Goal: Task Accomplishment & Management: Use online tool/utility

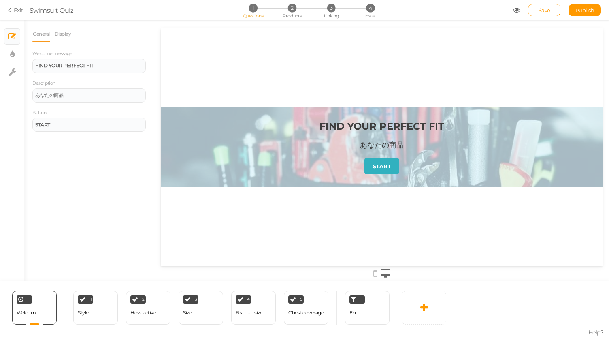
click at [385, 147] on div "あなたの商品" at bounding box center [382, 145] width 44 height 10
drag, startPoint x: 79, startPoint y: 94, endPoint x: 0, endPoint y: 92, distance: 79.4
click at [0, 92] on div "× Slides × Display settings × Settings General Display Welcome message FIND YOU…" at bounding box center [304, 150] width 609 height 261
paste div
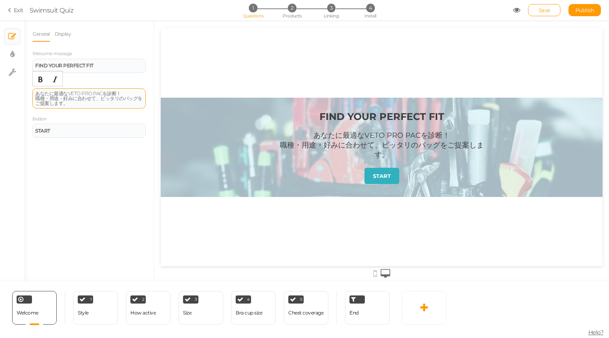
click at [104, 94] on div "あなたに最適なVETO PRO PACを診断！ 職種・用途・好みに合わせて、ピッタリのバッグをご提案します。" at bounding box center [89, 98] width 108 height 15
drag, startPoint x: 97, startPoint y: 66, endPoint x: 0, endPoint y: 62, distance: 97.2
click at [0, 62] on div "× Slides × Display settings × Settings General Display Welcome message FIND YOU…" at bounding box center [304, 150] width 609 height 261
click at [375, 270] on icon at bounding box center [375, 273] width 4 height 9
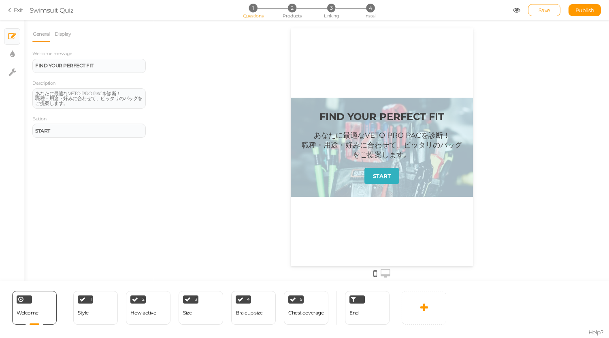
click at [385, 269] on icon at bounding box center [386, 273] width 10 height 9
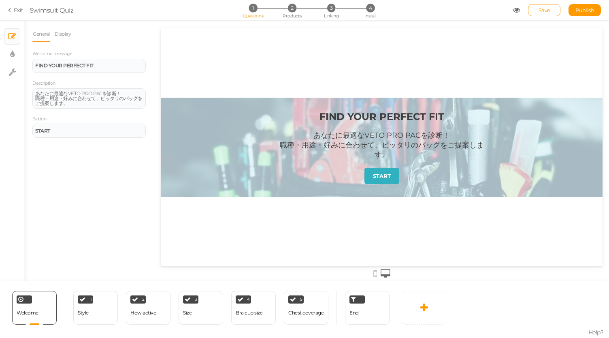
click at [375, 270] on icon at bounding box center [375, 273] width 4 height 9
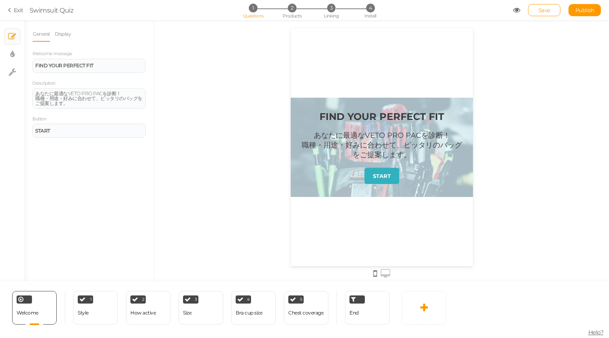
click at [425, 106] on div "FIND YOUR PERFECT FIT あなたに最適なVETO PRO PACを診断！ 職種・用途・好みに合わせて、ピッタリのバッグをご提案します。 ST…" at bounding box center [381, 147] width 182 height 99
click at [11, 72] on icon at bounding box center [13, 72] width 8 height 8
select select "en"
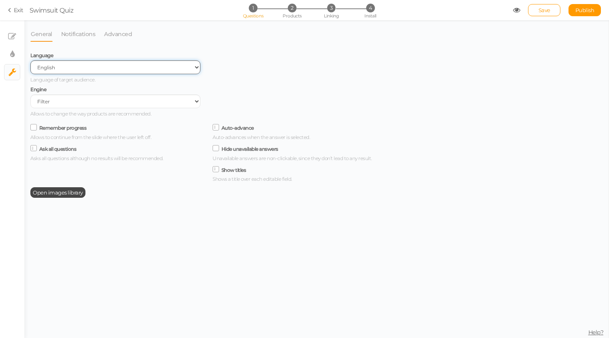
click at [92, 65] on select "Spanish English Portuguese" at bounding box center [115, 67] width 170 height 14
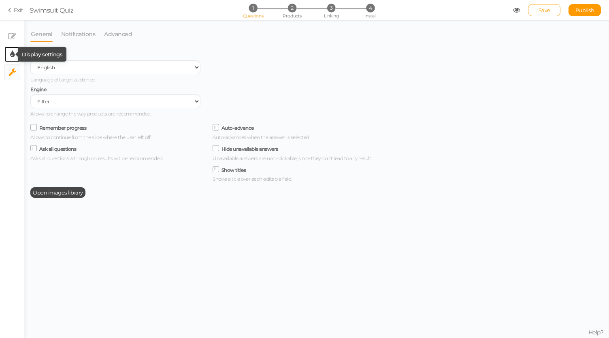
click at [10, 52] on icon at bounding box center [12, 54] width 4 height 8
select select "2"
select select "montserrat"
select select "fade"
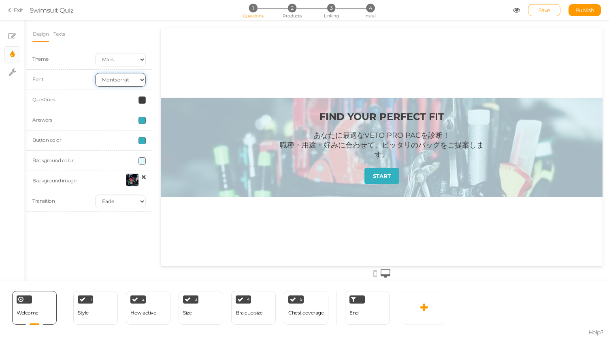
click at [140, 81] on select "Custom Default Lato Lora Montserrat Open Sans Oswald PT Sans Raleway Roboto Sou…" at bounding box center [120, 80] width 51 height 14
click at [190, 53] on div "FIND YOUR PERFECT FIT あなたに最適なVETO PRO PACを診断！ 職種・用途・好みに合わせて、ピッタリのバッグをご提案します。 ST…" at bounding box center [382, 147] width 442 height 238
click at [121, 53] on select "Earth Mars" at bounding box center [120, 60] width 51 height 14
select select "1"
click at [95, 53] on select "Earth Mars" at bounding box center [120, 60] width 51 height 14
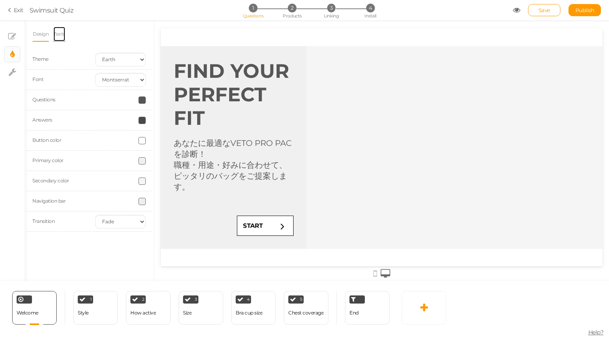
click at [60, 34] on link "Texts" at bounding box center [59, 33] width 13 height 15
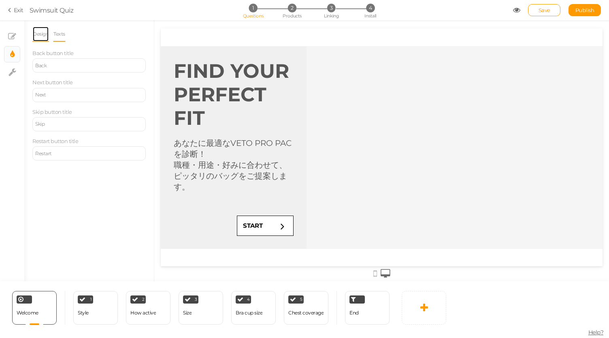
click at [36, 32] on link "Design" at bounding box center [40, 33] width 17 height 15
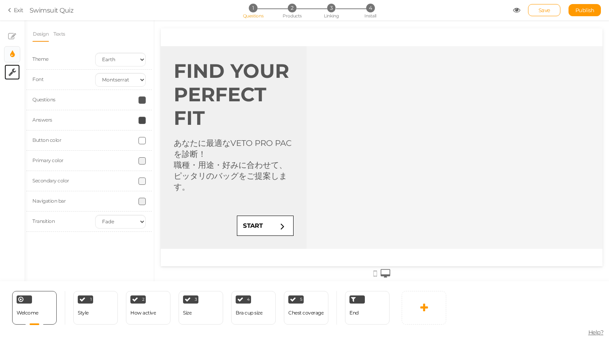
click at [16, 70] on link "× Settings" at bounding box center [11, 71] width 15 height 15
select select "en"
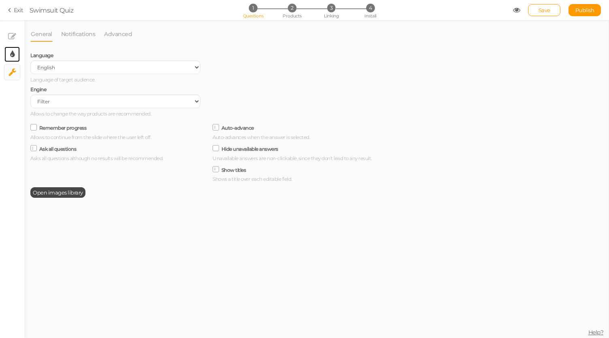
click at [15, 49] on link "× Display settings" at bounding box center [11, 54] width 15 height 15
select select "montserrat"
select select "fade"
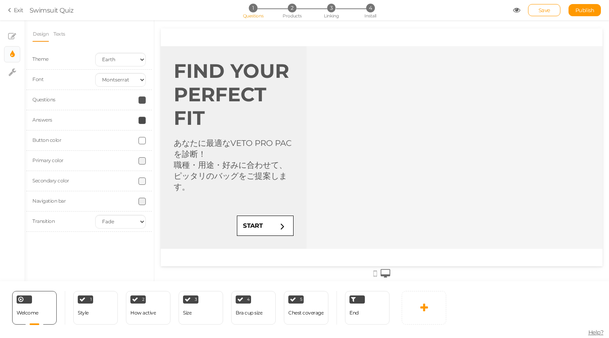
click at [128, 212] on div "Transition None Fade Switch" at bounding box center [89, 221] width 126 height 20
click at [126, 220] on select "None Fade Switch" at bounding box center [120, 222] width 51 height 14
click at [268, 233] on link "START" at bounding box center [265, 225] width 57 height 20
drag, startPoint x: 268, startPoint y: 233, endPoint x: 103, endPoint y: 313, distance: 182.7
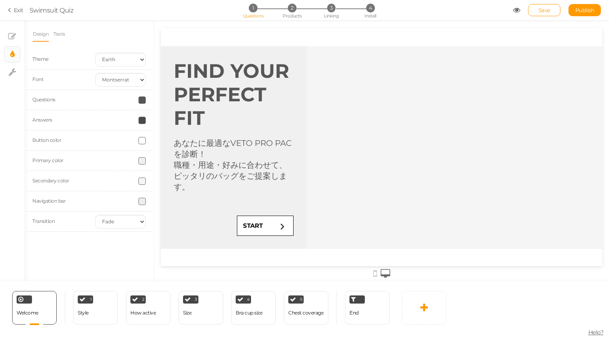
click at [161, 266] on html "FIND YOUR PERFECT FIT あなたに最適なVETO PRO PACを診断！ 職種・用途・好みに合わせて、ピッタリのバッグをご提案します。 ST…" at bounding box center [382, 147] width 442 height 238
click at [103, 313] on div "1 Style × Define the conditions to show this slide. Clone Change type Delete" at bounding box center [95, 308] width 45 height 34
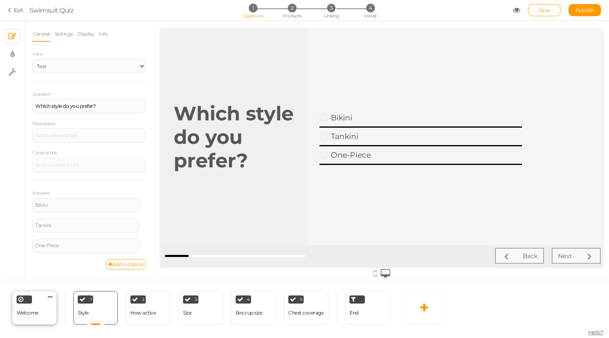
click at [28, 302] on div at bounding box center [24, 299] width 15 height 8
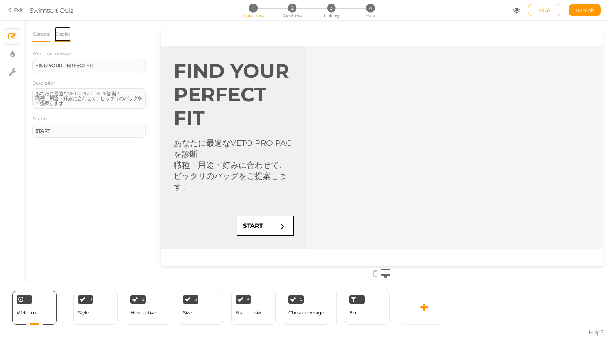
click at [66, 35] on link "Display" at bounding box center [62, 33] width 17 height 15
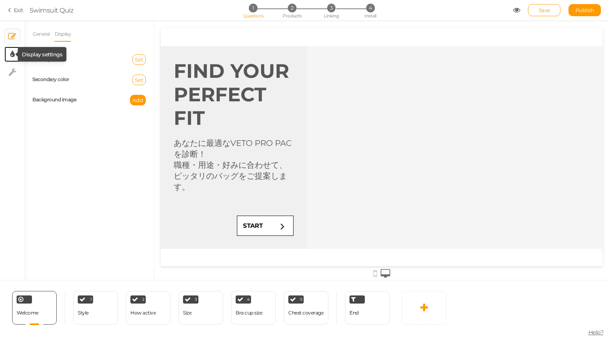
click at [12, 56] on icon at bounding box center [12, 54] width 4 height 8
select select "montserrat"
select select "fade"
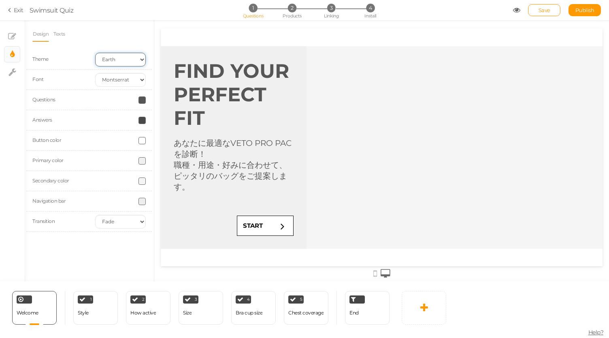
click at [134, 61] on select "Earth Mars" at bounding box center [120, 60] width 51 height 14
select select "2"
click at [95, 53] on select "Earth Mars" at bounding box center [120, 60] width 51 height 14
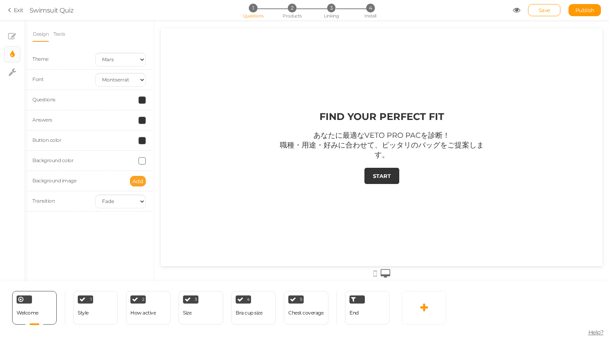
click at [140, 182] on span "Add" at bounding box center [137, 181] width 11 height 6
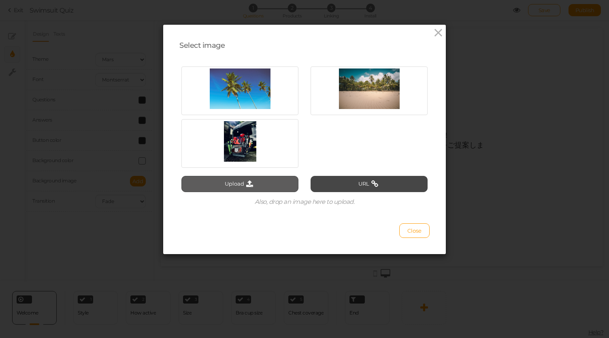
click at [220, 184] on button "Upload" at bounding box center [239, 184] width 117 height 16
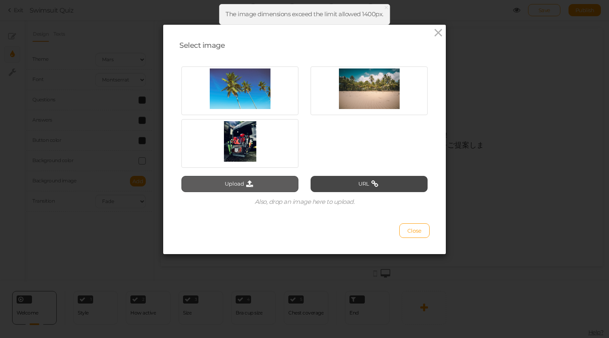
click at [239, 186] on button "Upload" at bounding box center [239, 184] width 117 height 16
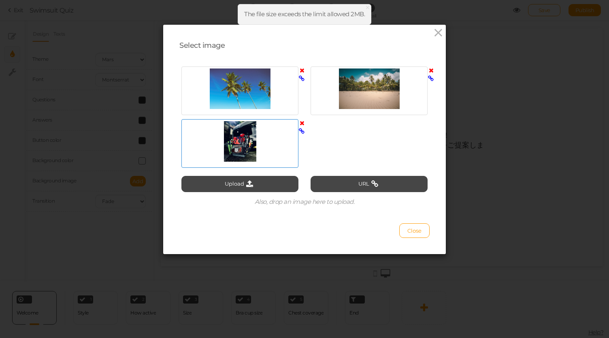
click at [240, 145] on div at bounding box center [239, 141] width 113 height 40
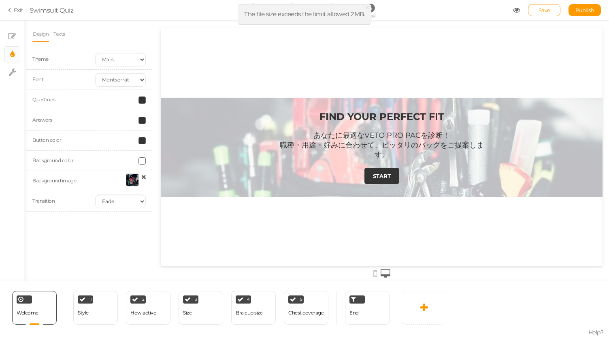
click at [375, 274] on icon at bounding box center [375, 273] width 4 height 9
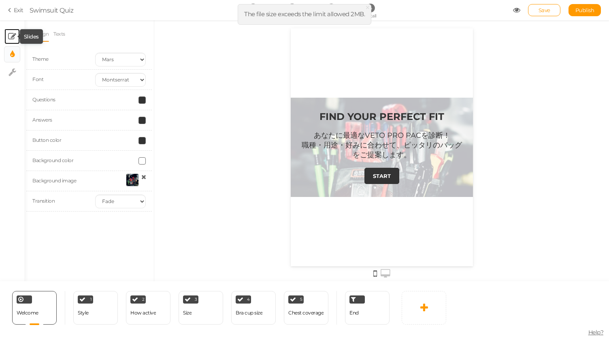
click at [13, 33] on icon at bounding box center [12, 36] width 8 height 8
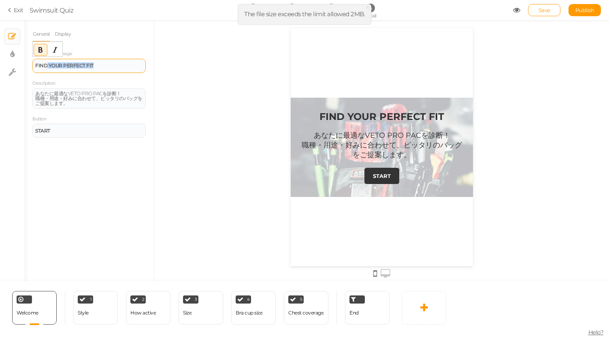
drag, startPoint x: 113, startPoint y: 64, endPoint x: 41, endPoint y: 60, distance: 72.2
click at [41, 60] on div "FIND YOUR PERFECT FIT" at bounding box center [88, 66] width 113 height 14
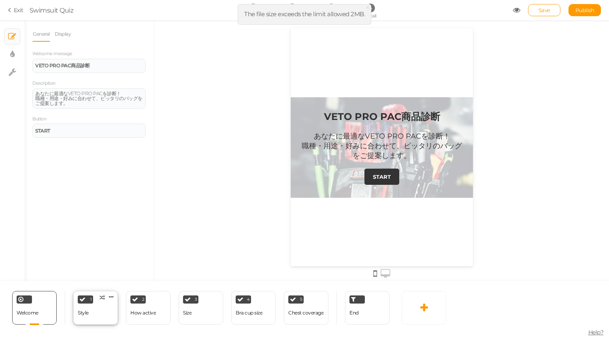
click at [95, 321] on div "1 Style × Define the conditions to show this slide. Clone Change type Delete" at bounding box center [95, 308] width 45 height 34
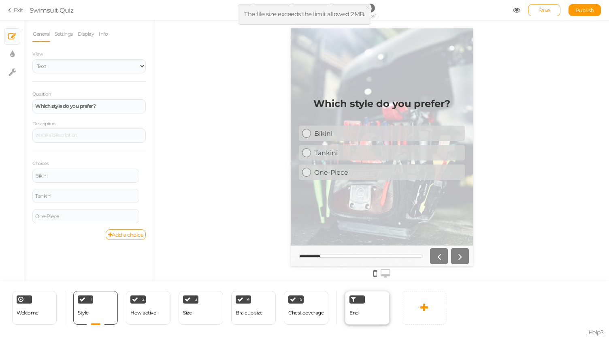
click at [360, 311] on div "End" at bounding box center [367, 308] width 45 height 34
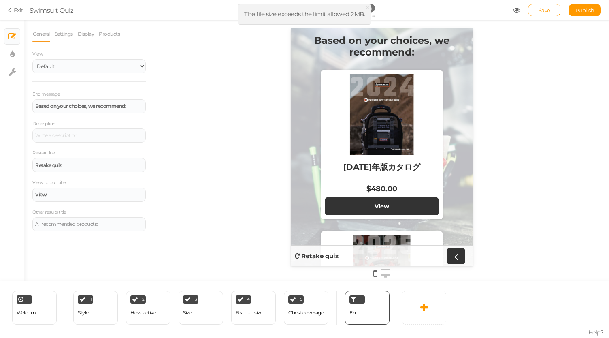
scroll to position [6, 0]
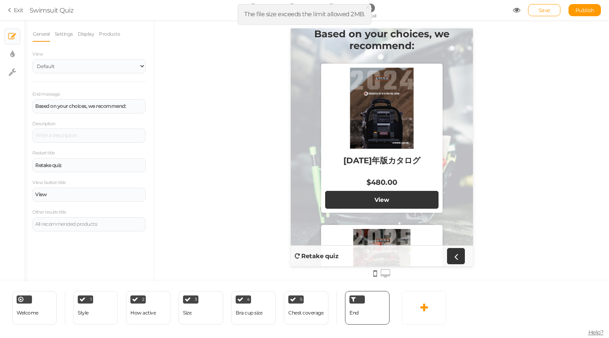
click at [403, 136] on div at bounding box center [381, 108] width 113 height 81
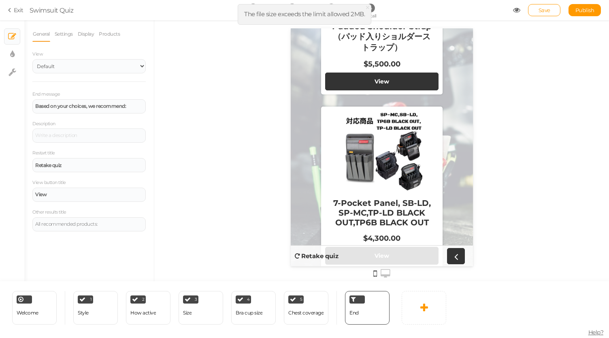
scroll to position [0, 0]
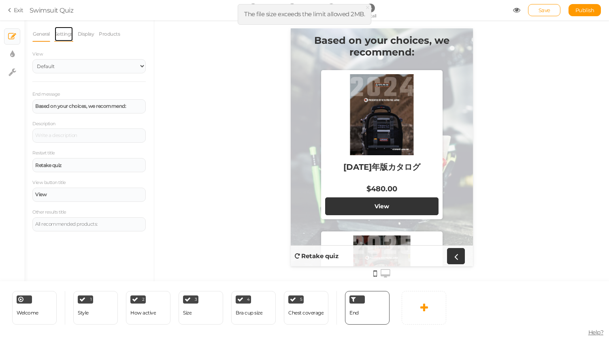
click at [59, 28] on link "Settings" at bounding box center [63, 33] width 19 height 15
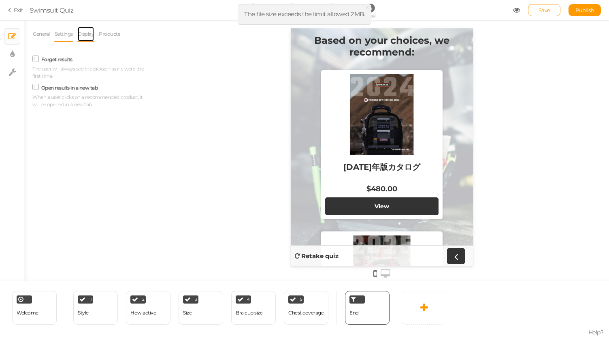
click at [87, 34] on link "Display" at bounding box center [85, 33] width 17 height 15
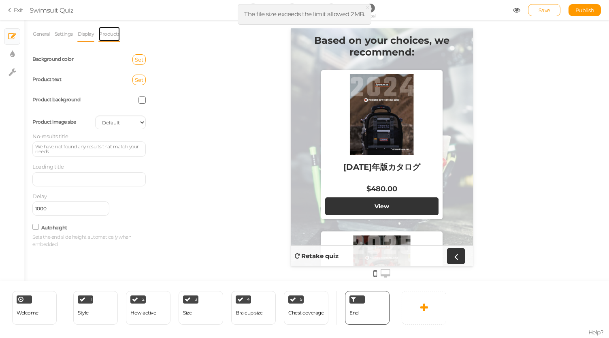
click at [111, 33] on link "Products" at bounding box center [109, 33] width 22 height 15
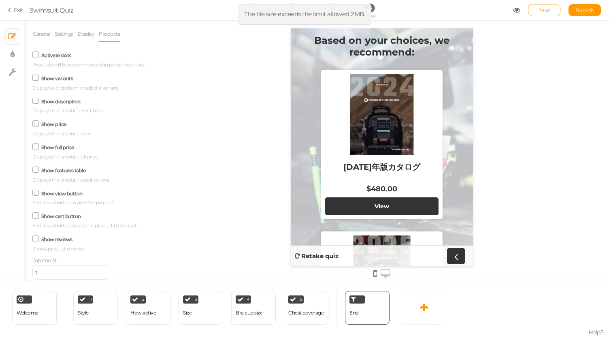
scroll to position [136, 0]
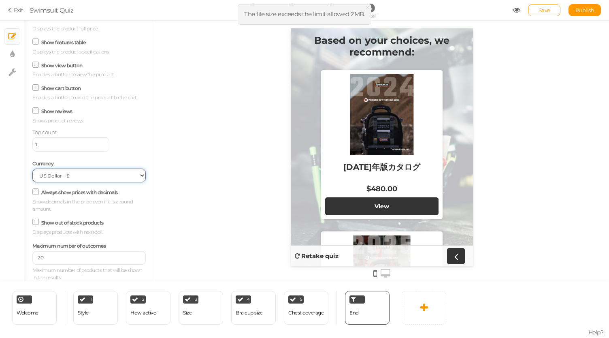
click at [83, 176] on select "US Dollar - $ Euro - € British Pound - £ Canadian Dollar - CAD Australian Dolla…" at bounding box center [88, 175] width 113 height 14
select select "custom"
click at [32, 168] on select "US Dollar - $ Euro - € British Pound - £ Canadian Dollar - CAD Australian Dolla…" at bounding box center [88, 175] width 113 height 14
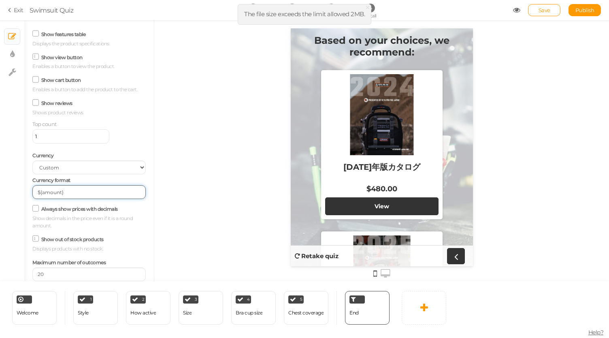
click at [92, 199] on input "${amount}" at bounding box center [88, 192] width 113 height 14
drag, startPoint x: 92, startPoint y: 200, endPoint x: 0, endPoint y: 188, distance: 92.3
click at [0, 188] on div "× Slides × Display settings × Settings General Settings Display Products View D…" at bounding box center [304, 150] width 609 height 261
click at [116, 137] on div "Top count 1" at bounding box center [88, 131] width 113 height 23
type input "¥{amount}"
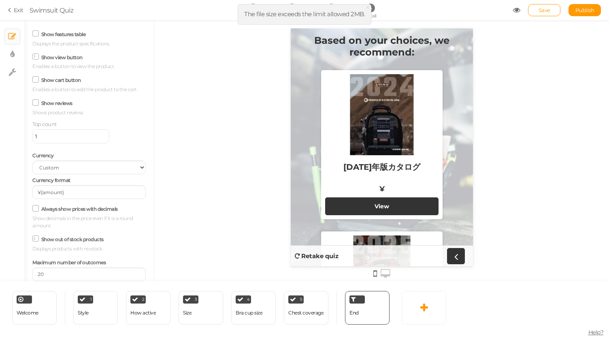
click at [102, 158] on div "Currency US Dollar - $ Euro - € British Pound - £ Canadian Dollar - CAD Austral…" at bounding box center [88, 161] width 113 height 25
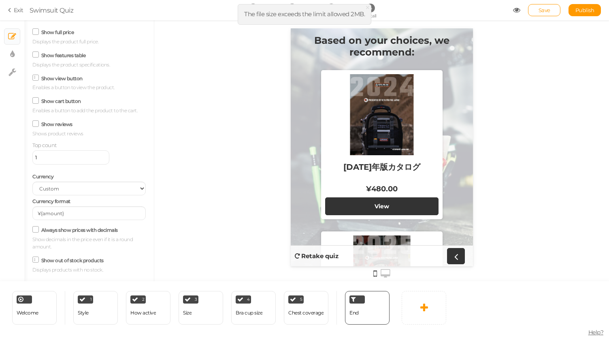
scroll to position [115, 0]
click at [106, 196] on select "US Dollar - $ Euro - € British Pound - £ Canadian Dollar - CAD Australian Dolla…" at bounding box center [88, 189] width 113 height 14
click at [113, 175] on div "Activate slots Products will be recommended in predefined slots. Show variants …" at bounding box center [88, 127] width 113 height 384
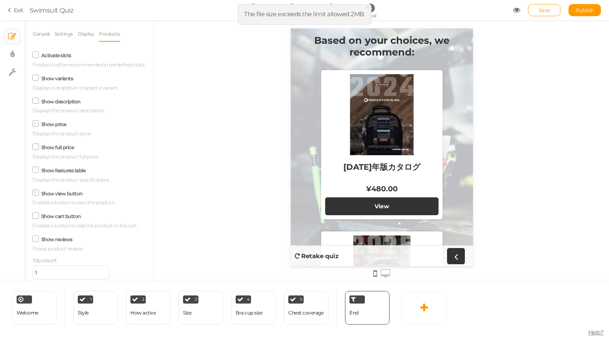
click at [61, 104] on label "Show description" at bounding box center [60, 101] width 39 height 6
click at [0, 0] on input "Show description" at bounding box center [0, 0] width 0 height 0
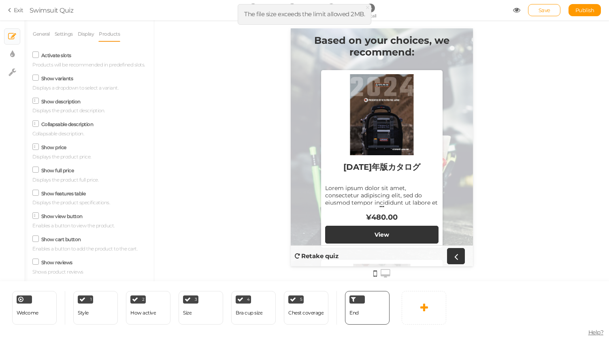
click at [61, 104] on label "Show description" at bounding box center [60, 101] width 39 height 6
click at [0, 0] on input "Show description" at bounding box center [0, 0] width 0 height 0
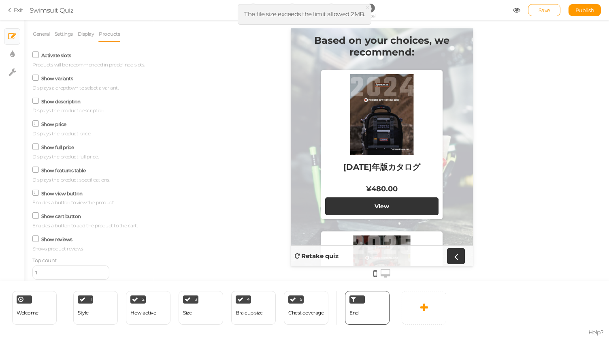
click at [53, 150] on label "Show full price" at bounding box center [57, 147] width 33 height 6
click at [0, 0] on input "Show full price" at bounding box center [0, 0] width 0 height 0
click at [53, 150] on label "Show full price" at bounding box center [57, 147] width 33 height 6
click at [0, 0] on input "Show full price" at bounding box center [0, 0] width 0 height 0
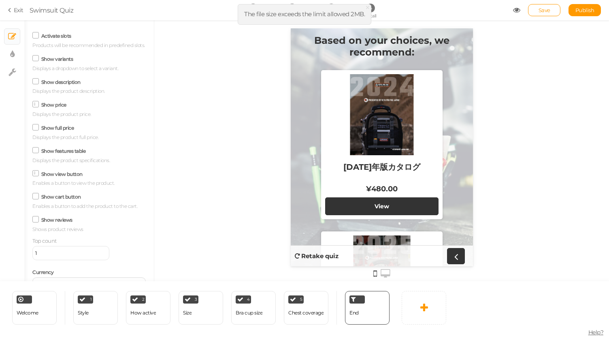
scroll to position [20, 0]
click at [49, 209] on div "Show cart button Enables a button to add the product to the cart." at bounding box center [88, 199] width 113 height 19
click at [34, 198] on icon at bounding box center [35, 196] width 11 height 4
click at [0, 0] on input "Show cart button" at bounding box center [0, 0] width 0 height 0
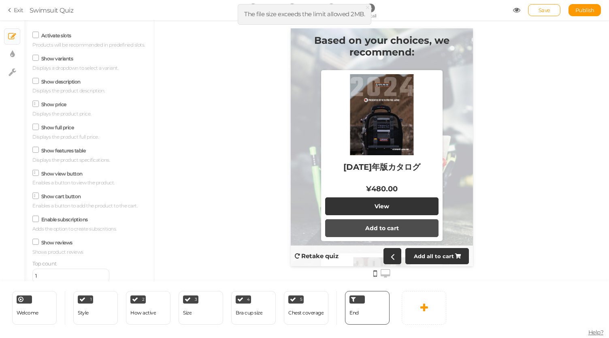
click at [350, 226] on div "Add to cart" at bounding box center [381, 227] width 96 height 7
click at [336, 226] on div "-" at bounding box center [338, 227] width 10 height 7
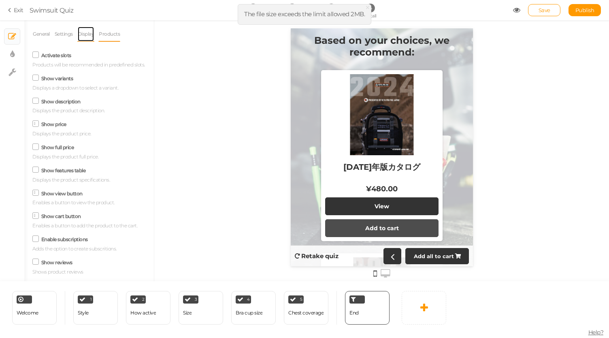
click at [87, 37] on link "Display" at bounding box center [85, 33] width 17 height 15
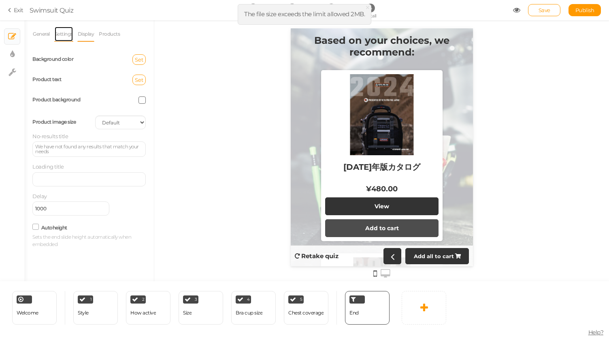
click at [64, 38] on link "Settings" at bounding box center [63, 33] width 19 height 15
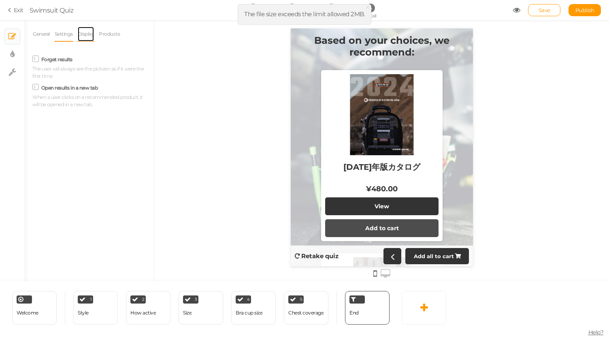
click at [83, 36] on link "Display" at bounding box center [85, 33] width 17 height 15
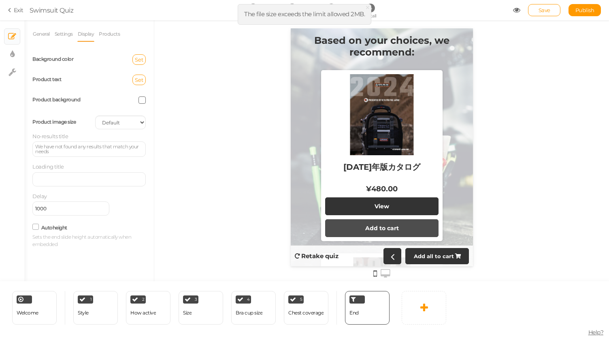
click at [143, 105] on div "Product background" at bounding box center [89, 100] width 126 height 20
click at [142, 102] on span at bounding box center [141, 99] width 7 height 7
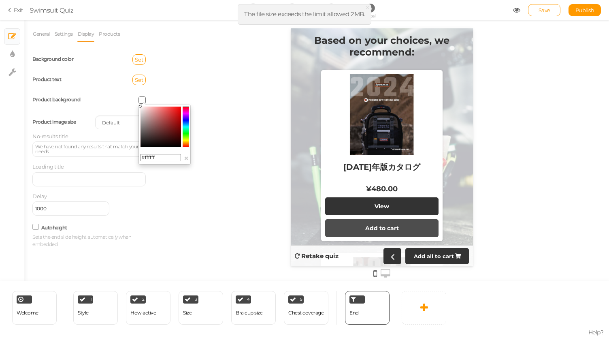
click at [142, 104] on div "#ffffff ×" at bounding box center [164, 134] width 52 height 60
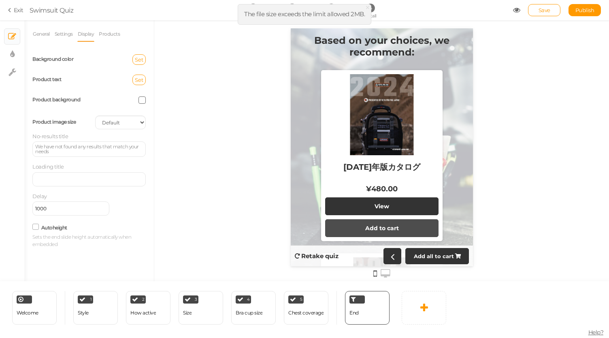
click at [262, 165] on div at bounding box center [381, 150] width 455 height 261
click at [12, 54] on icon at bounding box center [12, 54] width 4 height 8
select select "2"
select select "montserrat"
select select "fade"
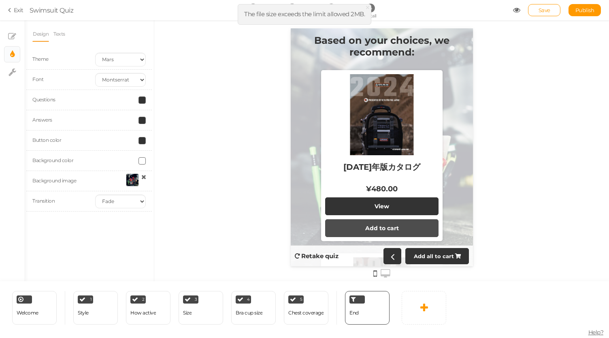
click at [3, 96] on div "× Slides × Display settings × Settings" at bounding box center [12, 150] width 24 height 261
click at [13, 77] on link "× Settings" at bounding box center [11, 71] width 15 height 15
select select "en"
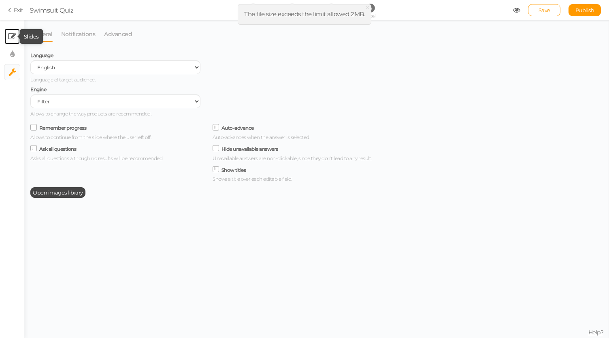
click at [10, 36] on icon at bounding box center [12, 36] width 8 height 8
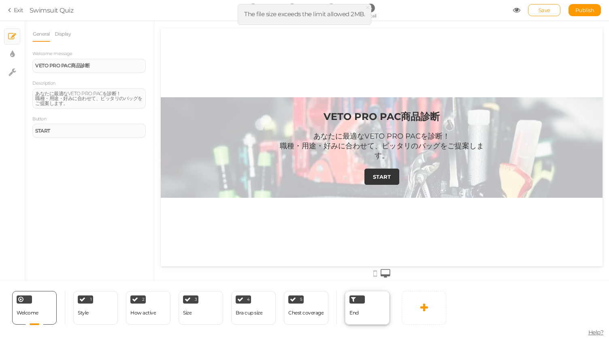
click at [368, 312] on div "End" at bounding box center [367, 308] width 45 height 34
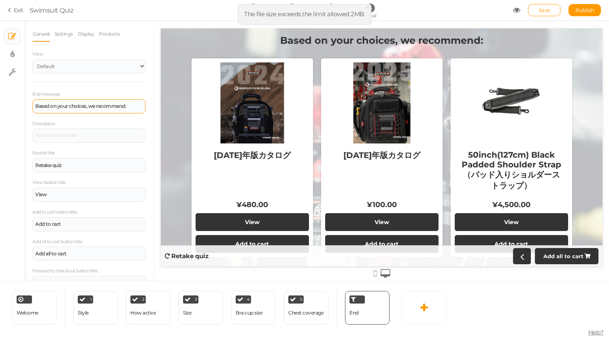
scroll to position [44, 0]
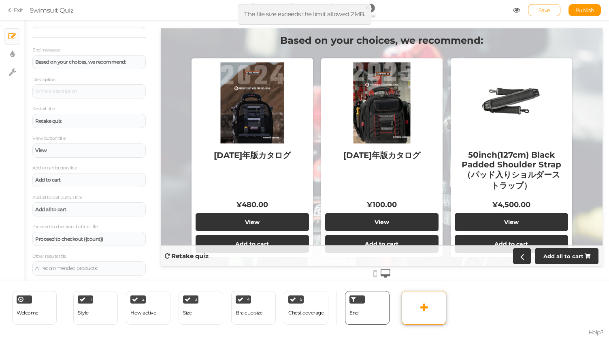
click at [428, 304] on link at bounding box center [424, 308] width 45 height 34
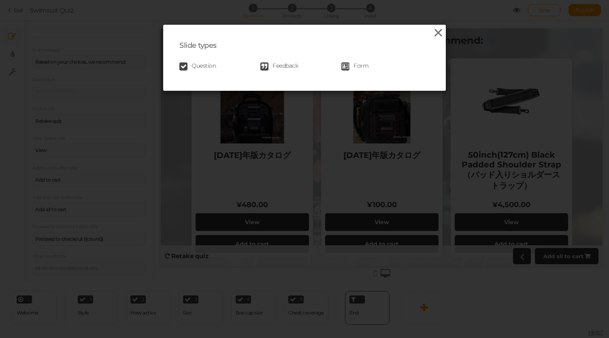
click at [439, 28] on icon at bounding box center [438, 33] width 12 height 12
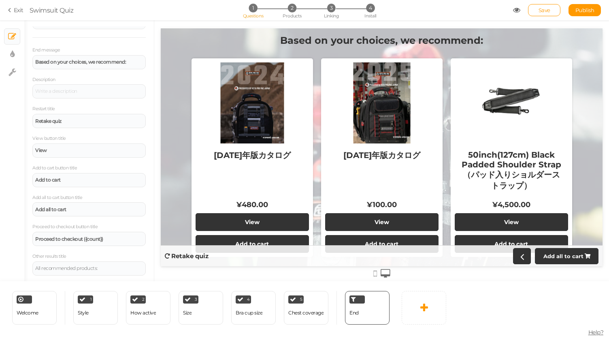
click at [15, 9] on link "Exit" at bounding box center [15, 10] width 15 height 8
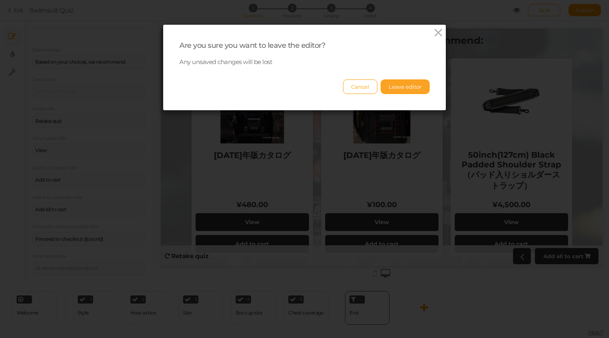
click at [398, 88] on button "Leave editor" at bounding box center [405, 86] width 49 height 15
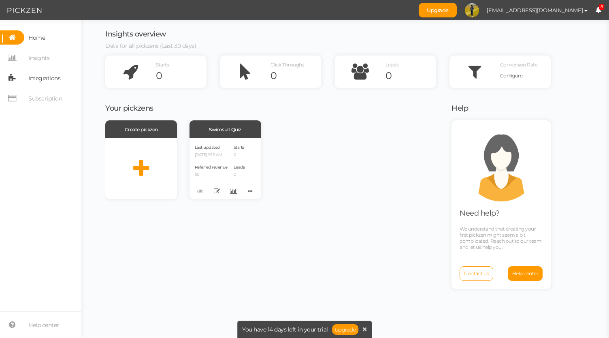
click at [43, 79] on span "Integrations" at bounding box center [44, 78] width 32 height 13
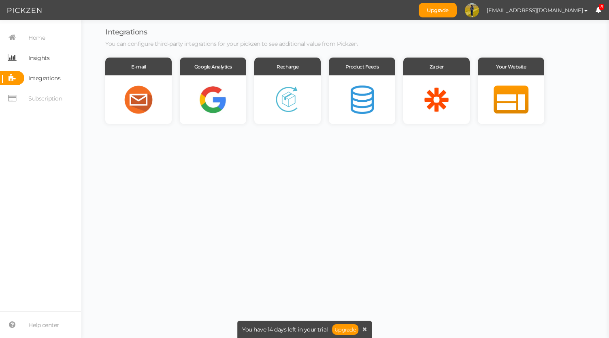
click at [43, 61] on span "Insights" at bounding box center [38, 57] width 21 height 13
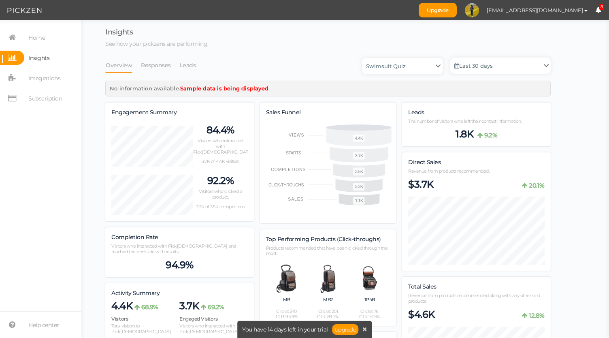
scroll to position [862, 445]
click at [45, 40] on span "Home" at bounding box center [36, 37] width 17 height 13
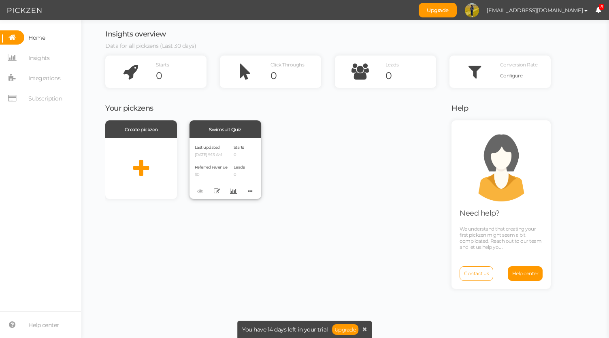
click at [227, 147] on div "Last updated [DATE] 9:13 AM" at bounding box center [211, 150] width 33 height 14
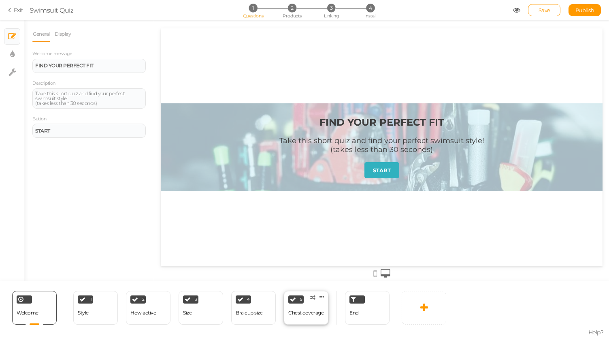
click at [313, 310] on div "Chest coverage" at bounding box center [305, 313] width 35 height 6
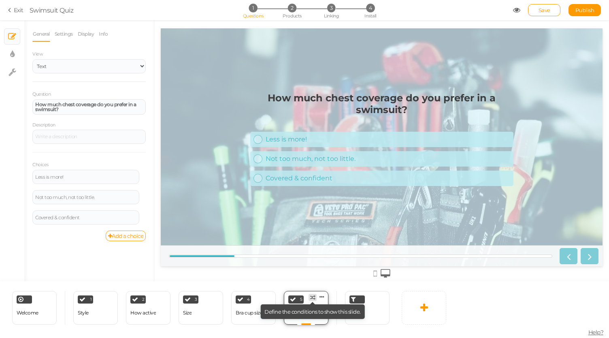
click at [310, 298] on icon at bounding box center [312, 297] width 5 height 5
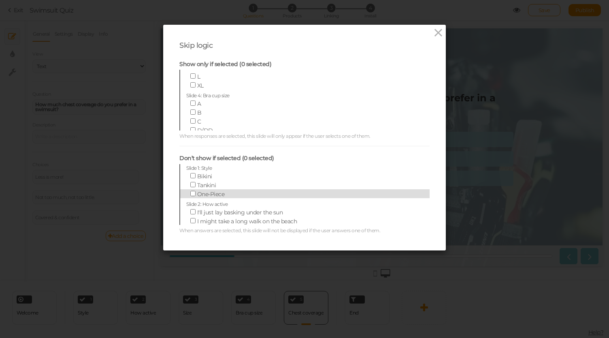
scroll to position [104, 0]
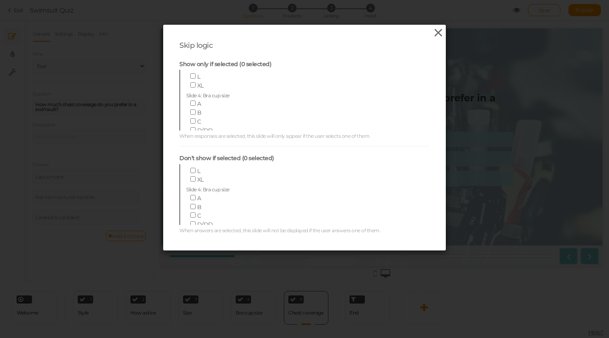
click at [434, 33] on icon at bounding box center [438, 33] width 12 height 12
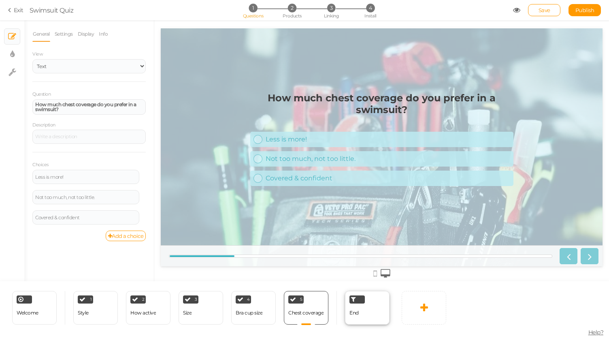
click at [362, 305] on div "End" at bounding box center [367, 308] width 45 height 34
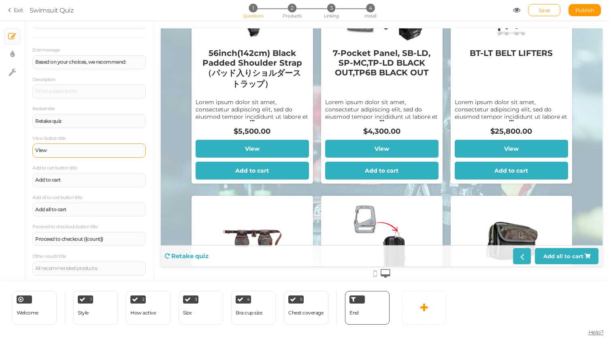
scroll to position [0, 0]
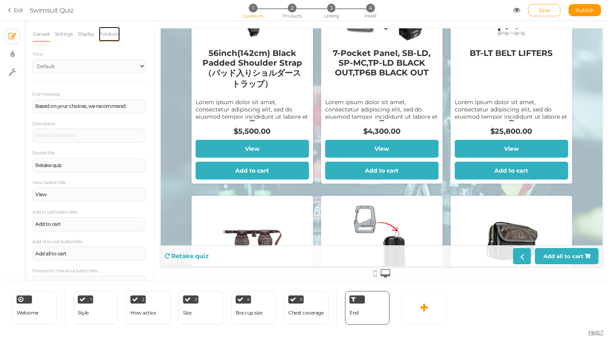
click at [107, 33] on link "Products" at bounding box center [109, 33] width 22 height 15
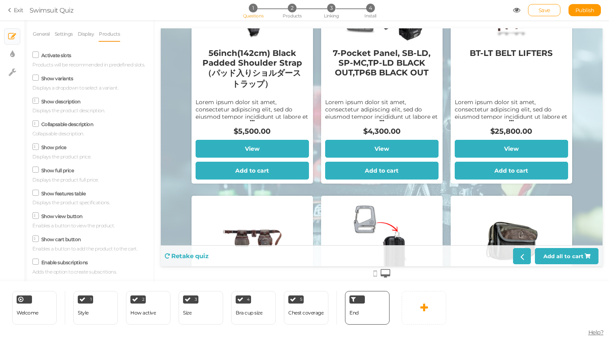
scroll to position [182, 0]
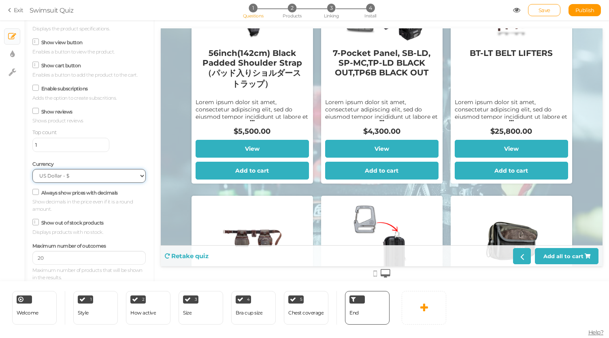
click at [78, 174] on select "US Dollar - $ Euro - € British Pound - £ Canadian Dollar - CAD Australian Dolla…" at bounding box center [88, 176] width 113 height 14
click at [138, 113] on div "Show reviews Shows product reviews" at bounding box center [88, 115] width 113 height 19
click at [322, 294] on icon at bounding box center [321, 297] width 5 height 6
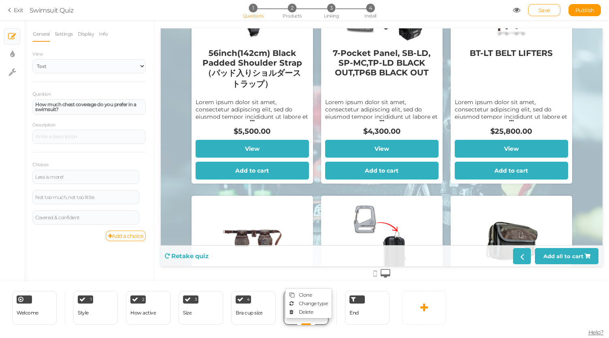
scroll to position [0, 0]
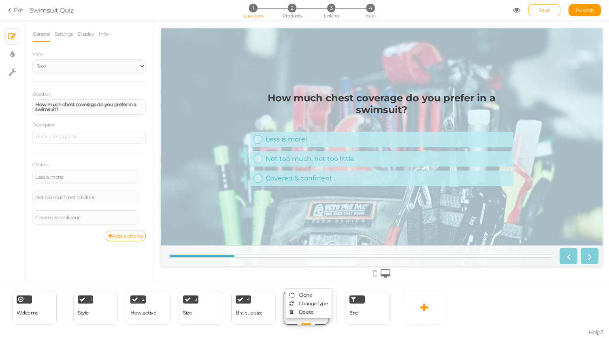
click at [322, 321] on div "5 Chest coverage × Define the conditions to show this slide. Clone Change type …" at bounding box center [306, 308] width 45 height 34
click at [487, 274] on div at bounding box center [382, 272] width 442 height 13
click at [589, 258] on div at bounding box center [577, 256] width 42 height 16
click at [292, 11] on span "2" at bounding box center [292, 8] width 9 height 9
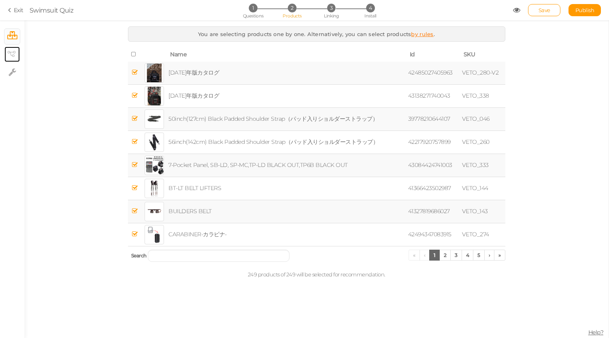
click at [18, 47] on link "× View tree" at bounding box center [11, 54] width 15 height 15
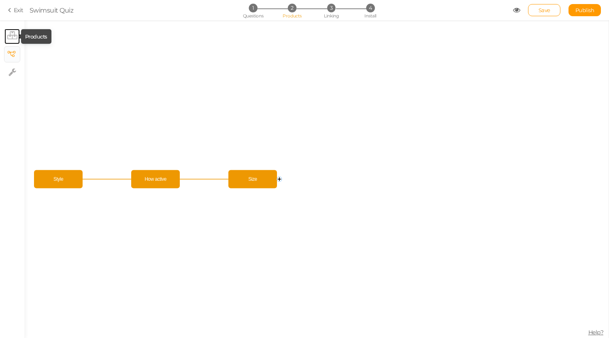
click at [15, 36] on icon at bounding box center [12, 35] width 10 height 8
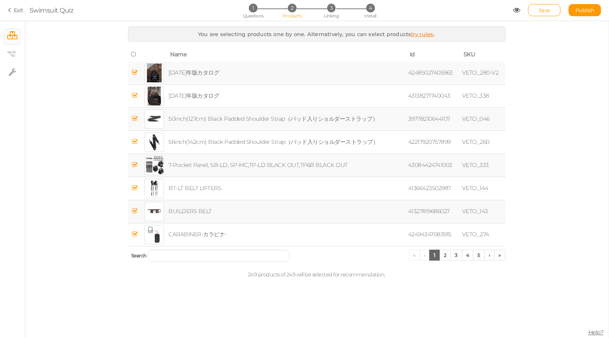
click at [132, 53] on icon at bounding box center [134, 54] width 6 height 6
click at [134, 55] on icon at bounding box center [134, 54] width 6 height 6
click at [445, 256] on link "2" at bounding box center [445, 254] width 12 height 11
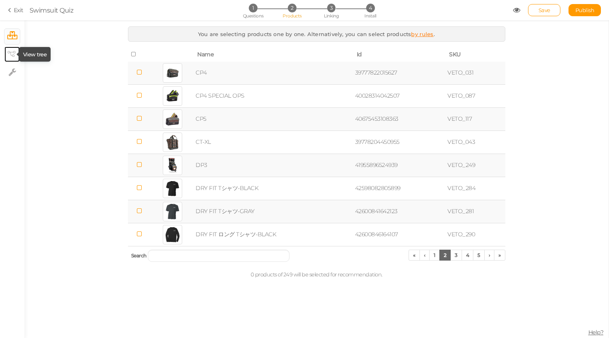
click at [10, 53] on icon at bounding box center [11, 54] width 8 height 6
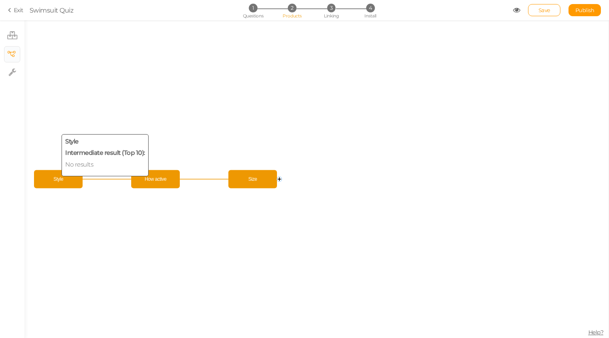
click at [62, 184] on span "Style" at bounding box center [58, 179] width 45 height 14
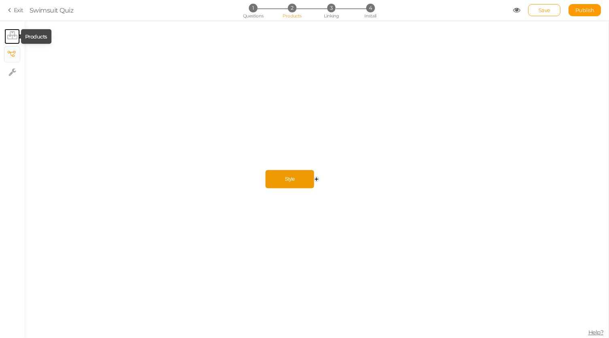
click at [13, 35] on icon at bounding box center [12, 35] width 10 height 8
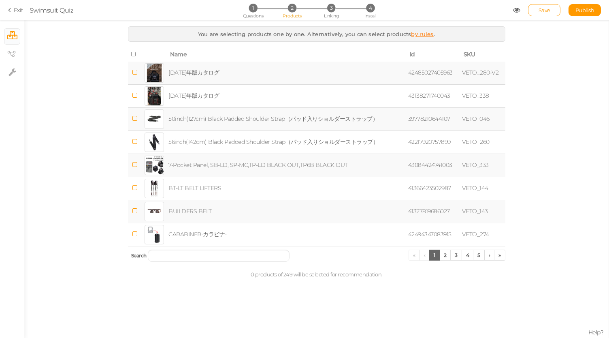
click at [136, 73] on icon at bounding box center [135, 72] width 6 height 6
click at [4, 53] on li "× View tree" at bounding box center [12, 54] width 16 height 16
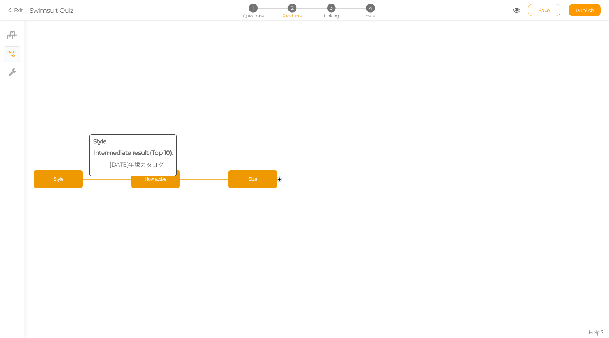
click at [75, 179] on span "Style" at bounding box center [58, 179] width 45 height 14
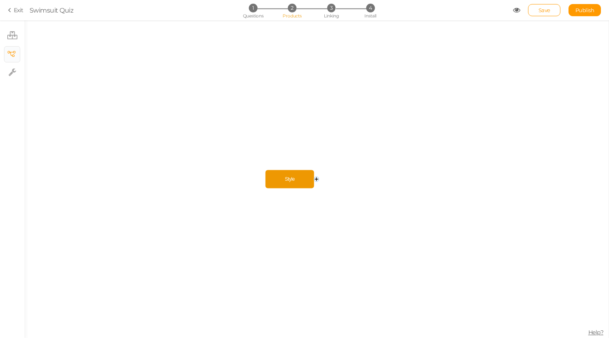
click at [315, 177] on circle at bounding box center [316, 179] width 5 height 5
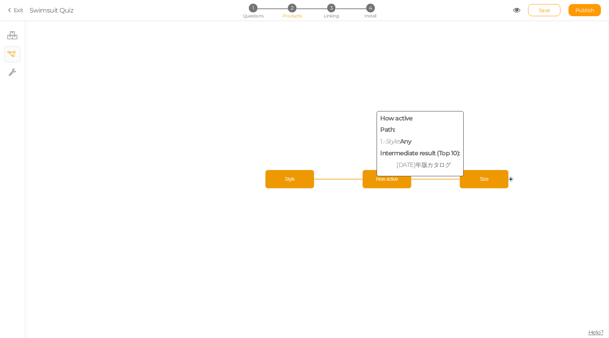
click at [372, 176] on span "How active" at bounding box center [387, 179] width 45 height 14
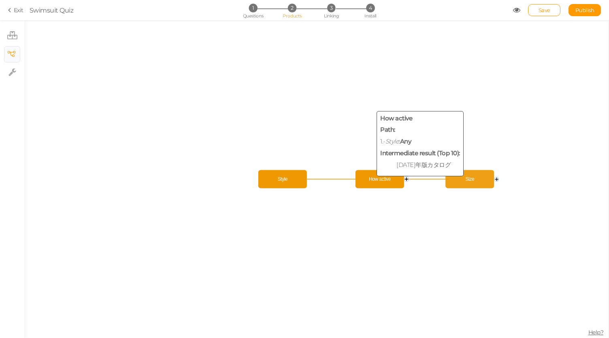
click at [372, 176] on span "How active" at bounding box center [380, 179] width 45 height 14
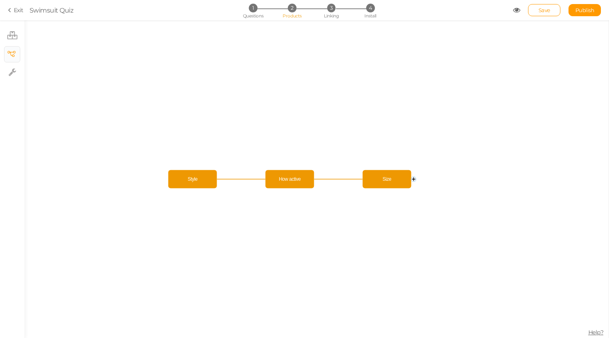
click at [321, 178] on icon "Style Size How active" at bounding box center [316, 178] width 584 height 317
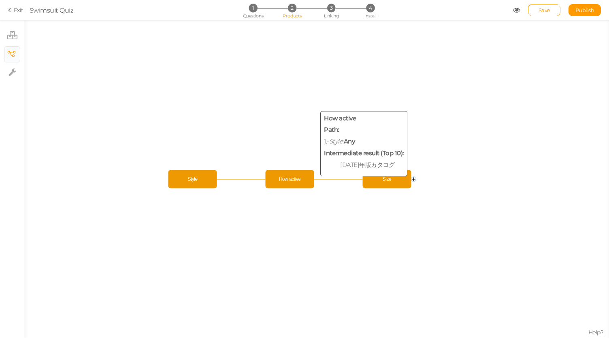
click at [295, 178] on span "How active" at bounding box center [290, 179] width 45 height 14
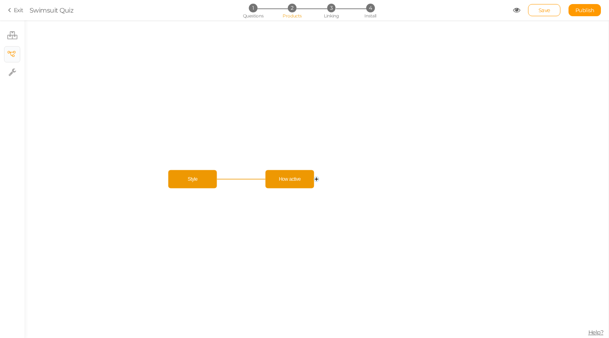
click at [317, 179] on circle at bounding box center [316, 179] width 5 height 5
click at [317, 179] on icon at bounding box center [338, 179] width 49 height 0
drag, startPoint x: 317, startPoint y: 179, endPoint x: 396, endPoint y: 218, distance: 88.6
click at [396, 218] on icon "Style How active Size" at bounding box center [316, 178] width 584 height 317
click at [413, 179] on circle at bounding box center [413, 179] width 5 height 5
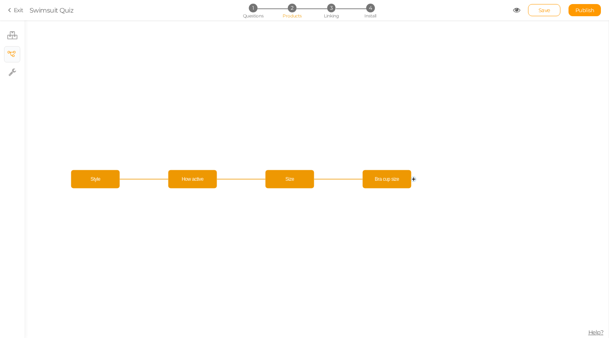
click at [413, 179] on circle at bounding box center [413, 179] width 5 height 5
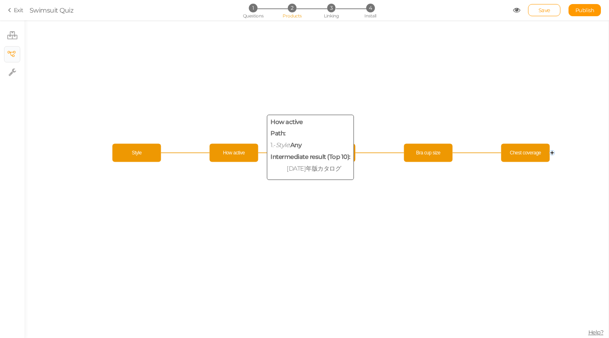
drag, startPoint x: 94, startPoint y: 179, endPoint x: 232, endPoint y: 152, distance: 141.0
click at [232, 152] on span "How active" at bounding box center [234, 153] width 45 height 14
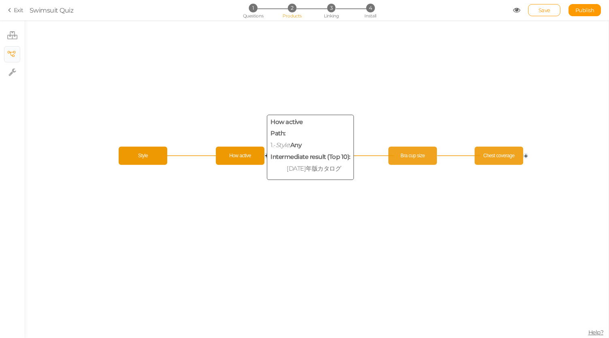
click at [232, 152] on icon "Style How active Size Bra cup size Chest coverage" at bounding box center [316, 178] width 584 height 317
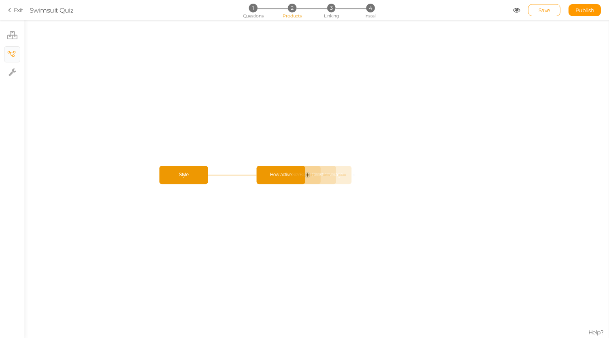
click at [232, 152] on icon "Style How active Size Bra cup size Chest coverage" at bounding box center [316, 178] width 584 height 317
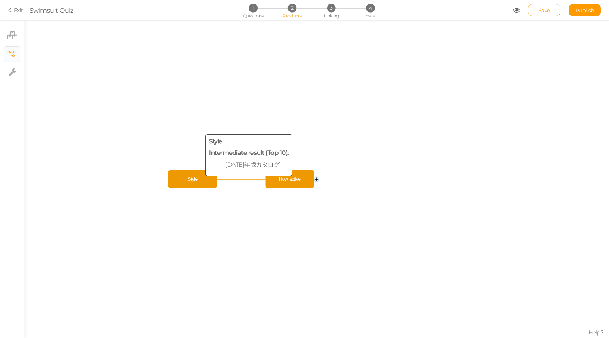
click at [189, 187] on rect at bounding box center [192, 179] width 49 height 18
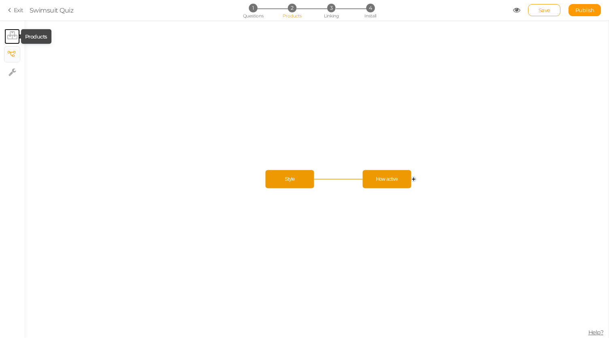
click at [9, 32] on icon at bounding box center [12, 35] width 10 height 8
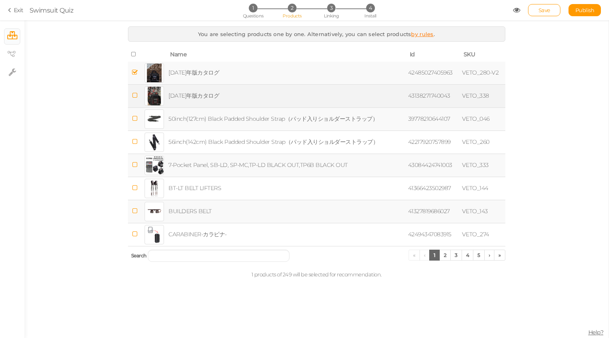
click at [138, 94] on td at bounding box center [135, 95] width 14 height 23
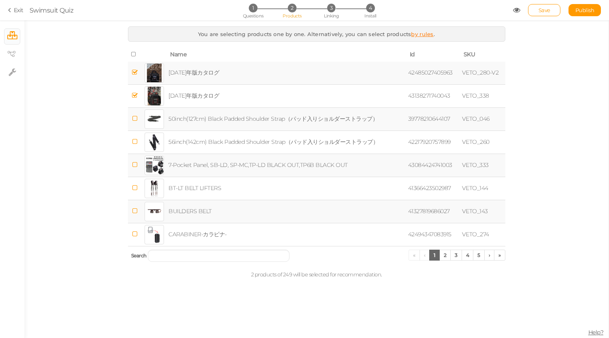
click at [135, 117] on icon at bounding box center [135, 118] width 6 height 6
click at [11, 52] on icon at bounding box center [11, 54] width 8 height 6
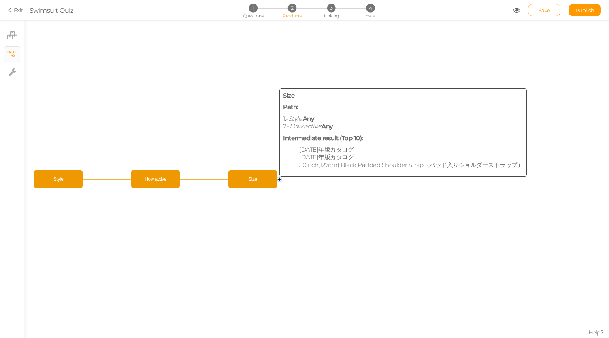
click at [252, 183] on span "Size" at bounding box center [252, 179] width 45 height 14
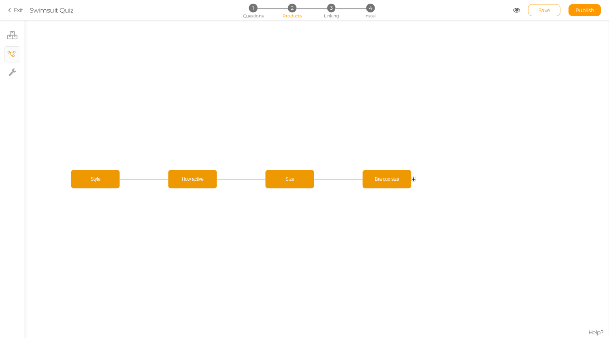
click at [131, 181] on icon "Size How active Style Bra cup size" at bounding box center [316, 178] width 584 height 317
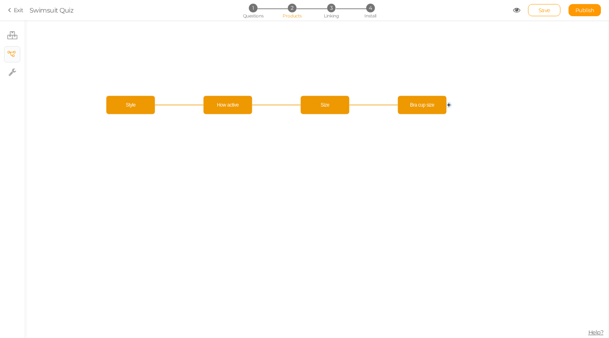
drag, startPoint x: 131, startPoint y: 181, endPoint x: 164, endPoint y: 106, distance: 81.2
click at [164, 106] on icon "Size How active Style Bra cup size" at bounding box center [316, 178] width 584 height 317
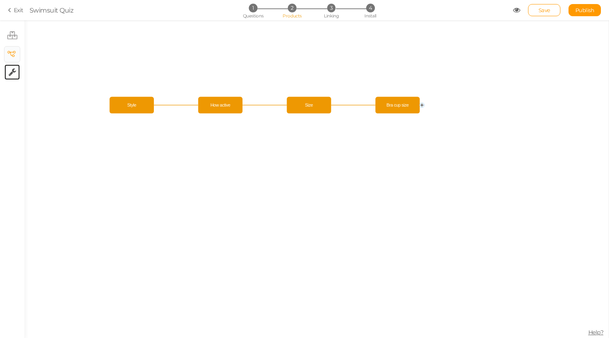
click at [17, 69] on link "× Settings" at bounding box center [11, 71] width 15 height 15
select select "en"
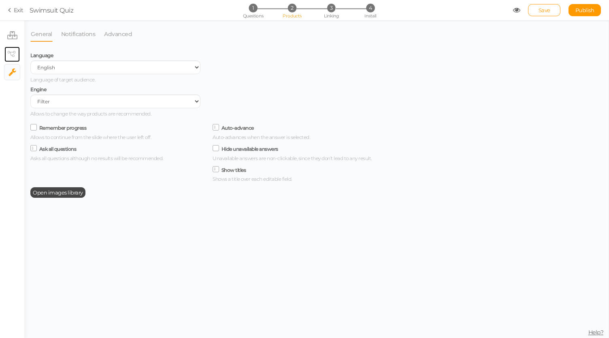
click at [15, 56] on link "× View tree" at bounding box center [11, 54] width 15 height 15
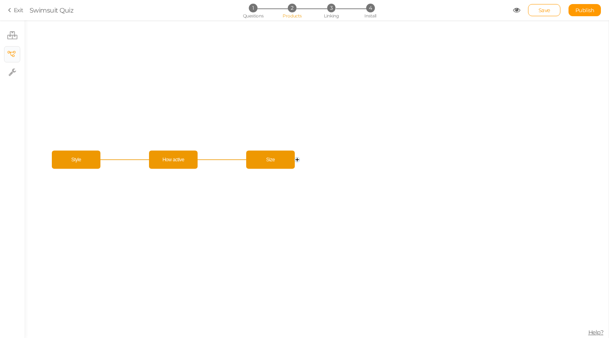
drag, startPoint x: 218, startPoint y: 220, endPoint x: 236, endPoint y: 200, distance: 26.4
click at [236, 200] on icon "Size How active Style" at bounding box center [316, 178] width 584 height 317
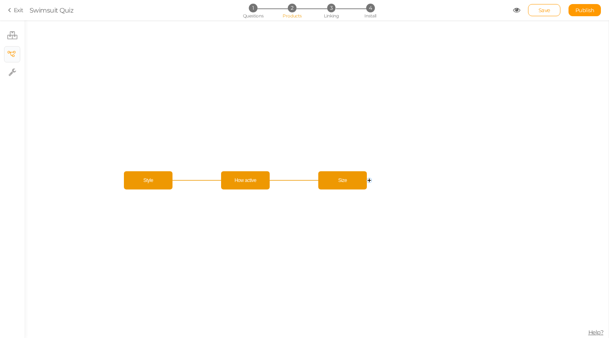
drag, startPoint x: 236, startPoint y: 200, endPoint x: 308, endPoint y: 221, distance: 75.0
click at [308, 221] on icon "Size How active Style" at bounding box center [316, 178] width 584 height 317
click at [370, 179] on circle at bounding box center [369, 180] width 5 height 5
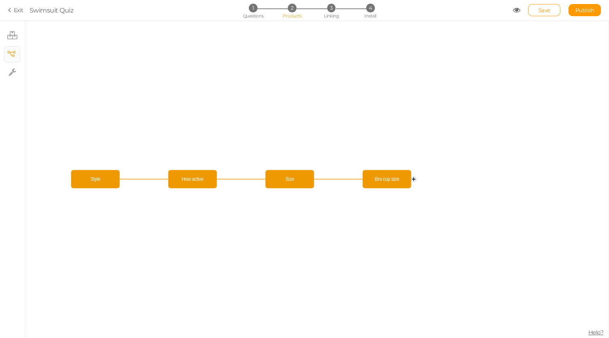
click at [414, 179] on circle at bounding box center [413, 179] width 5 height 5
click at [374, 178] on text "3 products" at bounding box center [375, 179] width 17 height 4
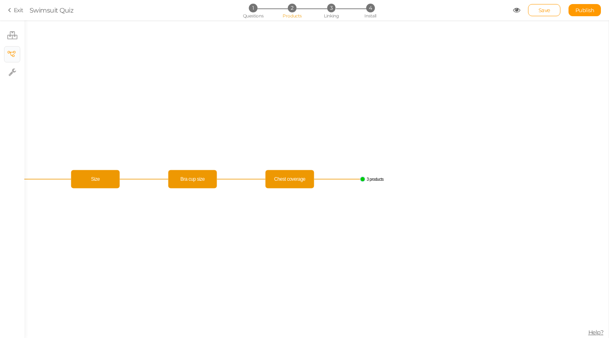
click at [374, 178] on text "3 products" at bounding box center [375, 179] width 17 height 4
click at [334, 9] on span "3" at bounding box center [331, 8] width 9 height 9
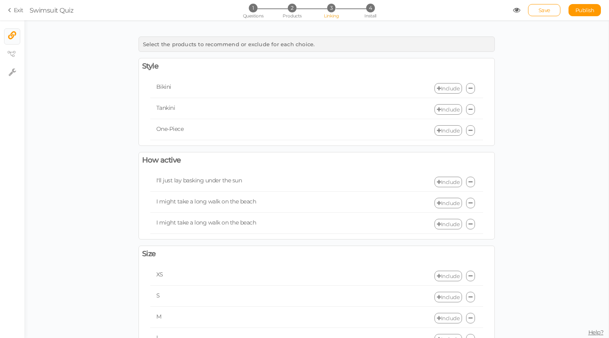
click at [447, 84] on link "Include" at bounding box center [448, 88] width 28 height 11
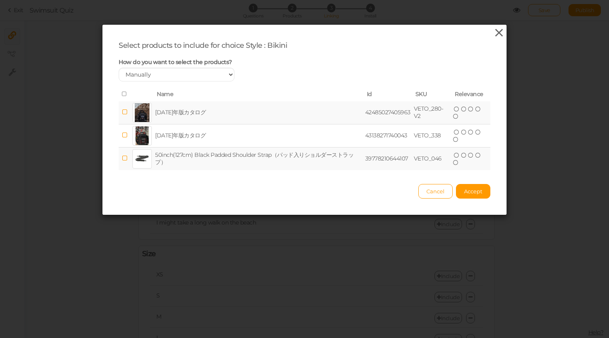
click at [499, 32] on icon at bounding box center [499, 33] width 12 height 12
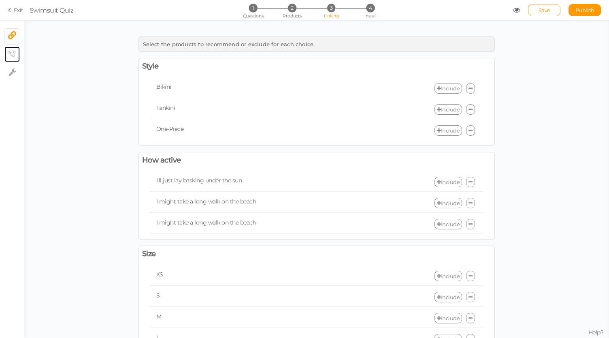
click at [8, 58] on link "× View tree" at bounding box center [11, 54] width 15 height 15
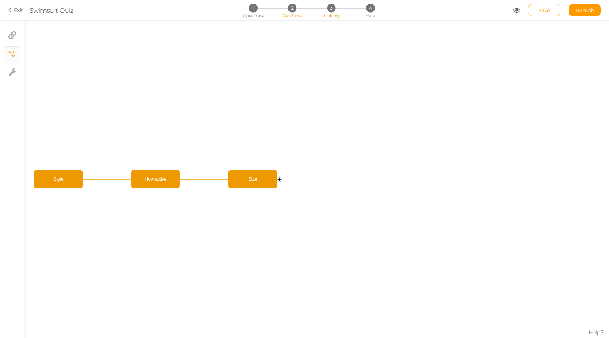
click at [296, 15] on span "Products" at bounding box center [292, 16] width 19 height 6
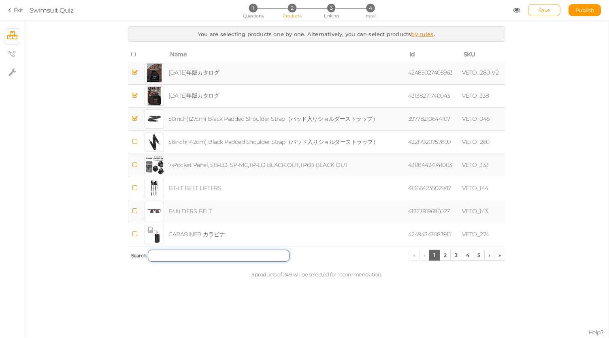
click at [196, 258] on input "search" at bounding box center [219, 255] width 142 height 12
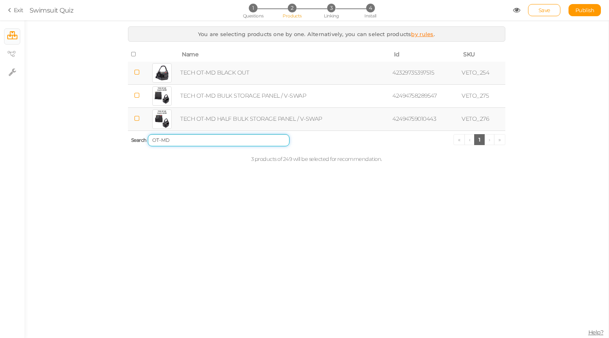
type input "OT-MD"
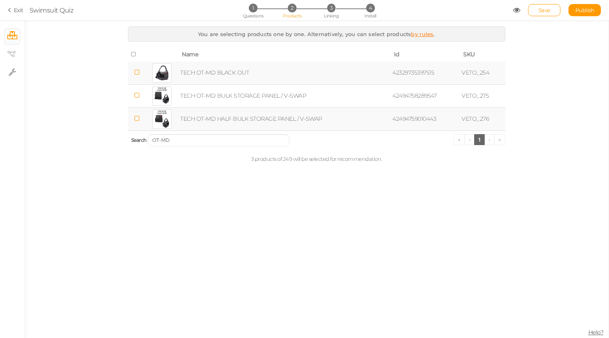
click at [141, 74] on td at bounding box center [137, 73] width 18 height 23
click at [245, 6] on li "1 Questions" at bounding box center [253, 8] width 38 height 9
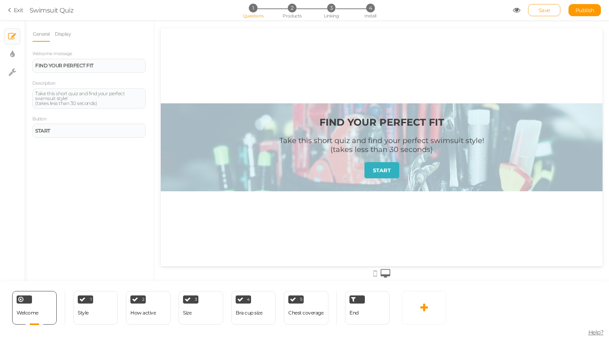
click at [534, 13] on link "Save" at bounding box center [544, 10] width 32 height 12
click at [13, 13] on icon at bounding box center [11, 9] width 6 height 7
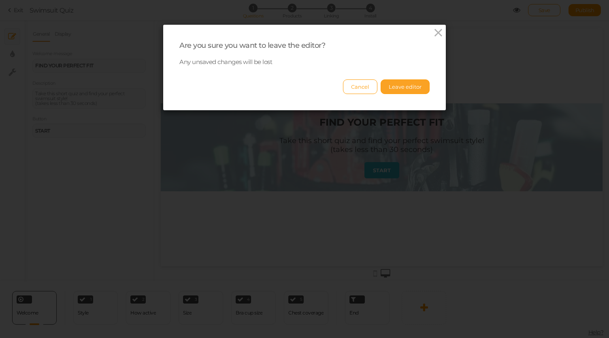
click at [406, 86] on button "Leave editor" at bounding box center [405, 86] width 49 height 15
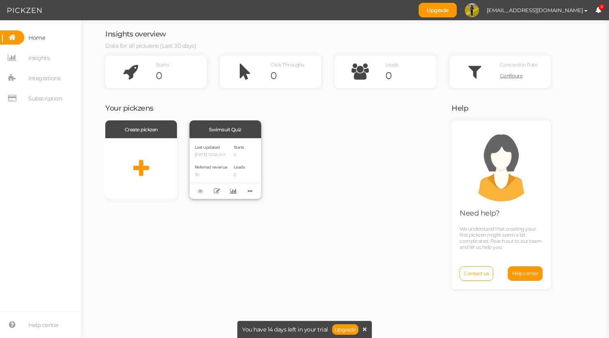
click at [217, 158] on div "Last updated [DATE] 10:02 AM Referred revenue $0" at bounding box center [211, 168] width 33 height 50
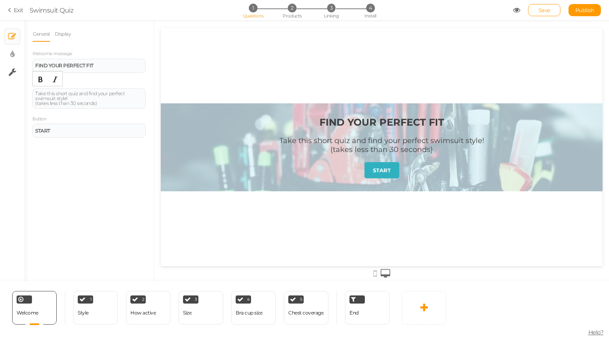
drag, startPoint x: 104, startPoint y: 103, endPoint x: 6, endPoint y: 78, distance: 101.2
click at [6, 78] on div "× Slides × Display settings × Settings General Display Welcome message FIND YOU…" at bounding box center [304, 150] width 609 height 261
click at [100, 312] on div "1 Style × Define the conditions to show this slide. Clone Change type Delete" at bounding box center [95, 308] width 45 height 34
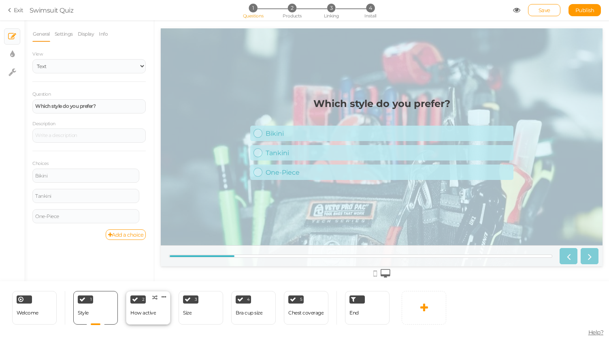
click at [138, 313] on div "How active" at bounding box center [143, 313] width 26 height 6
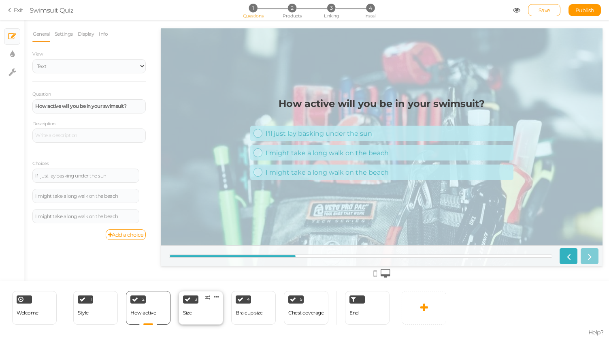
click at [214, 313] on div "3 Size × Define the conditions to show this slide. Clone Change type Delete" at bounding box center [201, 308] width 45 height 34
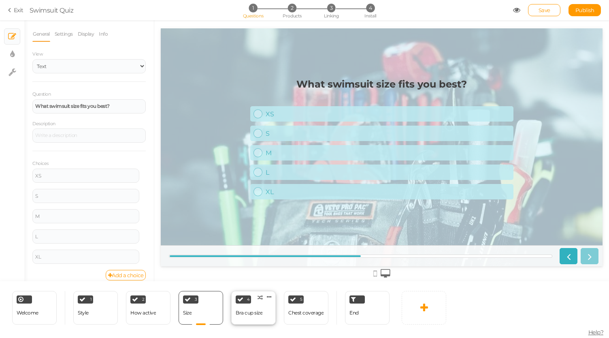
click at [258, 313] on div "Bra cup size" at bounding box center [249, 313] width 27 height 6
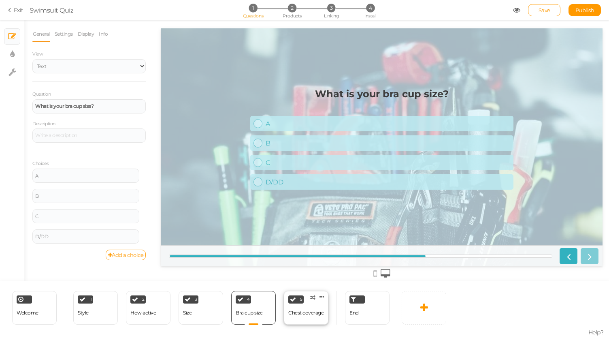
click at [302, 311] on div "Chest coverage" at bounding box center [305, 313] width 35 height 6
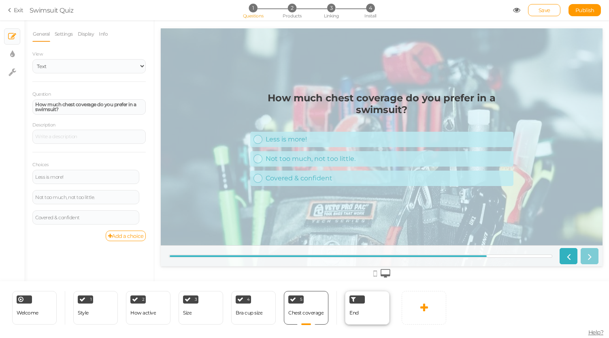
click at [362, 307] on div "End" at bounding box center [367, 308] width 45 height 34
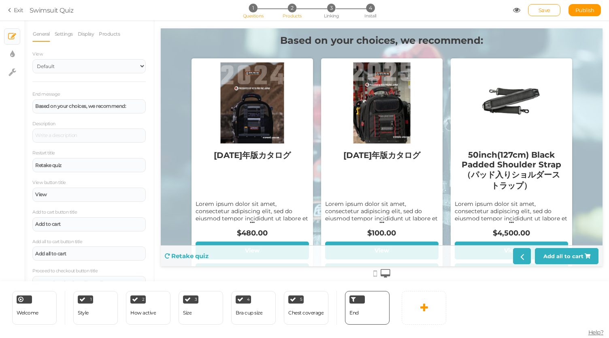
click at [300, 11] on li "2 Products" at bounding box center [292, 8] width 38 height 9
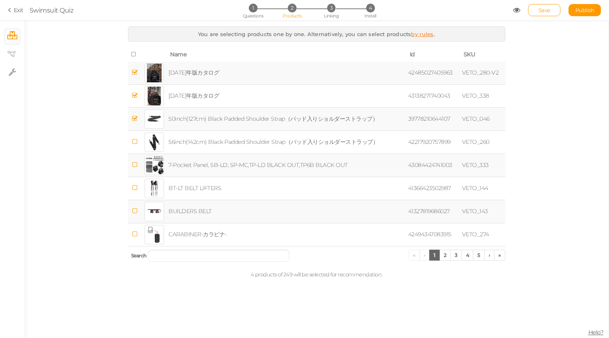
click at [134, 53] on icon at bounding box center [134, 54] width 6 height 6
click at [134, 55] on icon at bounding box center [134, 54] width 6 height 6
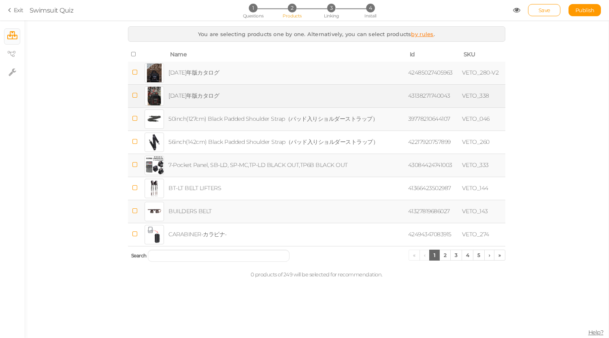
click at [211, 102] on td "[DATE]年版カタログ" at bounding box center [287, 95] width 240 height 23
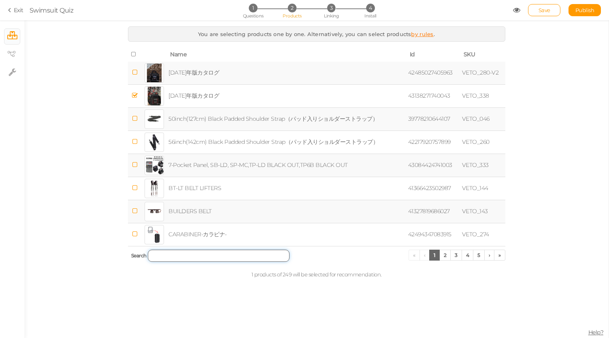
click at [265, 260] on input "search" at bounding box center [219, 255] width 142 height 12
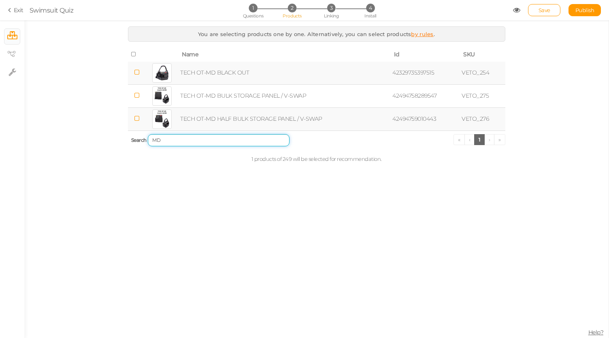
type input "MD"
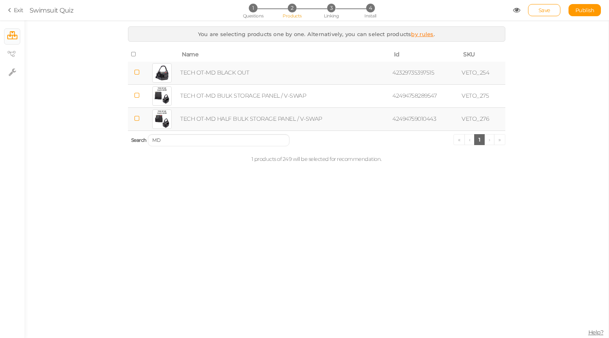
click at [223, 64] on td "TECH OT-MD BLACK OUT" at bounding box center [285, 73] width 212 height 23
click at [546, 6] on link "Save" at bounding box center [544, 10] width 32 height 12
click at [541, 11] on span "Save" at bounding box center [545, 10] width 12 height 6
click at [7, 9] on section "Exit Swimsuit Quiz 1 Questions 2 Products 3 Linking 4 Install Save Publish" at bounding box center [304, 10] width 609 height 20
click at [6, 58] on link "× View tree" at bounding box center [11, 54] width 15 height 15
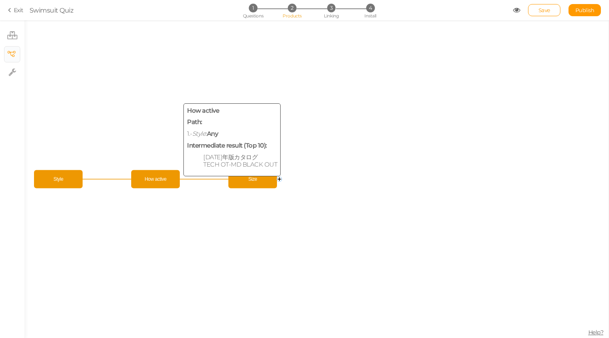
click at [160, 175] on span "How active" at bounding box center [155, 179] width 45 height 14
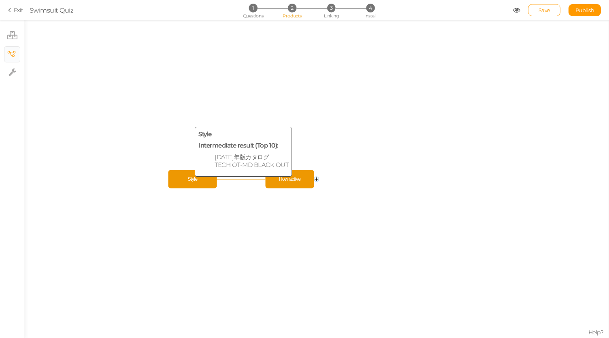
click at [206, 184] on span "Style" at bounding box center [192, 179] width 45 height 14
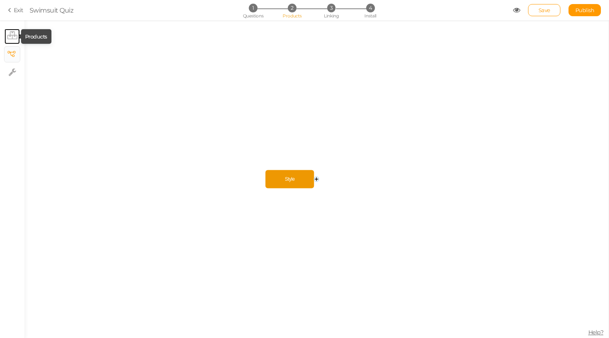
click at [11, 34] on icon at bounding box center [12, 35] width 10 height 8
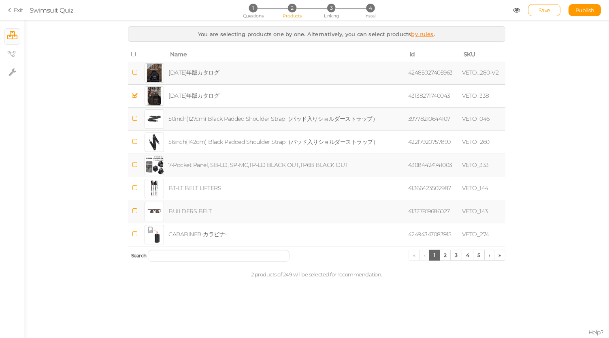
click at [15, 9] on link "Exit" at bounding box center [15, 10] width 15 height 8
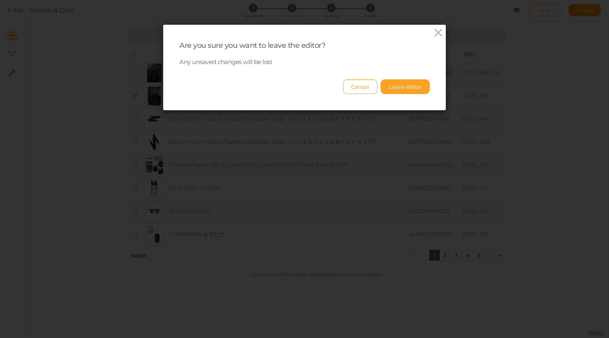
click at [396, 92] on button "Leave editor" at bounding box center [405, 86] width 49 height 15
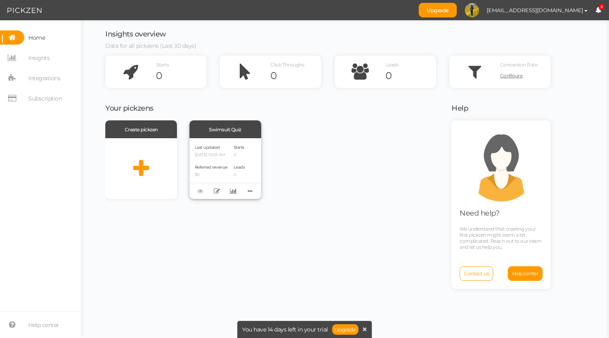
click at [224, 154] on p "[DATE] 10:03 AM" at bounding box center [211, 154] width 33 height 5
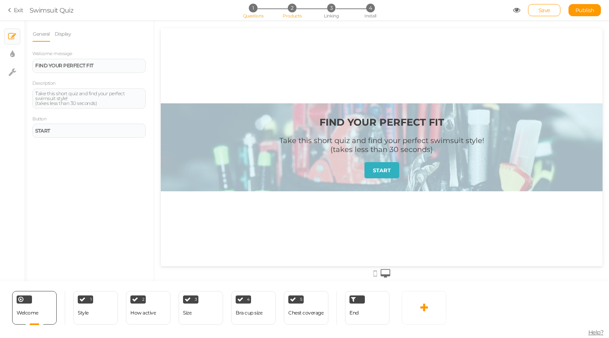
click at [294, 11] on span "2" at bounding box center [292, 8] width 9 height 9
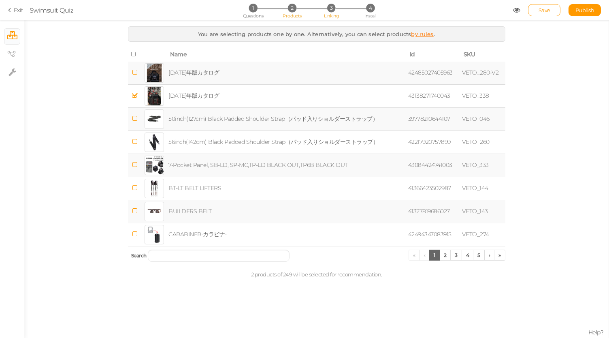
click at [336, 13] on span "Linking" at bounding box center [331, 16] width 15 height 6
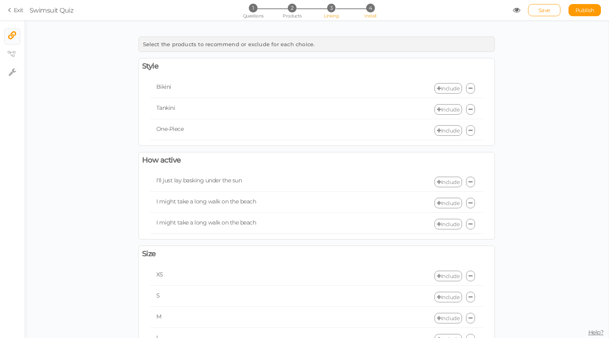
click at [374, 5] on li "4 Install" at bounding box center [370, 8] width 38 height 9
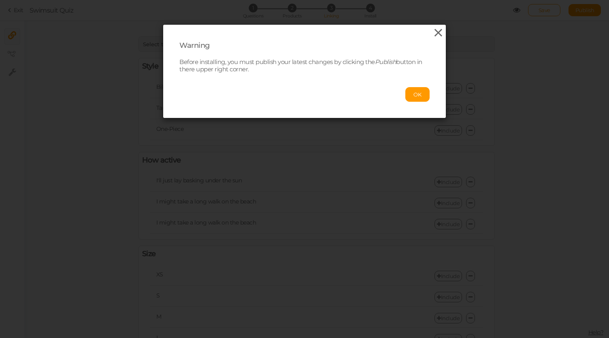
click at [436, 32] on icon at bounding box center [438, 33] width 12 height 12
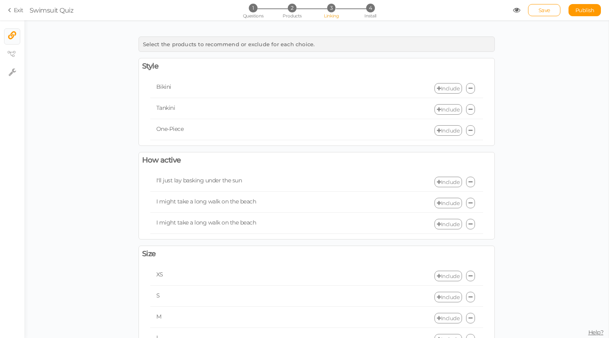
scroll to position [21, 0]
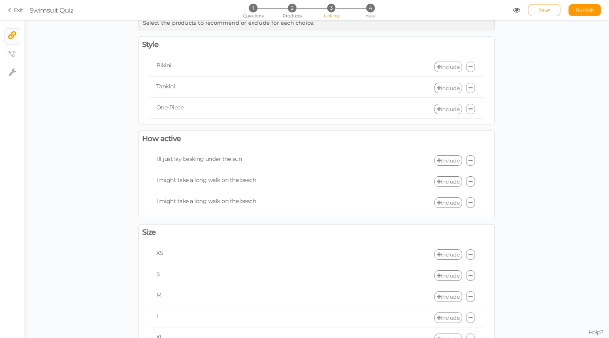
click at [443, 88] on link "Include" at bounding box center [448, 88] width 28 height 11
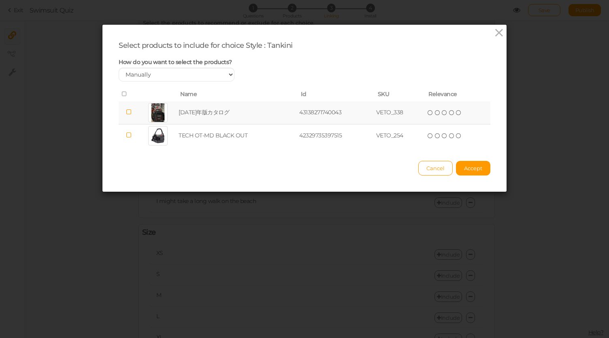
click at [126, 112] on icon at bounding box center [129, 112] width 6 height 6
click at [469, 169] on span "Accept" at bounding box center [473, 168] width 18 height 6
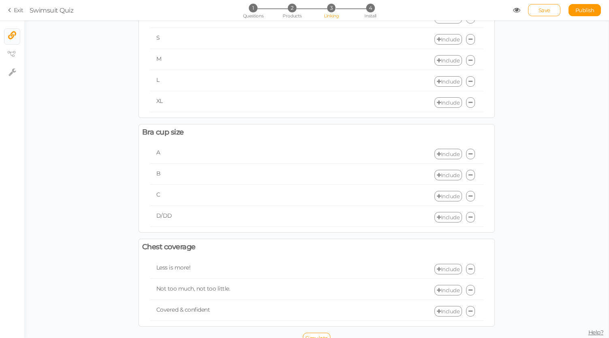
scroll to position [0, 0]
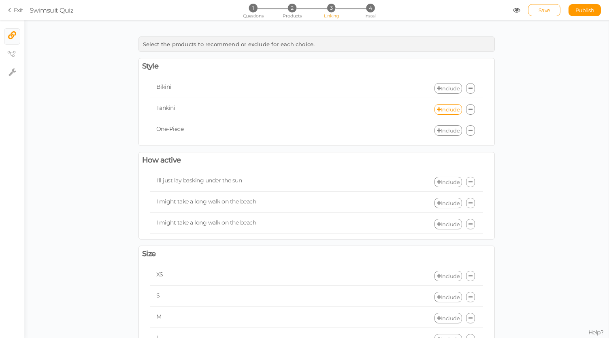
click at [449, 87] on link "Include" at bounding box center [448, 88] width 28 height 11
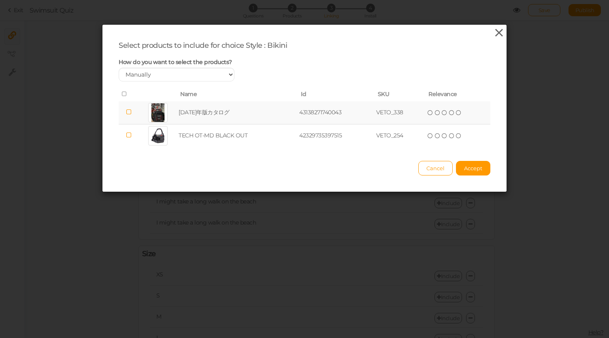
click at [494, 32] on icon at bounding box center [499, 33] width 12 height 12
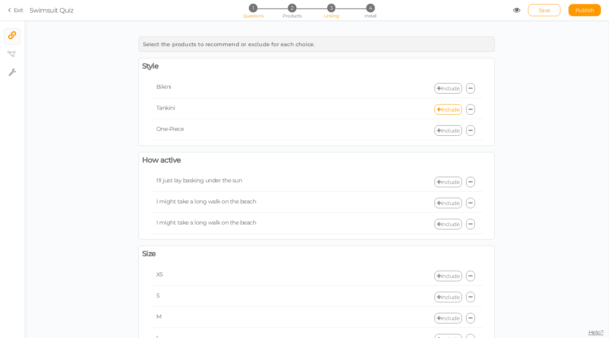
click at [251, 12] on span "1" at bounding box center [253, 8] width 9 height 9
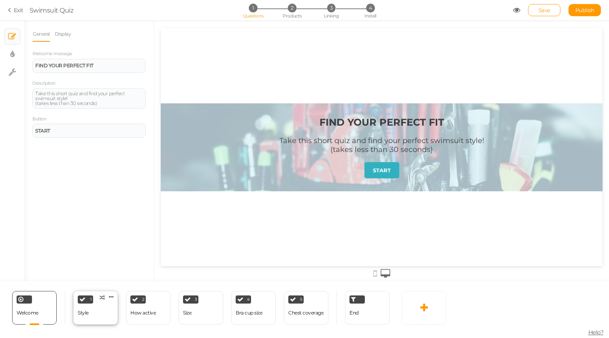
click at [101, 315] on div "1 Style × Define the conditions to show this slide. Clone Change type Delete" at bounding box center [95, 308] width 45 height 34
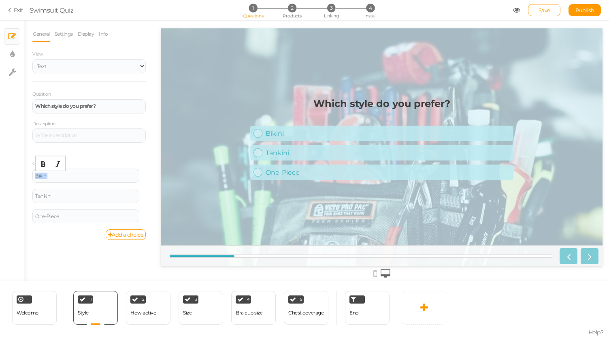
drag, startPoint x: 66, startPoint y: 176, endPoint x: 0, endPoint y: 177, distance: 66.4
click at [0, 177] on div "× Slides × Display settings × Settings General Settings Display Info View Text …" at bounding box center [304, 150] width 609 height 261
click at [64, 178] on div "Bikini" at bounding box center [85, 175] width 107 height 14
drag, startPoint x: 57, startPoint y: 173, endPoint x: 8, endPoint y: 172, distance: 48.6
click at [8, 172] on div "× Slides × Display settings × Settings General Settings Display Info View Text …" at bounding box center [304, 150] width 609 height 261
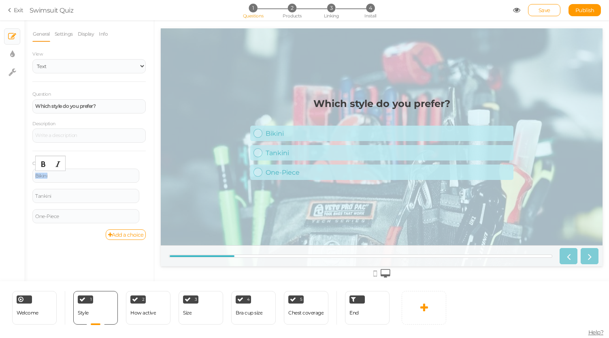
paste div
click at [70, 192] on div "Tankini" at bounding box center [85, 196] width 107 height 14
click at [60, 194] on div "Tankini" at bounding box center [85, 196] width 101 height 5
paste div
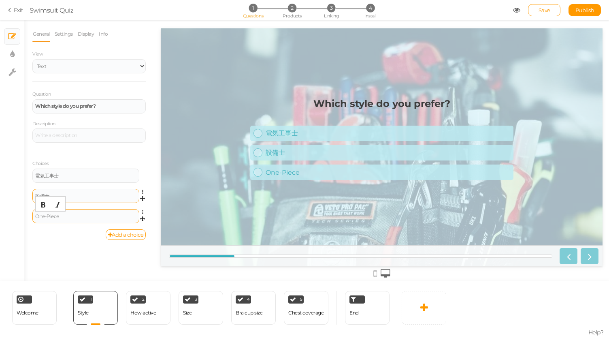
click at [58, 215] on div "One-Piece" at bounding box center [85, 216] width 101 height 5
paste div
click at [141, 158] on div "Choices 電気工事士 Settings Delete 設備士 Settings Delete 空調技師 Settings Delete" at bounding box center [88, 190] width 113 height 79
click at [141, 197] on icon at bounding box center [142, 199] width 5 height 7
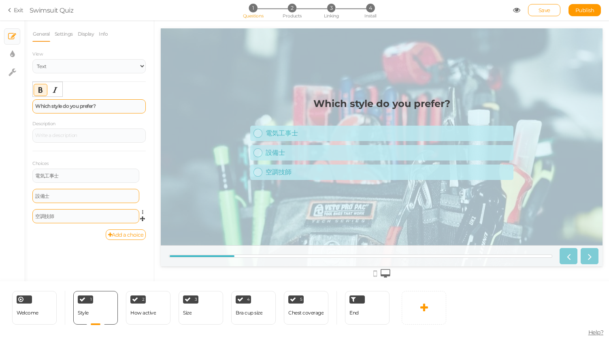
click at [122, 113] on div "Which style do you prefer?" at bounding box center [88, 106] width 113 height 14
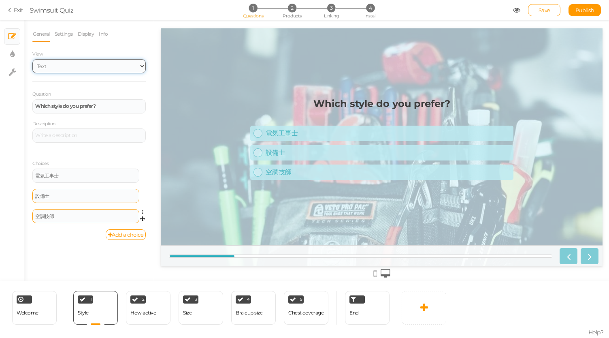
click at [111, 64] on select "Text Images Slider Dropdown" at bounding box center [88, 66] width 113 height 14
click at [110, 295] on icon at bounding box center [111, 297] width 5 height 6
click at [119, 268] on div "General Settings Display Info View Text Images Slider Dropdown Question Which s…" at bounding box center [89, 153] width 130 height 255
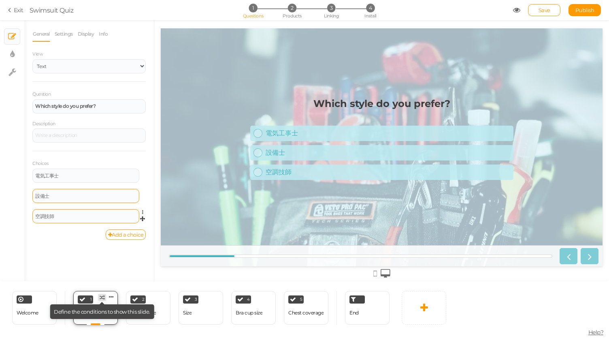
click at [104, 295] on icon at bounding box center [102, 297] width 5 height 5
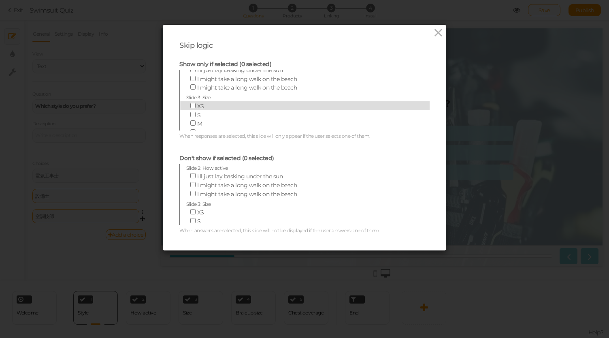
scroll to position [104, 0]
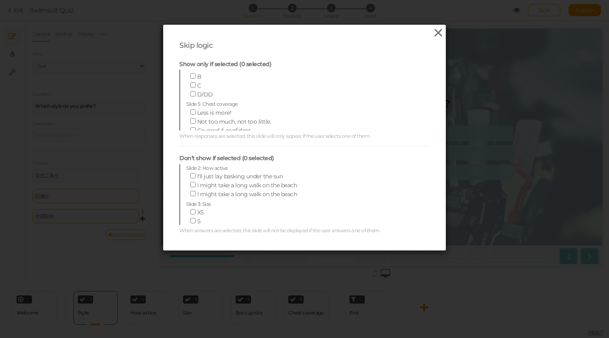
click at [432, 30] on icon at bounding box center [438, 33] width 12 height 12
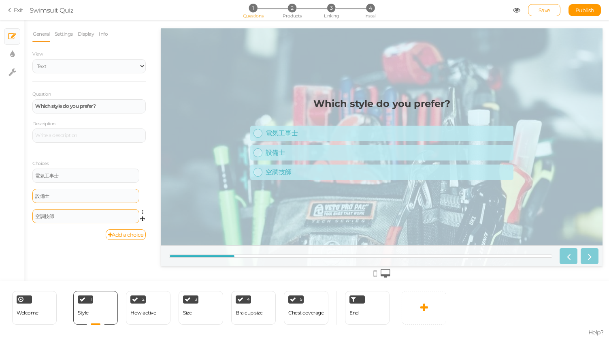
drag, startPoint x: 224, startPoint y: 256, endPoint x: 315, endPoint y: 256, distance: 91.1
click at [315, 256] on div at bounding box center [360, 255] width 383 height 3
click at [590, 258] on div at bounding box center [577, 256] width 42 height 16
click at [152, 317] on div "How active" at bounding box center [143, 313] width 26 height 14
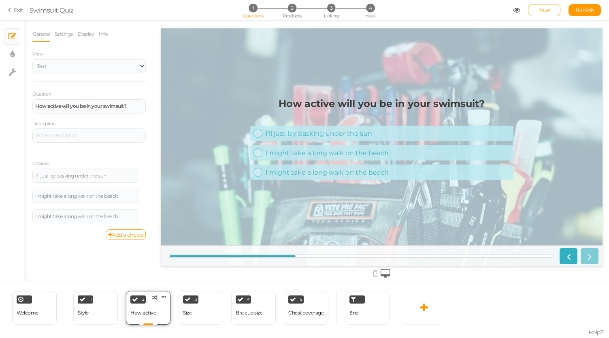
scroll to position [0, 0]
click at [157, 317] on div "2 How active × Define the conditions to show this slide. Clone Change type Dele…" at bounding box center [148, 308] width 45 height 34
click at [85, 318] on div "Style" at bounding box center [83, 313] width 11 height 14
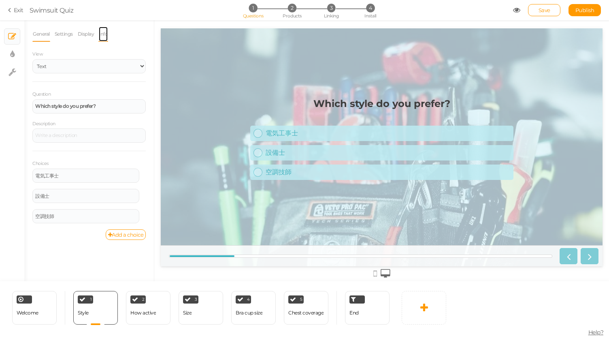
click at [108, 35] on link "Info" at bounding box center [103, 33] width 10 height 15
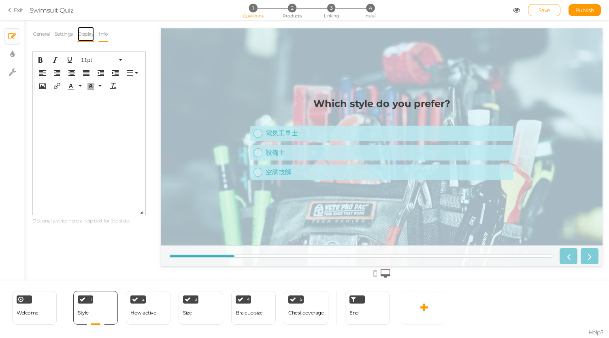
click at [92, 33] on link "Display" at bounding box center [85, 33] width 17 height 15
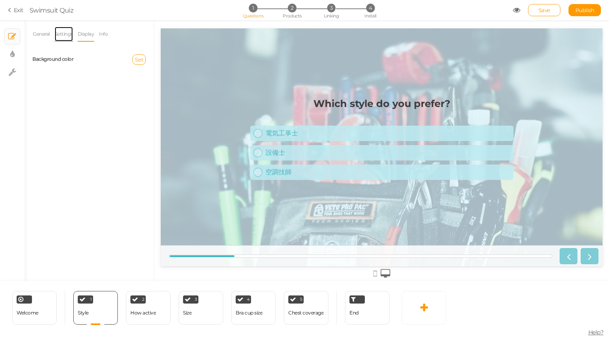
click at [63, 29] on link "Settings" at bounding box center [63, 33] width 19 height 15
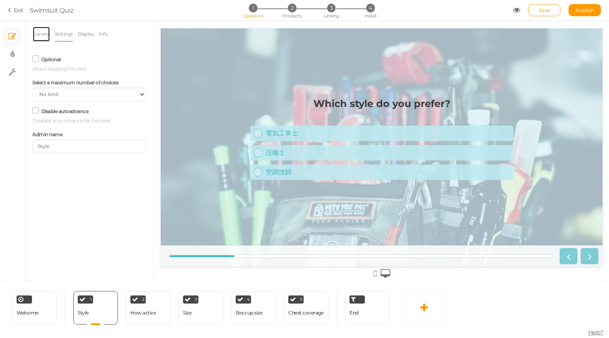
click at [43, 38] on link "General" at bounding box center [41, 33] width 18 height 15
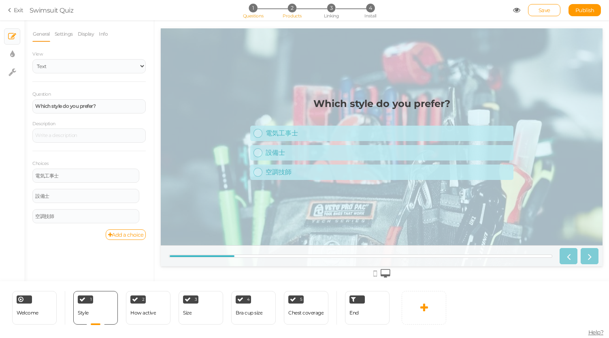
click at [286, 7] on li "2 Products" at bounding box center [292, 8] width 38 height 9
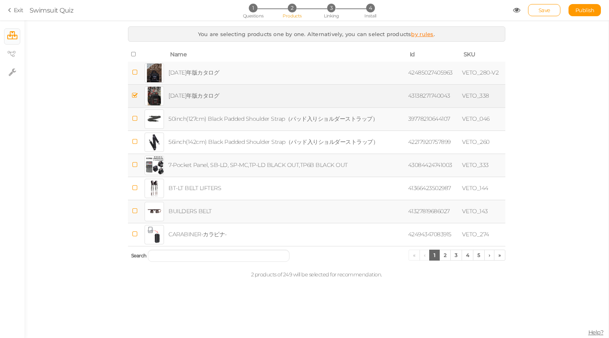
click at [279, 100] on td "[DATE]年版カタログ" at bounding box center [287, 95] width 240 height 23
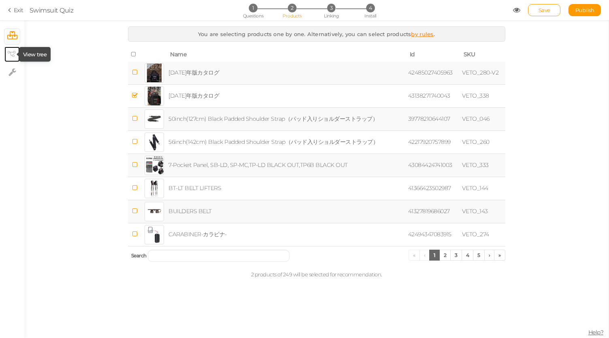
click at [12, 54] on icon at bounding box center [11, 54] width 8 height 6
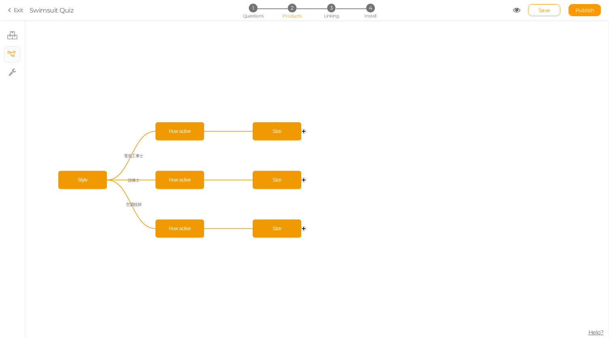
drag, startPoint x: 342, startPoint y: 112, endPoint x: 366, endPoint y: 113, distance: 24.3
click at [366, 113] on icon "Size How active Size How active Size How active Style 電気工事士 設備士 空調技師" at bounding box center [316, 178] width 584 height 317
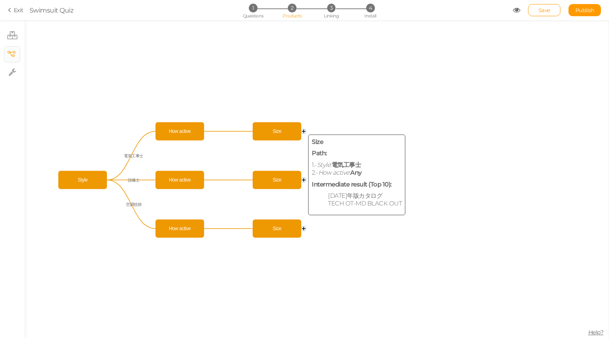
click at [279, 128] on span "Size" at bounding box center [277, 131] width 45 height 14
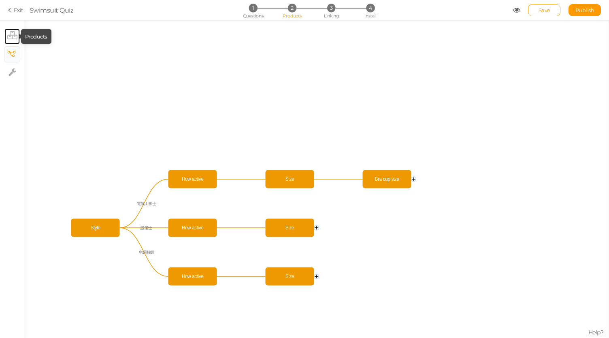
click at [11, 38] on icon at bounding box center [12, 35] width 10 height 8
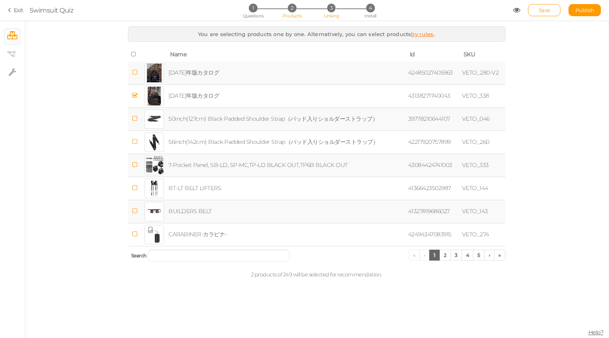
click at [330, 9] on span "3" at bounding box center [331, 8] width 9 height 9
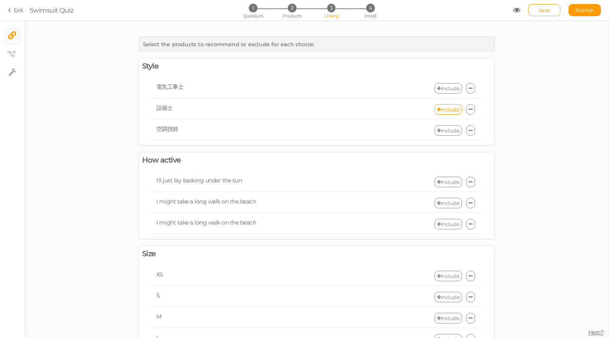
click at [468, 109] on icon at bounding box center [470, 109] width 4 height 5
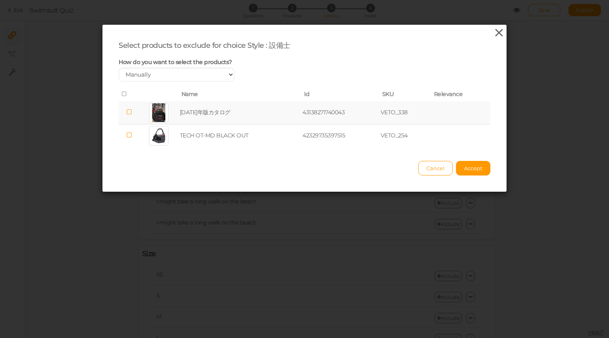
click at [498, 32] on icon at bounding box center [499, 33] width 12 height 12
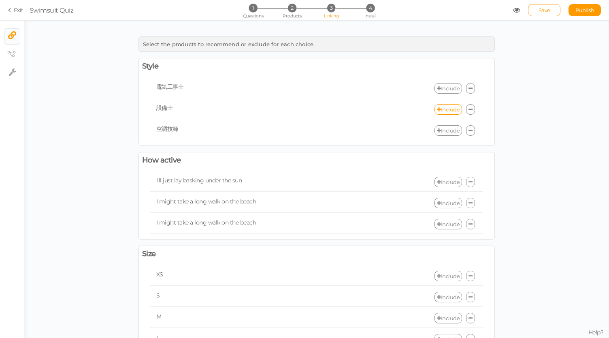
click at [439, 88] on link "Include" at bounding box center [448, 88] width 28 height 11
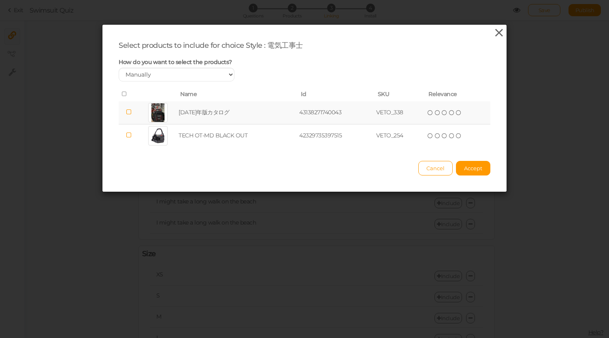
click at [496, 30] on icon at bounding box center [499, 33] width 12 height 12
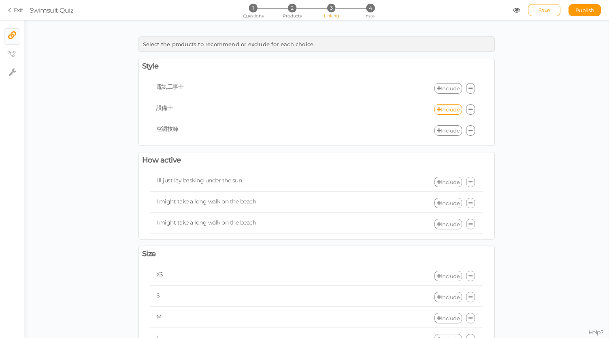
scroll to position [258, 0]
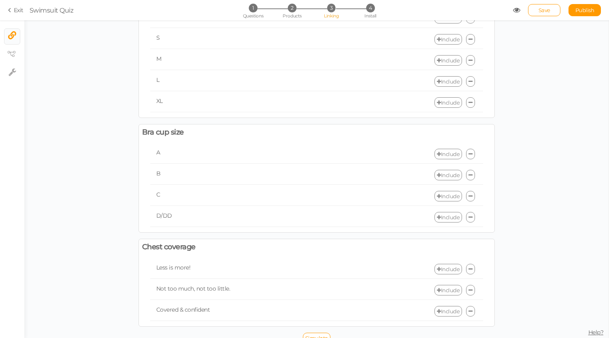
click at [330, 8] on span "3" at bounding box center [331, 8] width 9 height 9
click at [288, 12] on li "2 Products" at bounding box center [292, 8] width 38 height 9
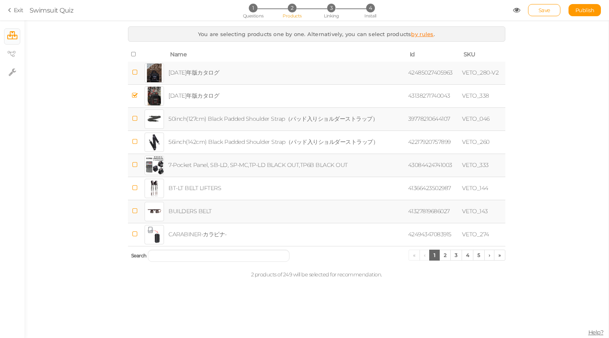
click at [133, 53] on icon at bounding box center [134, 54] width 6 height 6
click at [545, 12] on span "Save" at bounding box center [545, 10] width 12 height 6
click at [12, 54] on icon at bounding box center [11, 54] width 8 height 6
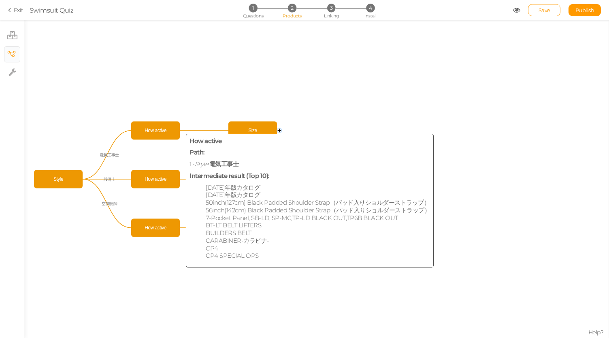
click at [170, 130] on span "How active" at bounding box center [155, 130] width 45 height 14
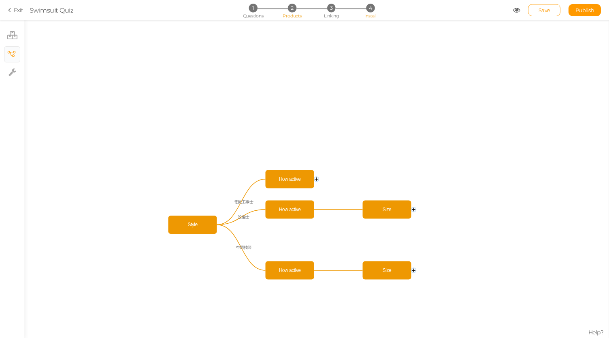
click at [371, 7] on span "4" at bounding box center [370, 8] width 9 height 9
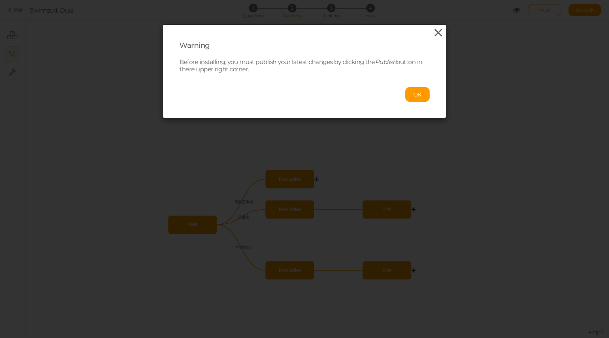
click at [432, 33] on icon at bounding box center [438, 33] width 12 height 12
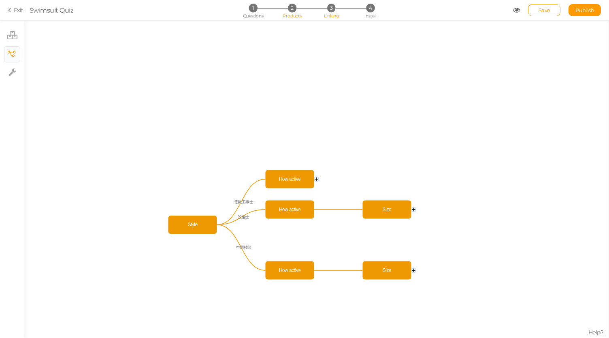
click at [324, 7] on li "3 Linking" at bounding box center [332, 8] width 38 height 9
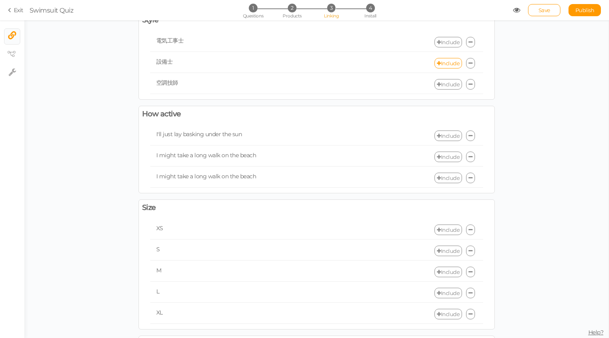
scroll to position [48, 0]
click at [466, 132] on link at bounding box center [470, 133] width 9 height 11
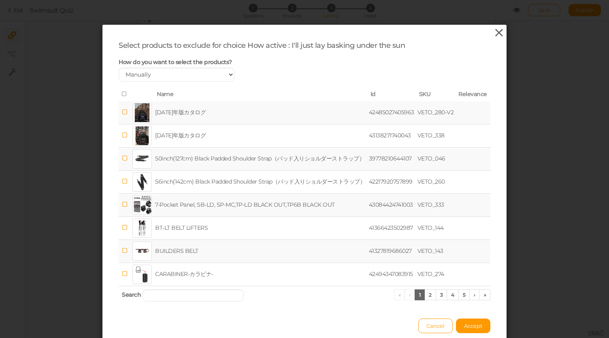
click at [497, 30] on icon at bounding box center [499, 33] width 12 height 12
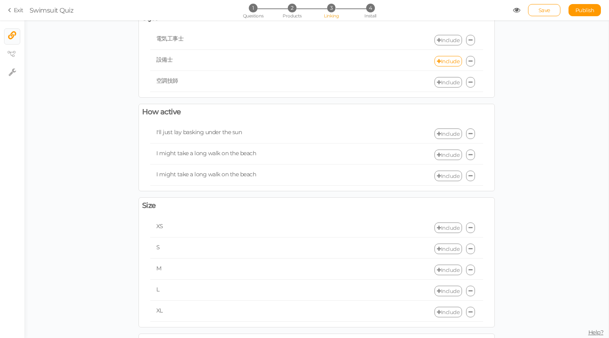
click at [441, 130] on link "Include" at bounding box center [448, 133] width 28 height 11
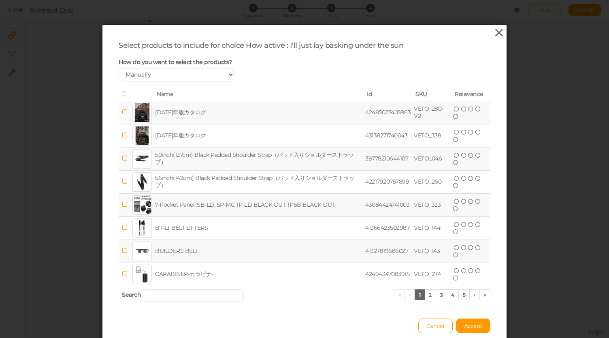
click at [493, 35] on icon at bounding box center [499, 33] width 12 height 12
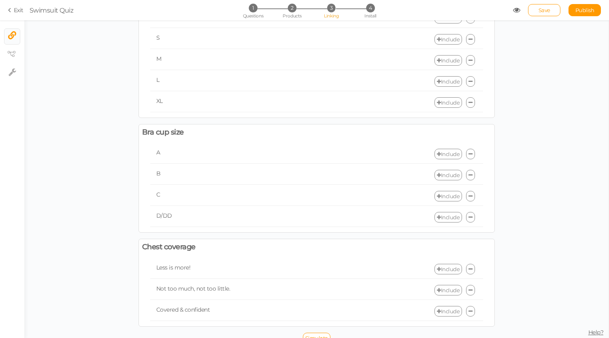
scroll to position [257, 0]
click at [310, 335] on span "Simulate" at bounding box center [316, 338] width 23 height 6
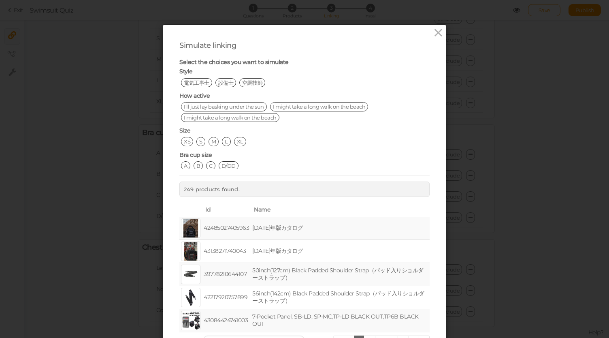
click at [196, 85] on span "電気工事士" at bounding box center [196, 82] width 31 height 9
click at [234, 104] on span "I'll just lay basking under the sun" at bounding box center [224, 106] width 86 height 9
click at [435, 35] on icon at bounding box center [438, 33] width 12 height 12
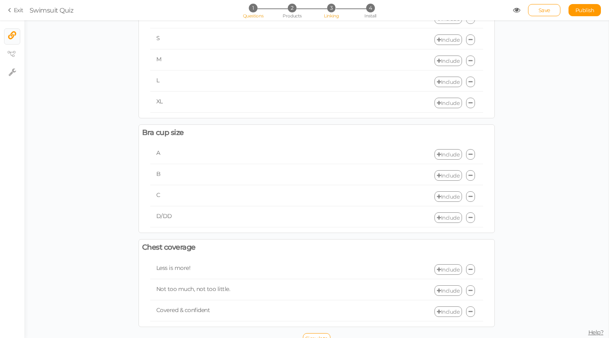
click at [255, 12] on li "1 Questions" at bounding box center [253, 8] width 38 height 9
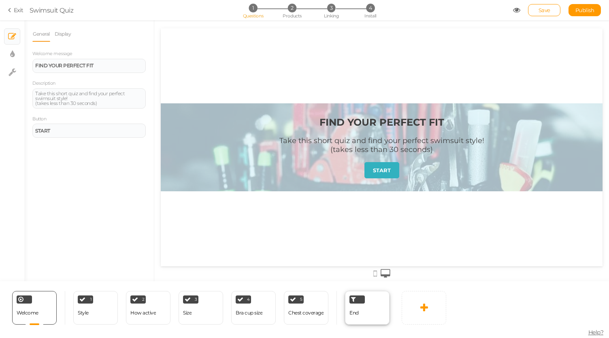
scroll to position [0, 0]
click at [364, 307] on div "End" at bounding box center [367, 308] width 45 height 34
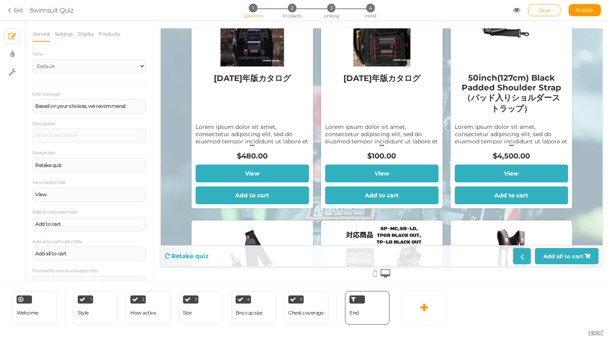
scroll to position [77, 0]
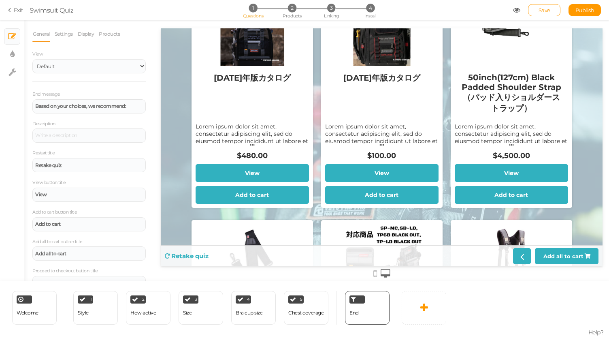
click at [358, 134] on div "Lorem ipsum dolor sit amet, consectetur adipiscing elit, sed do eiusmod tempor …" at bounding box center [381, 148] width 113 height 51
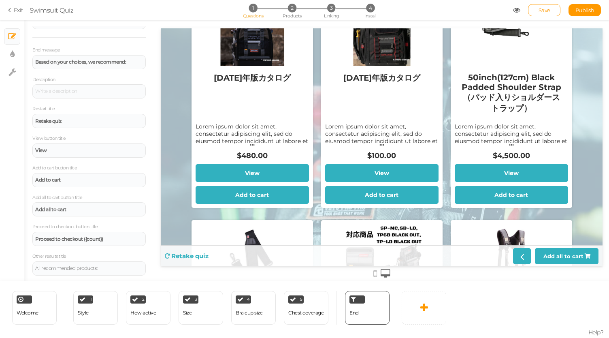
scroll to position [0, 0]
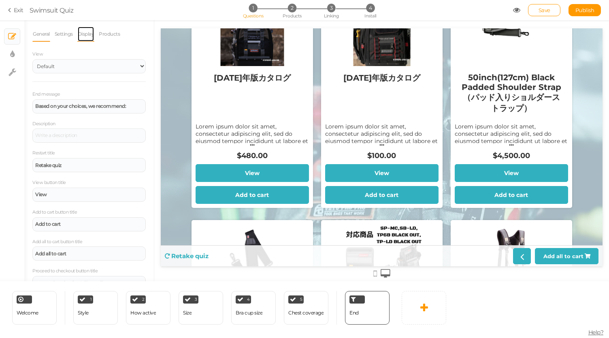
click at [88, 33] on link "Display" at bounding box center [85, 33] width 17 height 15
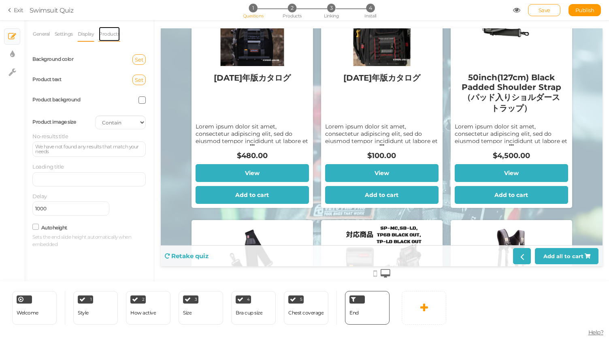
click at [112, 37] on link "Products" at bounding box center [109, 33] width 22 height 15
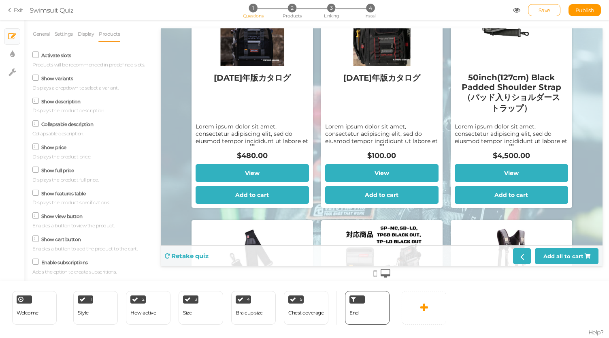
click at [64, 127] on label "Collapsable description" at bounding box center [67, 124] width 52 height 6
click at [0, 0] on input "Collapsable description" at bounding box center [0, 0] width 0 height 0
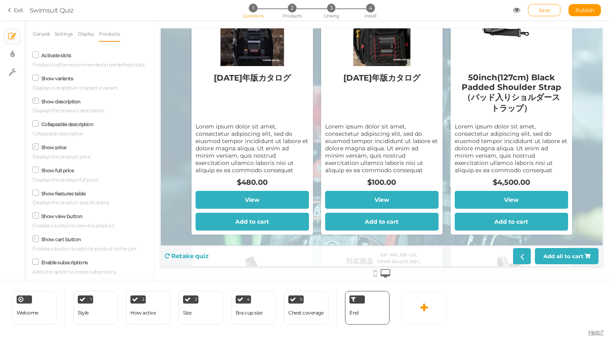
click at [64, 127] on label "Collapsable description" at bounding box center [67, 124] width 52 height 6
click at [0, 0] on input "Collapsable description" at bounding box center [0, 0] width 0 height 0
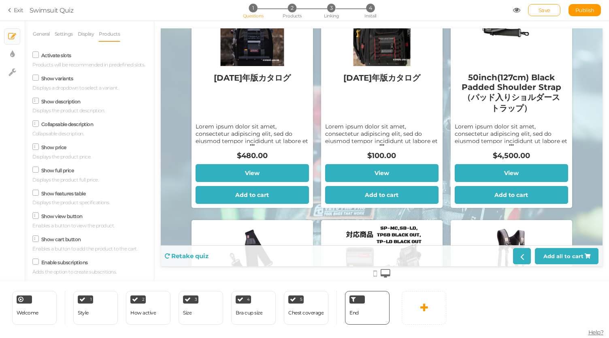
click at [294, 141] on button "..." at bounding box center [252, 143] width 113 height 8
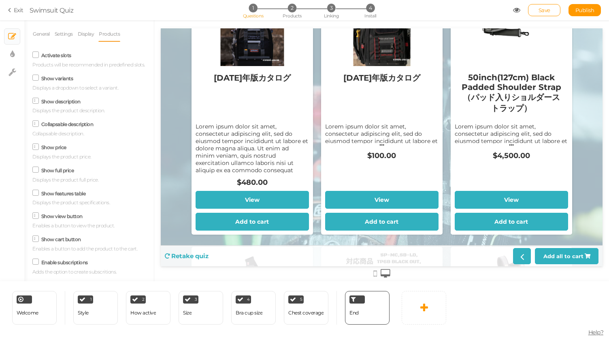
drag, startPoint x: 292, startPoint y: 168, endPoint x: 194, endPoint y: 127, distance: 106.4
click at [196, 127] on div "Lorem ipsum dolor sit amet, consectetur adipiscing elit, sed do eiusmod tempor …" at bounding box center [252, 148] width 113 height 51
drag, startPoint x: 194, startPoint y: 127, endPoint x: 323, endPoint y: 161, distance: 133.1
click at [53, 33] on li "General" at bounding box center [43, 33] width 22 height 15
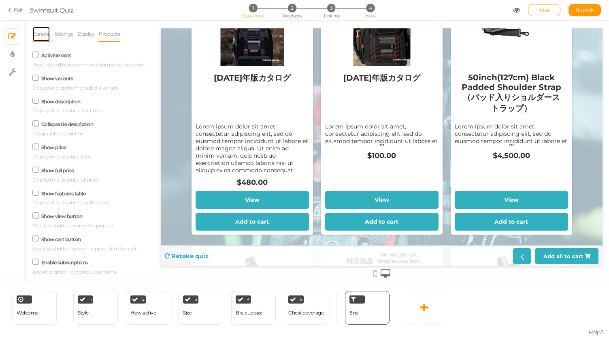
click at [45, 33] on link "General" at bounding box center [41, 33] width 18 height 15
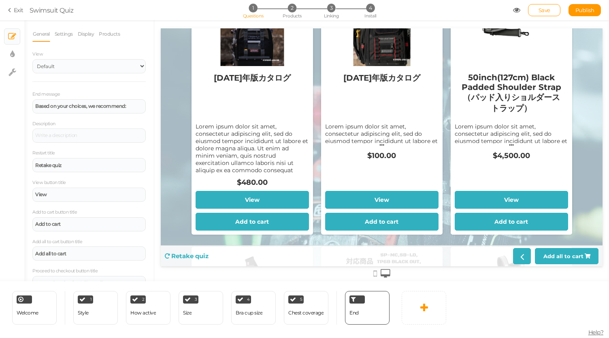
scroll to position [44, 0]
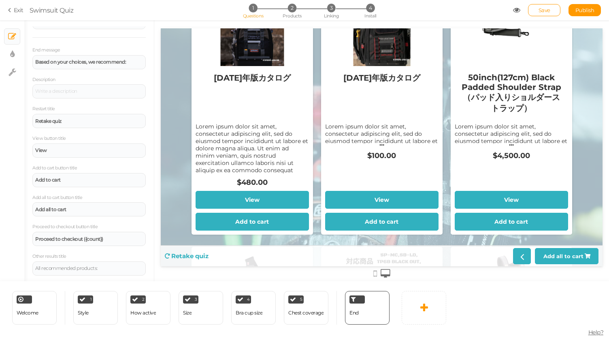
click at [265, 178] on div "$480.00" at bounding box center [252, 184] width 113 height 13
click at [14, 61] on link "× Display settings" at bounding box center [11, 54] width 15 height 15
select select "2"
select select "montserrat"
select select "fade"
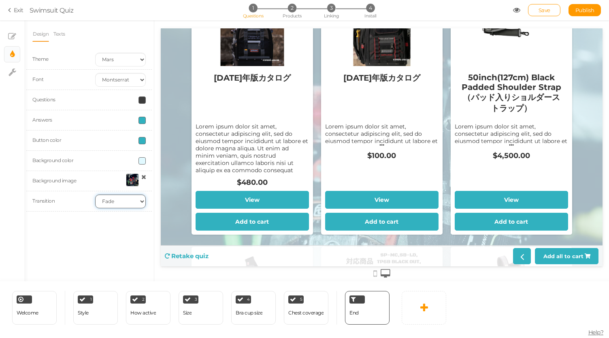
click at [126, 202] on select "None Fade Switch" at bounding box center [120, 201] width 51 height 14
click at [142, 138] on span at bounding box center [141, 140] width 7 height 7
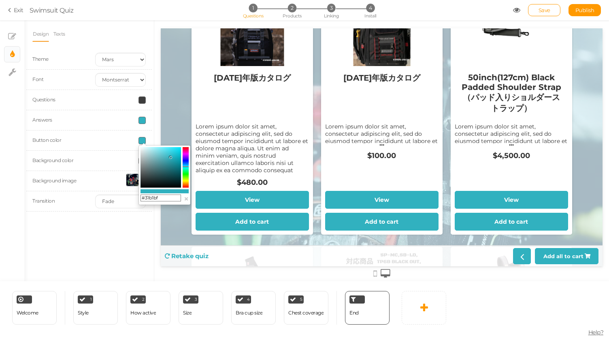
click at [187, 185] on colorpicker-hue at bounding box center [186, 167] width 6 height 40
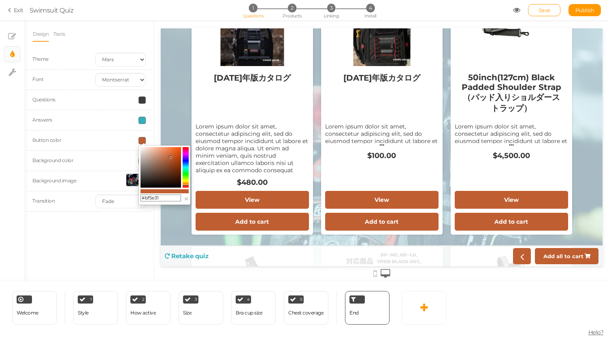
click at [162, 151] on colorpicker-saturation at bounding box center [161, 167] width 40 height 40
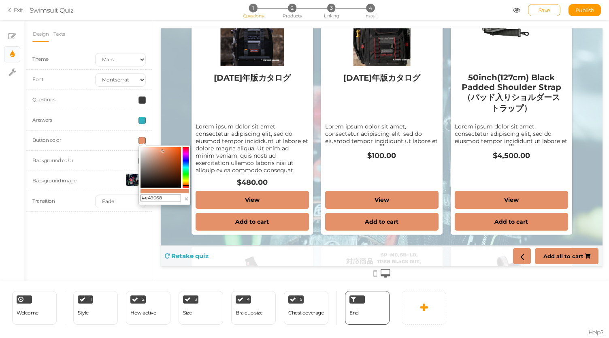
click at [185, 183] on colorpicker-hue at bounding box center [186, 167] width 6 height 40
type input "#e4ad68"
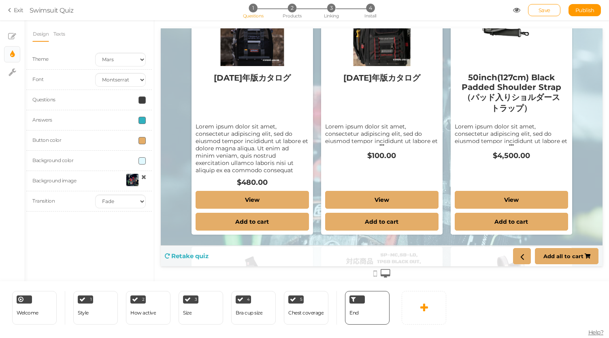
click at [140, 121] on span at bounding box center [141, 120] width 7 height 7
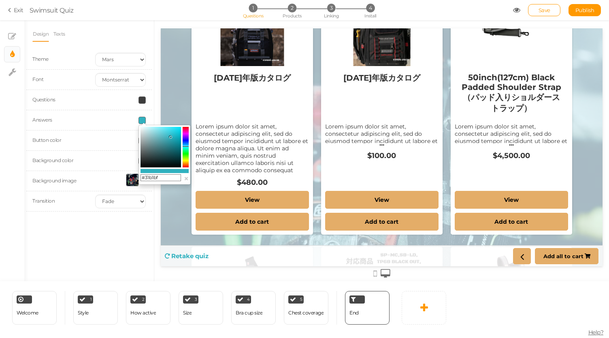
click at [186, 164] on colorpicker-hue at bounding box center [186, 147] width 6 height 40
type input "#bf6f31"
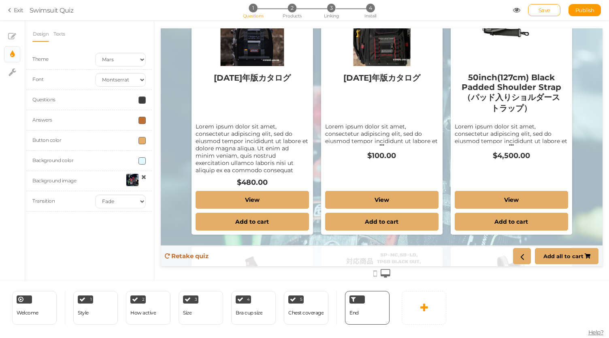
click at [98, 98] on div at bounding box center [120, 99] width 63 height 7
click at [62, 28] on link "Texts" at bounding box center [59, 33] width 13 height 15
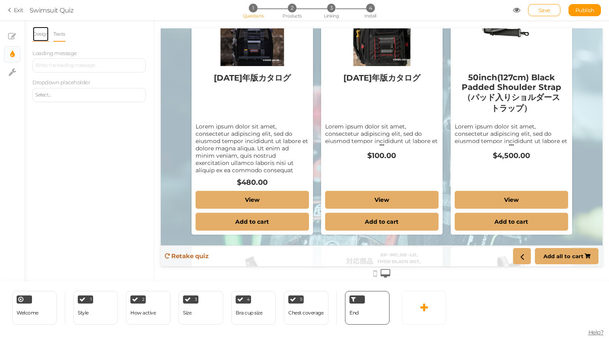
click at [39, 31] on link "Design" at bounding box center [40, 33] width 17 height 15
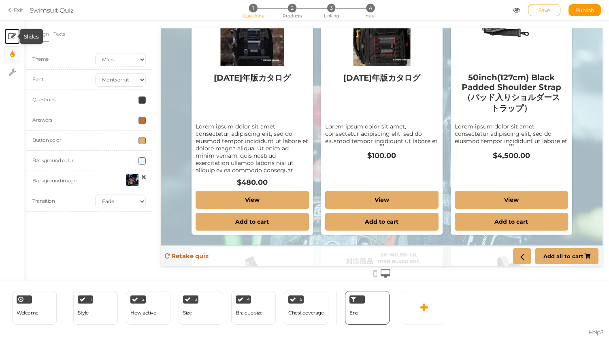
click at [13, 34] on icon at bounding box center [12, 36] width 8 height 8
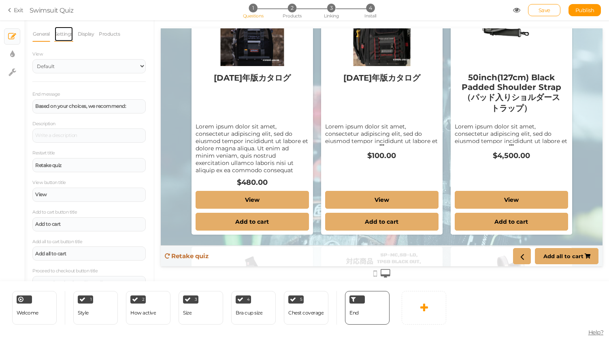
click at [64, 36] on link "Settings" at bounding box center [63, 33] width 19 height 15
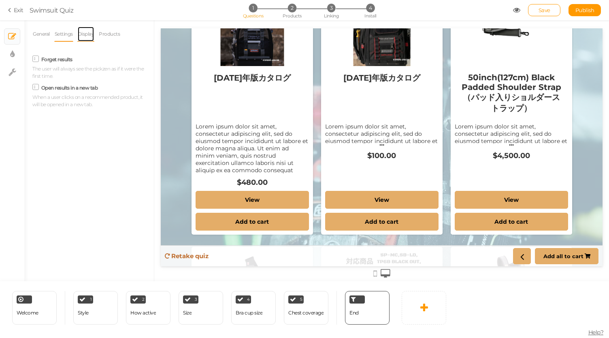
click at [85, 33] on link "Display" at bounding box center [85, 33] width 17 height 15
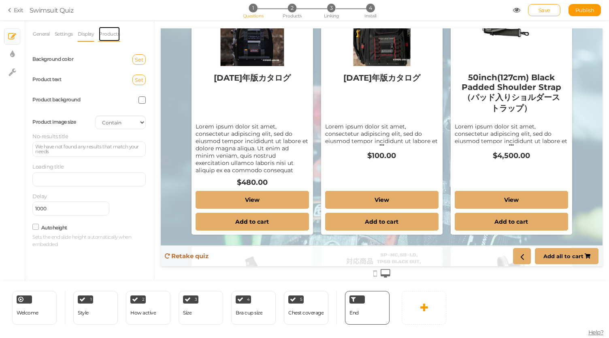
click at [109, 31] on link "Products" at bounding box center [109, 33] width 22 height 15
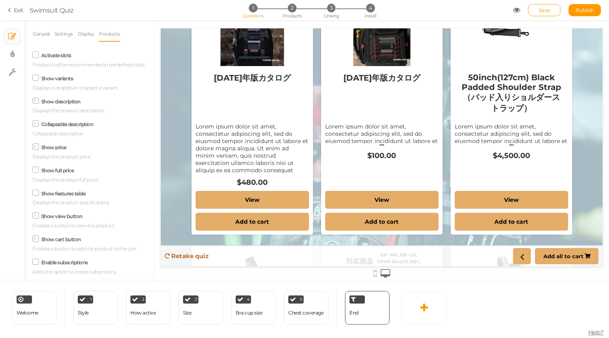
click at [56, 104] on label "Show description" at bounding box center [60, 101] width 39 height 6
click at [0, 0] on input "Show description" at bounding box center [0, 0] width 0 height 0
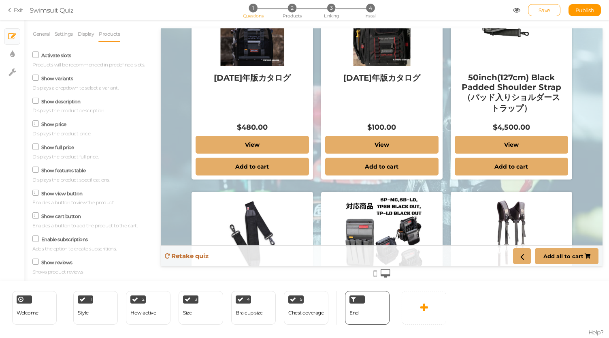
scroll to position [159, 0]
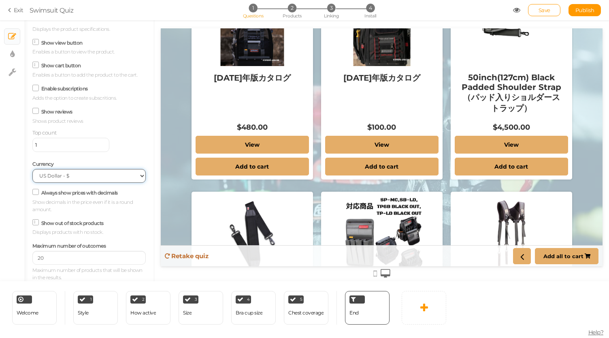
click at [86, 175] on select "US Dollar - $ Euro - € British Pound - £ Canadian Dollar - CAD Australian Dolla…" at bounding box center [88, 176] width 113 height 14
select select "custom"
click at [32, 169] on select "US Dollar - $ Euro - € British Pound - £ Canadian Dollar - CAD Australian Dolla…" at bounding box center [88, 176] width 113 height 14
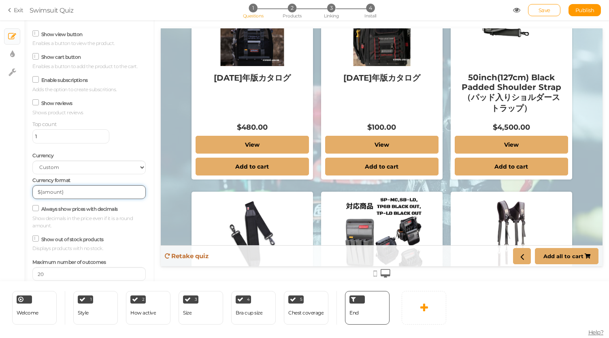
click at [40, 199] on input "${amount}" at bounding box center [88, 192] width 113 height 14
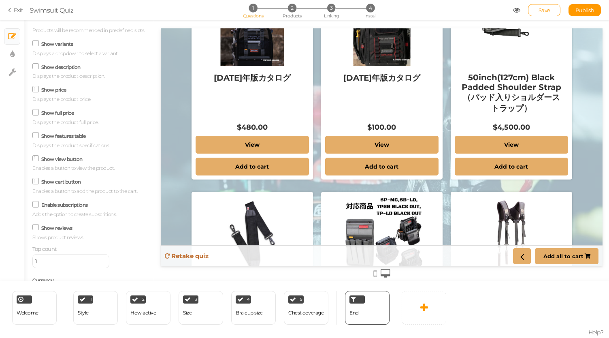
scroll to position [0, 0]
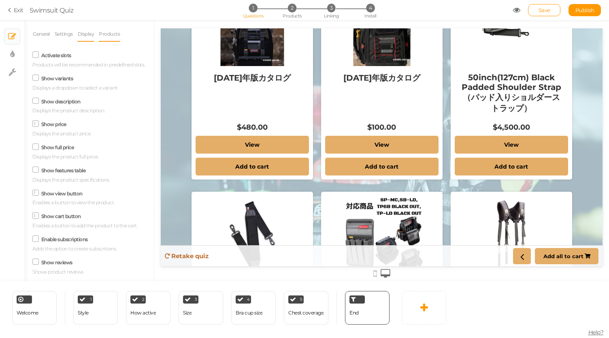
type input "¥{amount}"
click at [79, 34] on link "Display" at bounding box center [85, 33] width 17 height 15
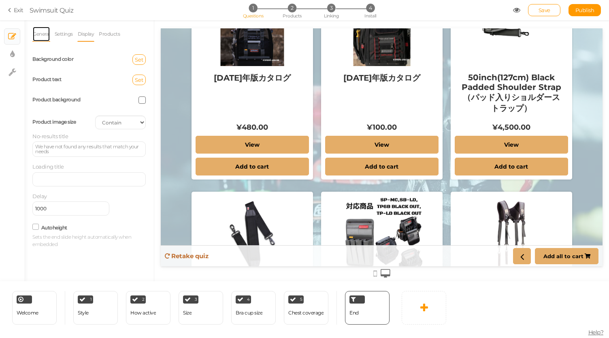
click at [44, 32] on link "General" at bounding box center [41, 33] width 18 height 15
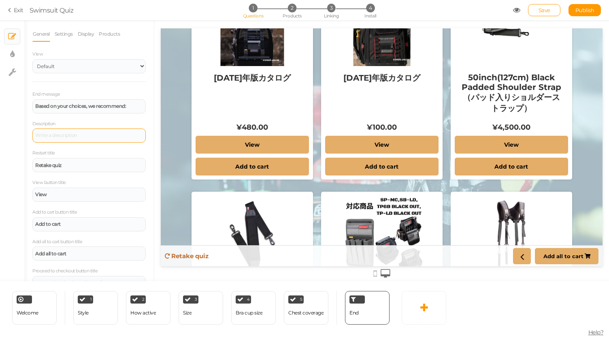
scroll to position [44, 0]
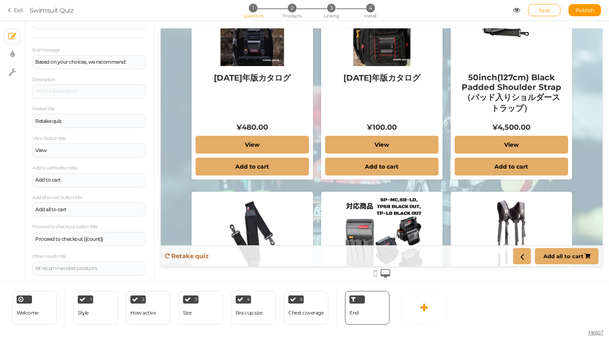
drag, startPoint x: 66, startPoint y: 179, endPoint x: 12, endPoint y: 181, distance: 53.9
click at [12, 181] on div "× Slides × Display settings × Settings General Settings Display Products View D…" at bounding box center [304, 150] width 609 height 261
click at [74, 148] on div "View" at bounding box center [89, 150] width 108 height 5
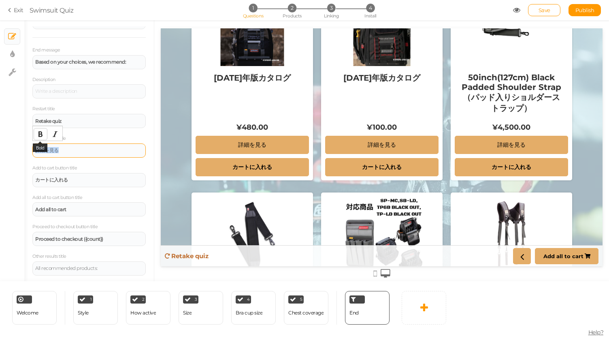
click at [39, 134] on icon "Bold" at bounding box center [40, 134] width 6 height 6
click at [242, 123] on div "¥480.00" at bounding box center [252, 127] width 32 height 9
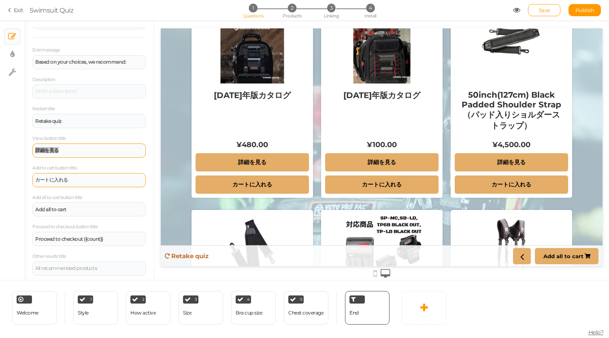
scroll to position [0, 0]
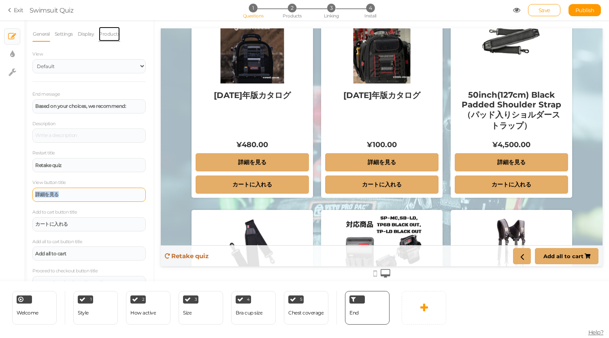
click at [112, 34] on link "Products" at bounding box center [109, 33] width 22 height 15
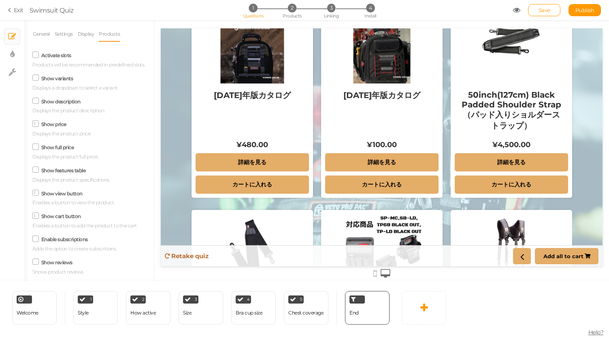
scroll to position [185, 0]
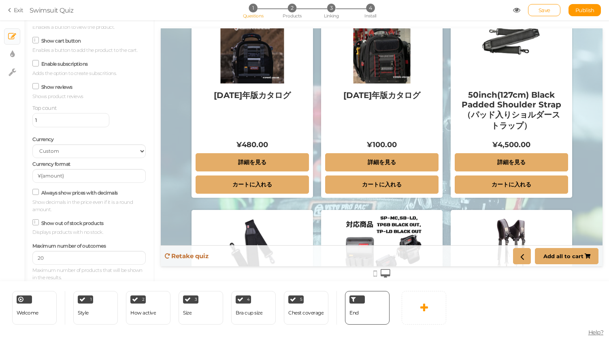
click at [39, 191] on icon at bounding box center [35, 192] width 11 height 4
click at [0, 0] on input "Always show prices with decimals" at bounding box center [0, 0] width 0 height 0
click at [39, 191] on div "Always show prices with decimals Show decimals in the price even if it is a rou…" at bounding box center [88, 200] width 113 height 26
click at [35, 192] on icon at bounding box center [36, 192] width 4 height 0
click at [0, 0] on input "Always show prices with decimals" at bounding box center [0, 0] width 0 height 0
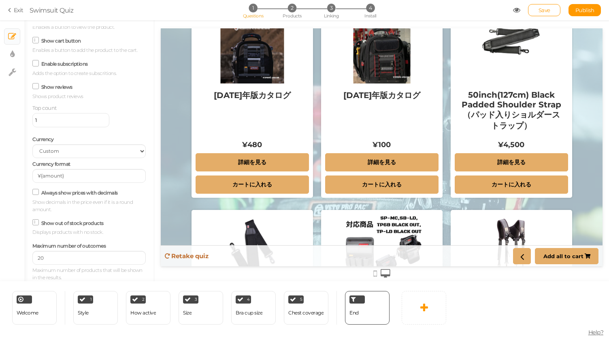
scroll to position [0, 0]
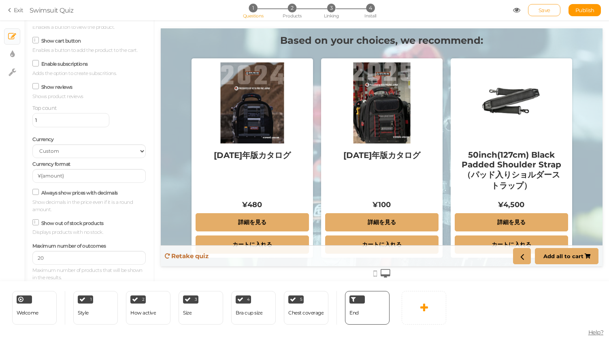
drag, startPoint x: 585, startPoint y: 15, endPoint x: 546, endPoint y: 13, distance: 38.9
click at [546, 13] on div "Save Publish" at bounding box center [557, 10] width 88 height 12
click at [546, 13] on span "Save" at bounding box center [545, 10] width 12 height 6
click at [195, 254] on strong "Retake quiz" at bounding box center [189, 256] width 37 height 8
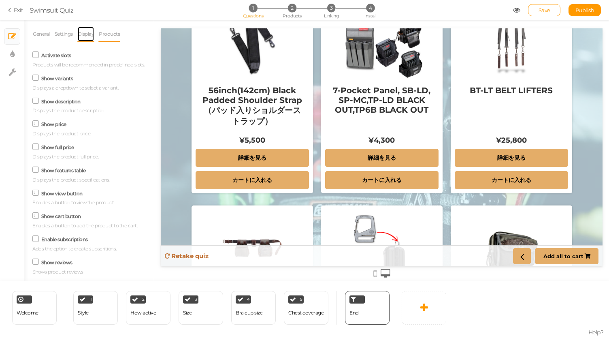
click at [87, 37] on link "Display" at bounding box center [85, 33] width 17 height 15
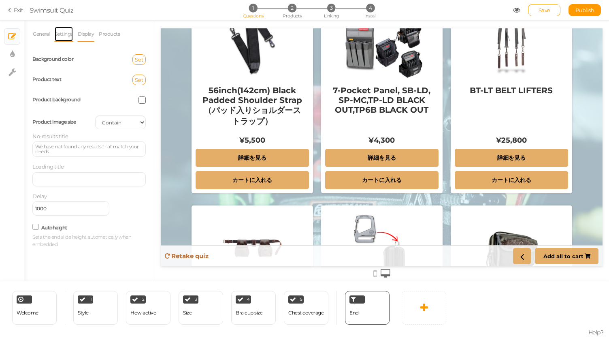
click at [66, 36] on link "Settings" at bounding box center [63, 33] width 19 height 15
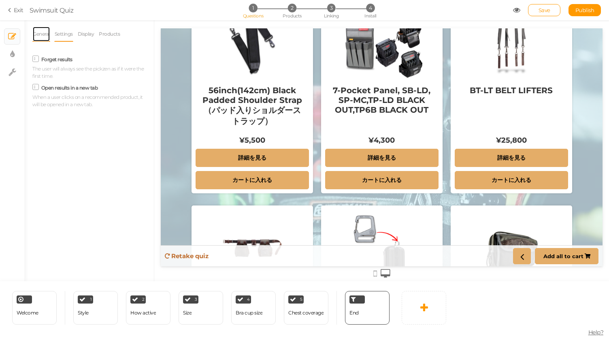
click at [41, 33] on link "General" at bounding box center [41, 33] width 18 height 15
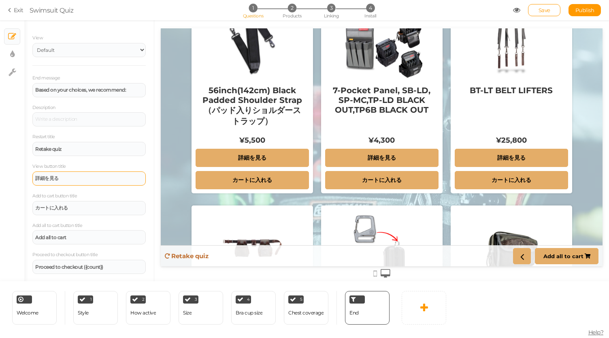
scroll to position [17, 0]
drag, startPoint x: 79, startPoint y: 234, endPoint x: 0, endPoint y: 233, distance: 79.0
click at [0, 233] on div "× Slides × Display settings × Settings General Settings Display Products View D…" at bounding box center [304, 150] width 609 height 261
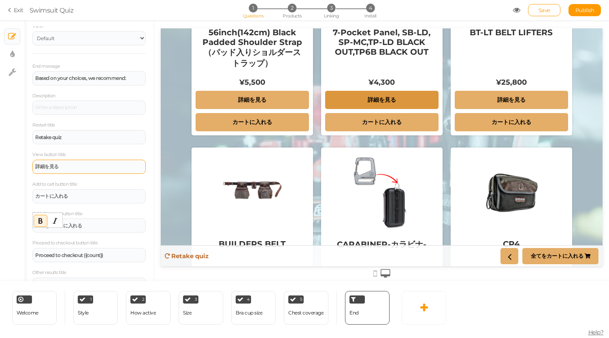
scroll to position [325, 0]
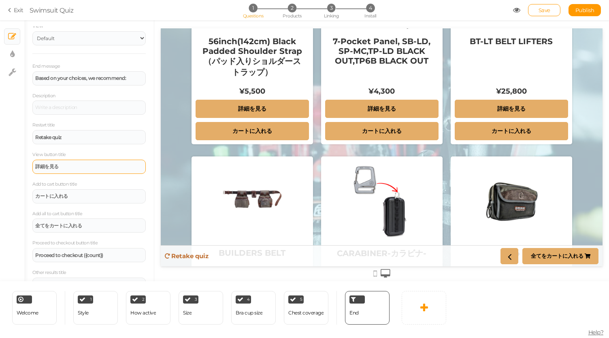
click at [85, 238] on div "End message Based on your choices, we recommend: Description Restart title Reta…" at bounding box center [88, 177] width 113 height 230
click at [546, 255] on strong "全てをカートに入れる" at bounding box center [557, 255] width 53 height 6
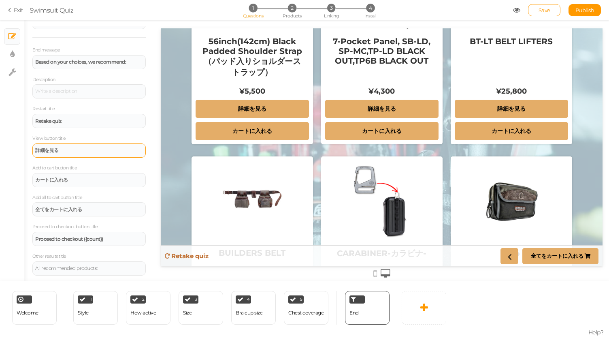
click at [169, 257] on icon at bounding box center [167, 255] width 5 height 5
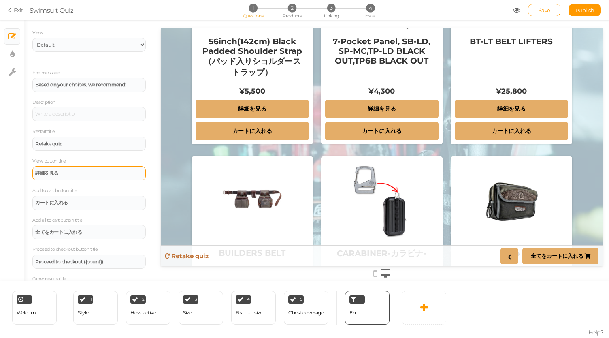
scroll to position [20, 0]
drag, startPoint x: 80, startPoint y: 145, endPoint x: 0, endPoint y: 130, distance: 81.6
click at [0, 130] on div "× Slides × Display settings × Settings General Settings Display Products View D…" at bounding box center [304, 150] width 609 height 261
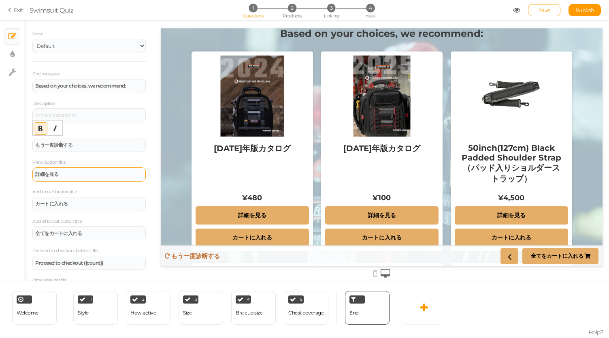
scroll to position [0, 0]
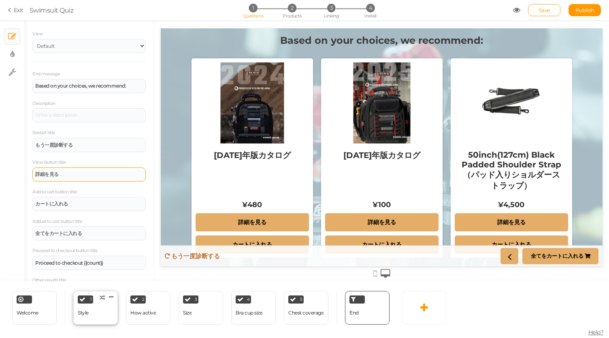
click at [83, 314] on div "Style" at bounding box center [83, 313] width 11 height 6
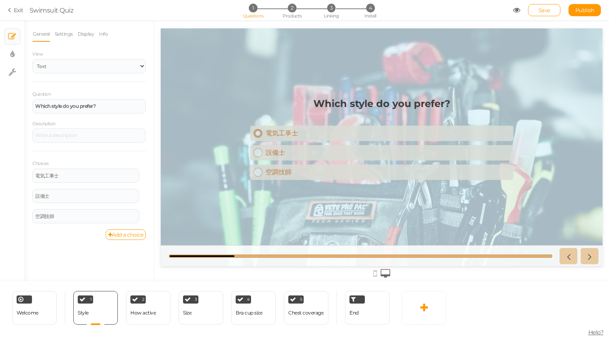
click at [286, 133] on div "電気工事士" at bounding box center [388, 133] width 245 height 9
click at [278, 158] on link "設備士" at bounding box center [381, 152] width 263 height 15
click at [276, 154] on div "設備士" at bounding box center [388, 153] width 245 height 9
click at [284, 131] on div "電気工事士" at bounding box center [388, 133] width 245 height 9
drag, startPoint x: 109, startPoint y: 106, endPoint x: 0, endPoint y: 97, distance: 109.7
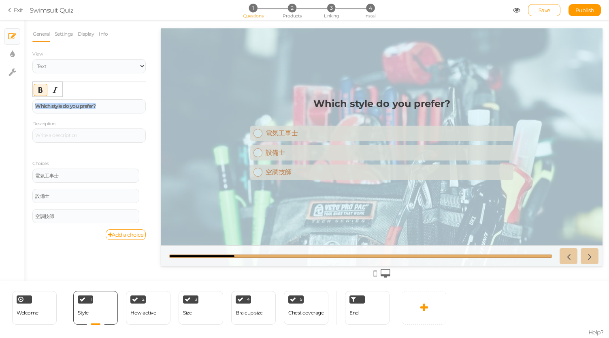
click at [0, 97] on div "× Slides × Display settings × Settings General Settings Display Info View Text …" at bounding box center [304, 150] width 609 height 261
click at [110, 108] on div "Which style do you prefer?" at bounding box center [89, 106] width 108 height 5
click at [143, 173] on icon at bounding box center [144, 171] width 5 height 5
click at [289, 136] on div "電気工事士" at bounding box center [388, 134] width 245 height 9
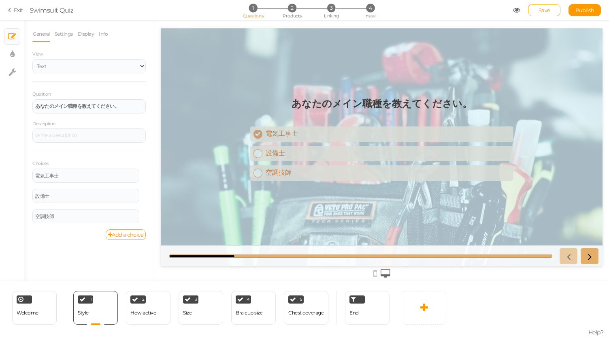
click at [289, 136] on div "電気工事士" at bounding box center [388, 134] width 245 height 9
click at [60, 36] on link "Settings" at bounding box center [63, 33] width 19 height 15
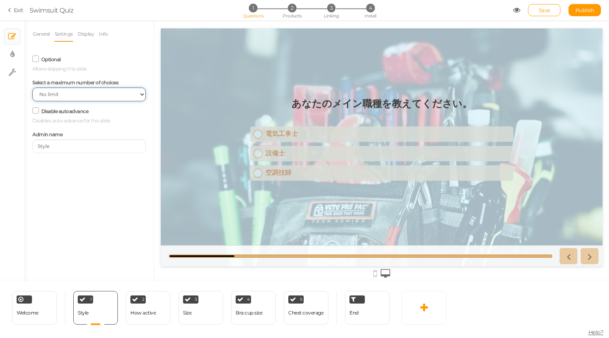
click at [124, 98] on select "No limit 1 2 3 4 5 6 7 8 9 10" at bounding box center [88, 94] width 113 height 14
select select "1"
click at [32, 88] on select "No limit 1 2 3 4 5 6 7 8 9 10" at bounding box center [88, 94] width 113 height 14
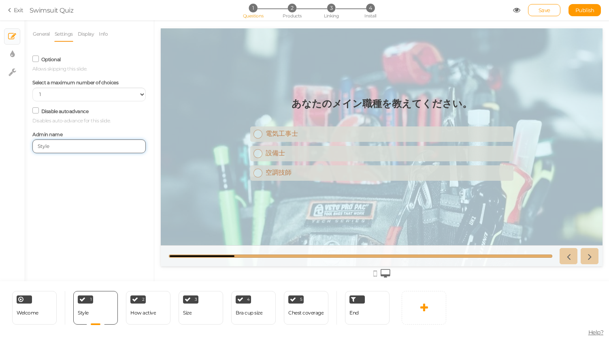
click at [90, 147] on input "Style" at bounding box center [88, 146] width 113 height 14
click at [85, 166] on div "General Settings Display Info View Text Images Slider Dropdown Question あなたのメイン…" at bounding box center [89, 153] width 130 height 255
click at [71, 111] on label "Disable autoadvance" at bounding box center [64, 111] width 47 height 6
click at [0, 0] on input "Disable autoadvance" at bounding box center [0, 0] width 0 height 0
click at [71, 111] on label "Disable autoadvance" at bounding box center [64, 111] width 47 height 6
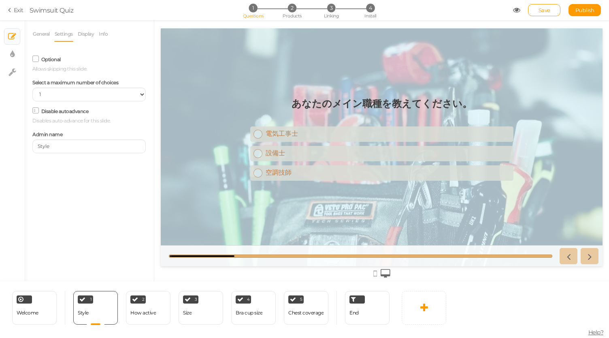
click at [0, 0] on input "Disable autoadvance" at bounding box center [0, 0] width 0 height 0
click at [43, 33] on link "General" at bounding box center [41, 33] width 18 height 15
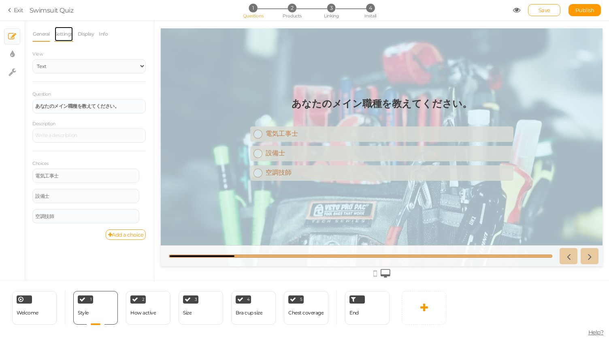
click at [66, 37] on link "Settings" at bounding box center [63, 33] width 19 height 15
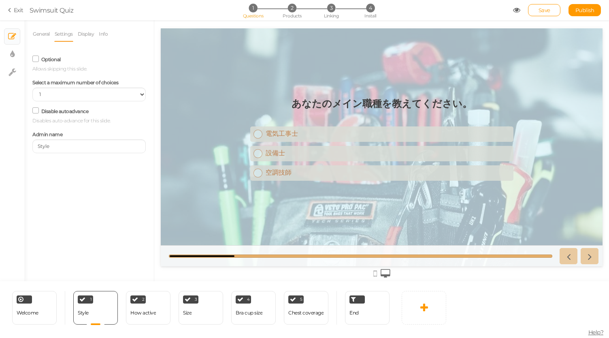
click at [77, 113] on label "Disable autoadvance" at bounding box center [64, 111] width 47 height 6
click at [0, 0] on input "Disable autoadvance" at bounding box center [0, 0] width 0 height 0
click at [42, 36] on link "General" at bounding box center [41, 33] width 18 height 15
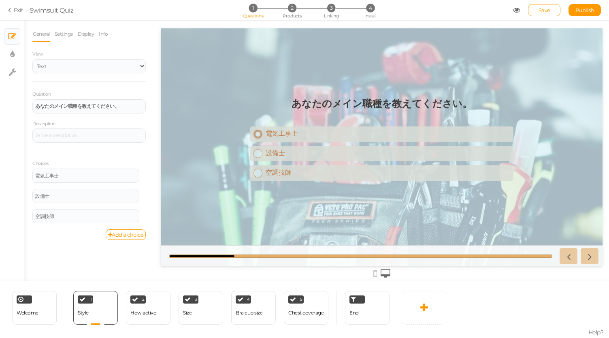
click at [272, 133] on div "電気工事士" at bounding box center [388, 134] width 245 height 9
click at [90, 34] on link "Display" at bounding box center [85, 33] width 17 height 15
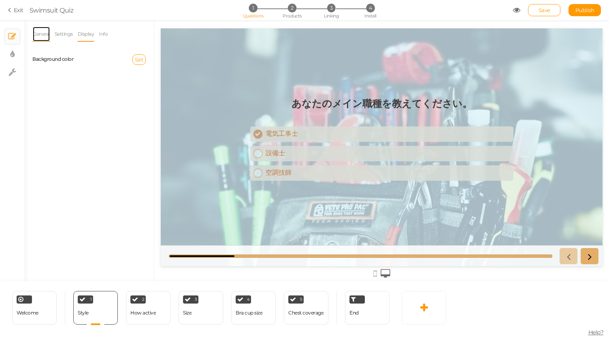
click at [36, 32] on link "General" at bounding box center [41, 33] width 18 height 15
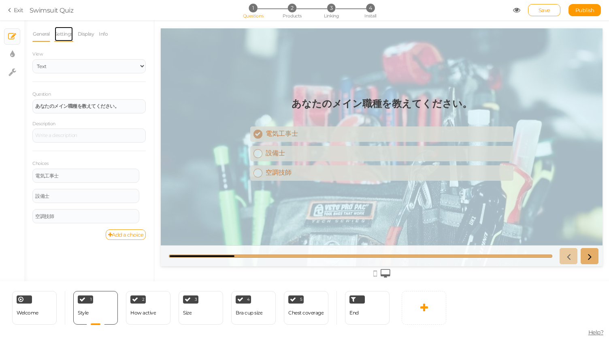
click at [66, 35] on link "Settings" at bounding box center [63, 33] width 19 height 15
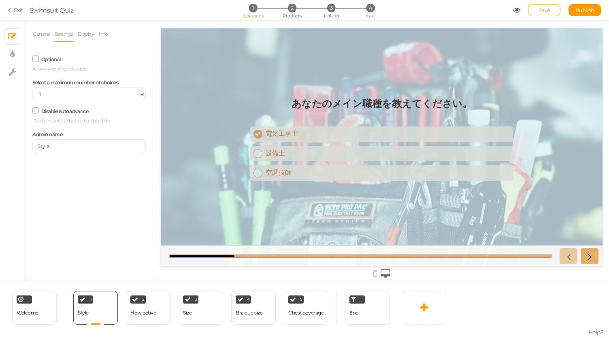
click at [60, 112] on label "Disable autoadvance" at bounding box center [64, 111] width 47 height 6
click at [0, 0] on input "Disable autoadvance" at bounding box center [0, 0] width 0 height 0
click at [275, 153] on div "設備士" at bounding box center [388, 153] width 245 height 9
click at [285, 133] on div "電気工事士" at bounding box center [388, 134] width 245 height 9
click at [153, 312] on div "How active" at bounding box center [143, 313] width 26 height 6
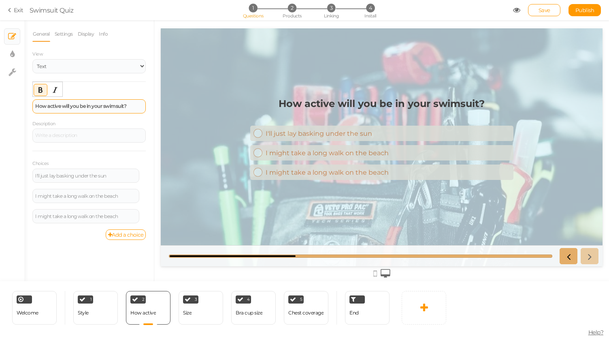
click at [133, 106] on div "How active will you be in your swimsuit?" at bounding box center [89, 106] width 108 height 5
click at [85, 35] on link "Display" at bounding box center [85, 33] width 17 height 15
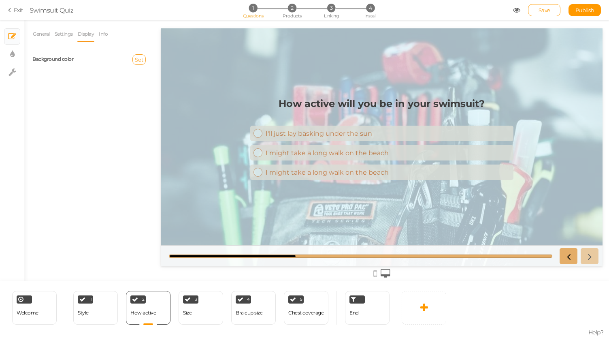
click at [139, 59] on span "Set" at bounding box center [139, 59] width 9 height 6
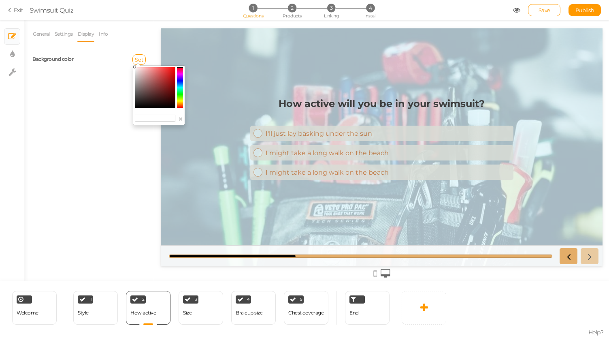
click at [160, 90] on colorpicker-saturation at bounding box center [155, 87] width 40 height 40
type input "#702b2b"
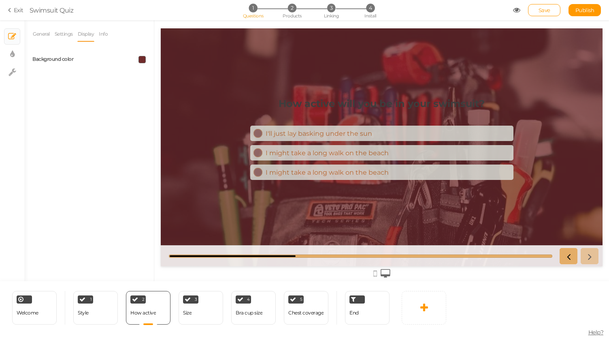
click at [141, 61] on span at bounding box center [141, 59] width 7 height 7
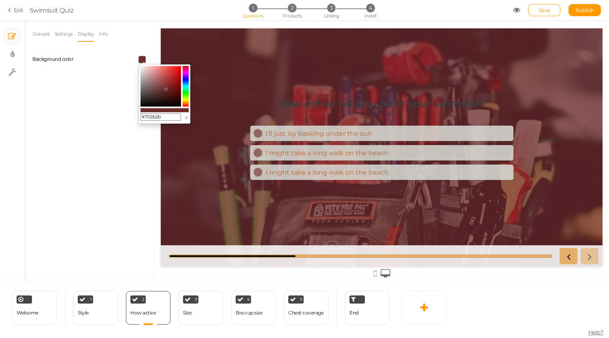
click at [153, 115] on input "#702b2b" at bounding box center [161, 116] width 40 height 7
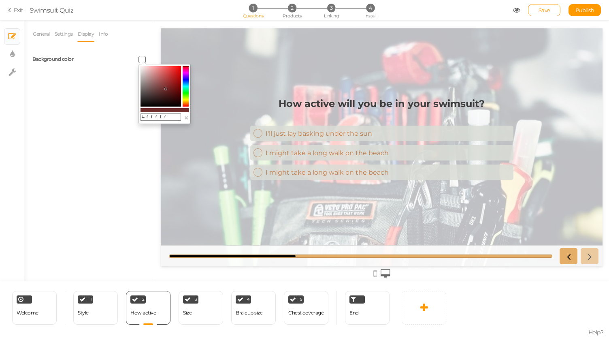
type input "#fffff"
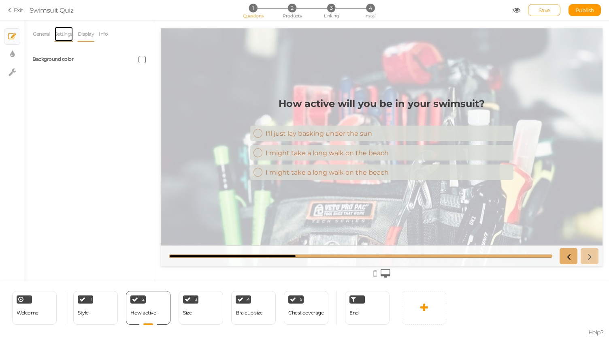
click at [65, 34] on link "Settings" at bounding box center [63, 33] width 19 height 15
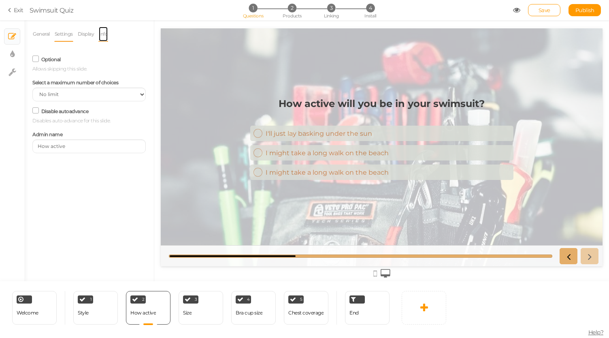
click at [105, 30] on link "Info" at bounding box center [103, 33] width 10 height 15
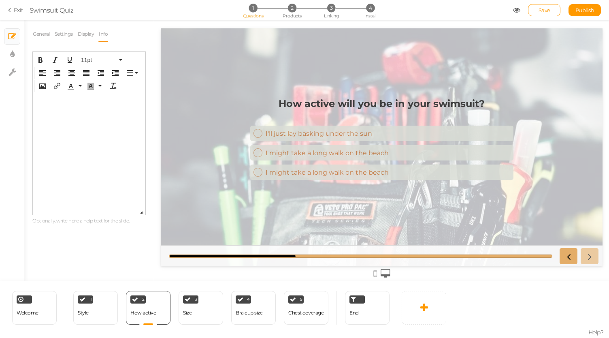
click at [81, 98] on p at bounding box center [89, 99] width 106 height 6
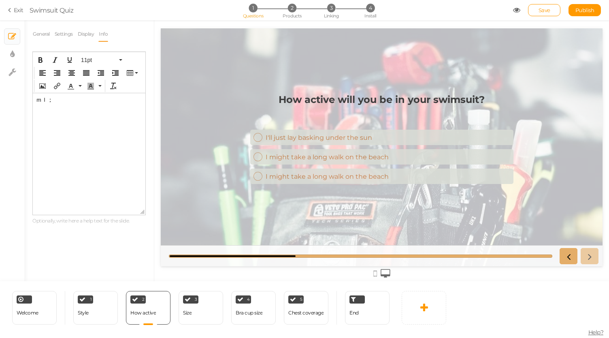
click at [78, 107] on html "ｍｌ；" at bounding box center [89, 100] width 113 height 14
click at [55, 89] on button "Insert/edit link" at bounding box center [57, 85] width 13 height 11
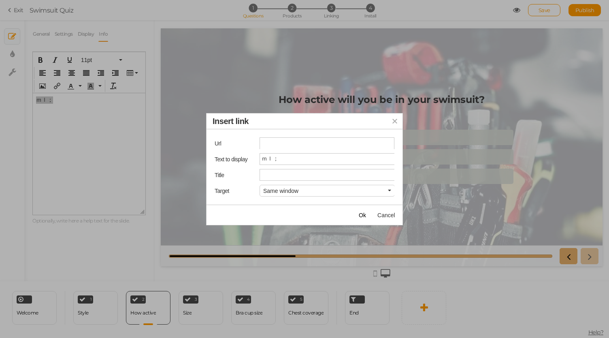
click at [392, 121] on icon "Insert link" at bounding box center [395, 121] width 6 height 6
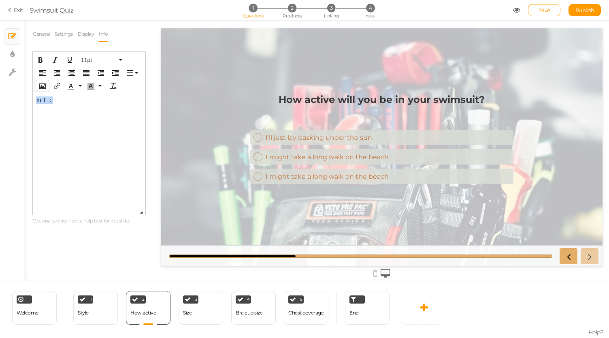
click at [40, 83] on icon "Insert/edit image" at bounding box center [42, 86] width 6 height 6
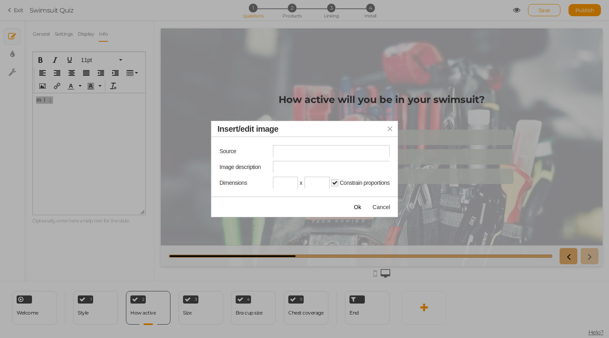
click at [391, 132] on button "Insert/edit image" at bounding box center [389, 128] width 15 height 15
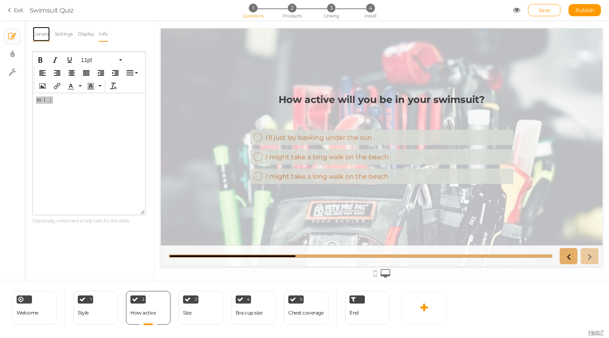
click at [36, 30] on link "General" at bounding box center [41, 33] width 18 height 15
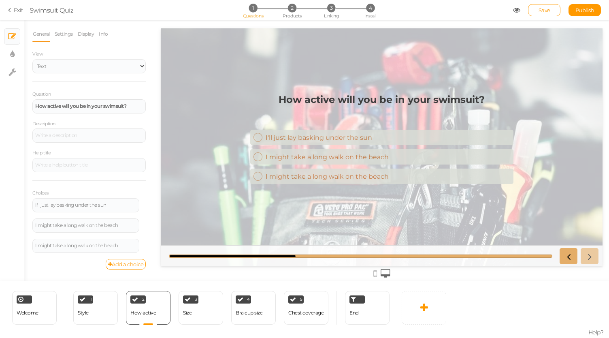
click at [377, 271] on div at bounding box center [382, 272] width 442 height 13
click at [376, 273] on icon at bounding box center [375, 273] width 4 height 9
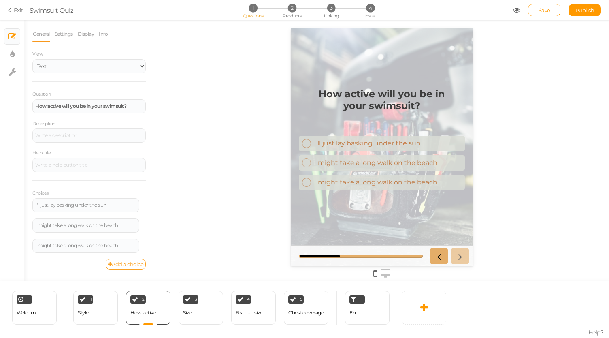
click at [123, 261] on link "Add a choice" at bounding box center [126, 264] width 40 height 11
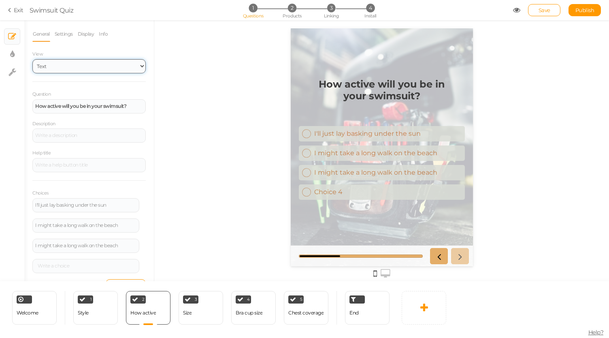
click at [114, 68] on select "Text Images Slider Dropdown" at bounding box center [88, 66] width 113 height 14
select select "2"
click at [32, 59] on select "Text Images Slider Dropdown" at bounding box center [88, 66] width 113 height 14
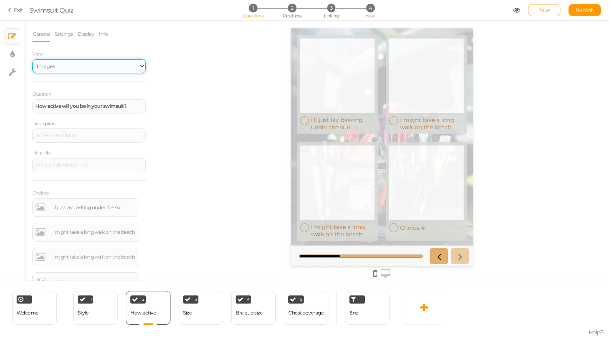
scroll to position [115, 0]
click at [576, 220] on div at bounding box center [381, 150] width 455 height 261
click at [374, 145] on div at bounding box center [337, 182] width 75 height 75
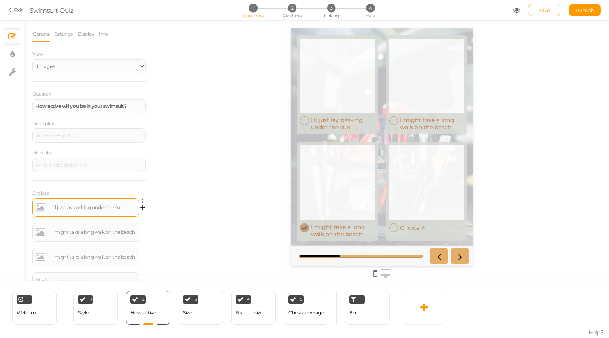
click at [40, 205] on link at bounding box center [40, 207] width 11 height 13
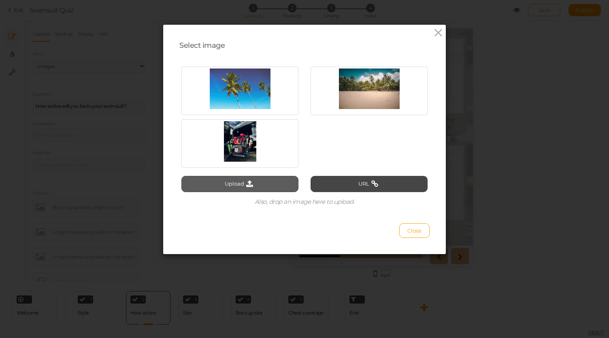
click at [240, 183] on button "Upload" at bounding box center [239, 184] width 117 height 16
click at [407, 232] on span "Close" at bounding box center [414, 230] width 14 height 6
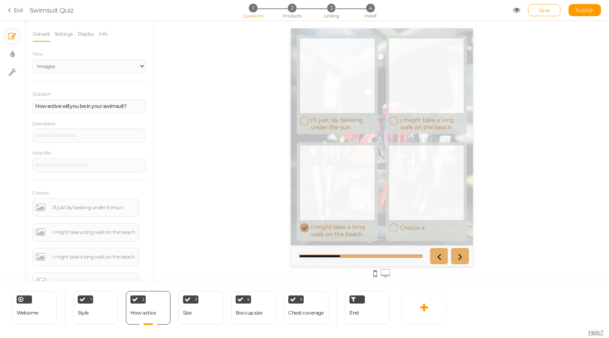
click at [545, 8] on span "Save" at bounding box center [545, 10] width 12 height 6
